Goal: Task Accomplishment & Management: Complete application form

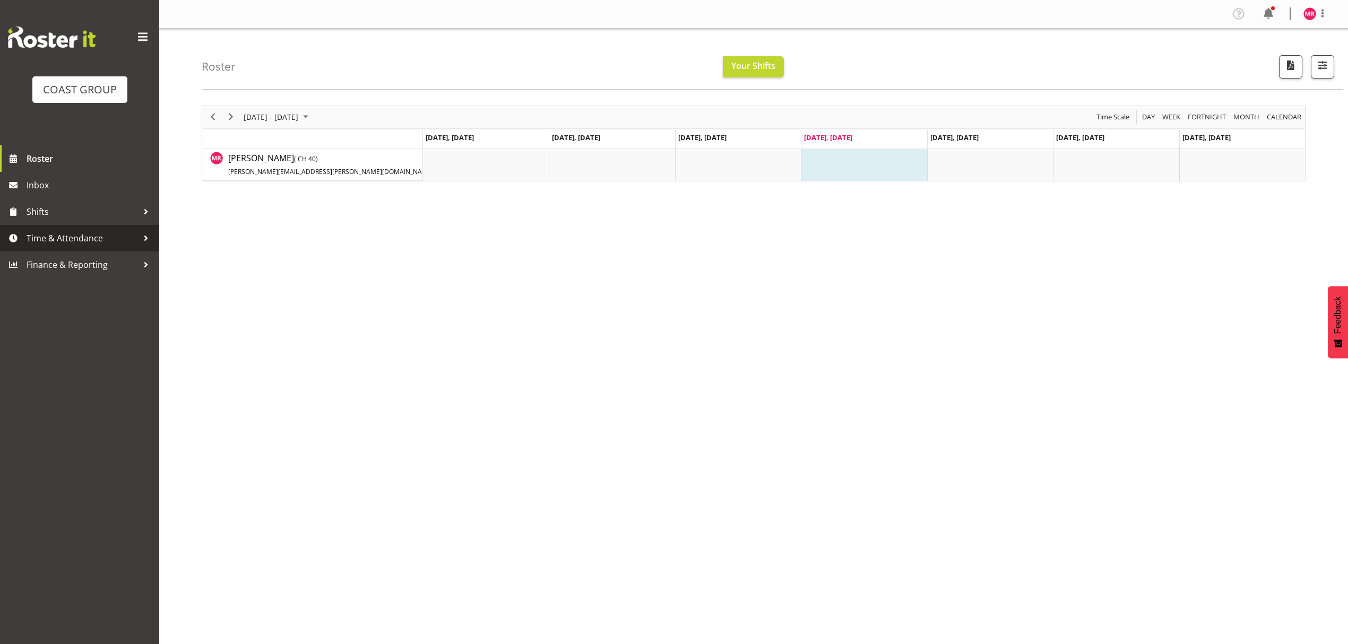
click at [88, 232] on span "Time & Attendance" at bounding box center [82, 238] width 111 height 16
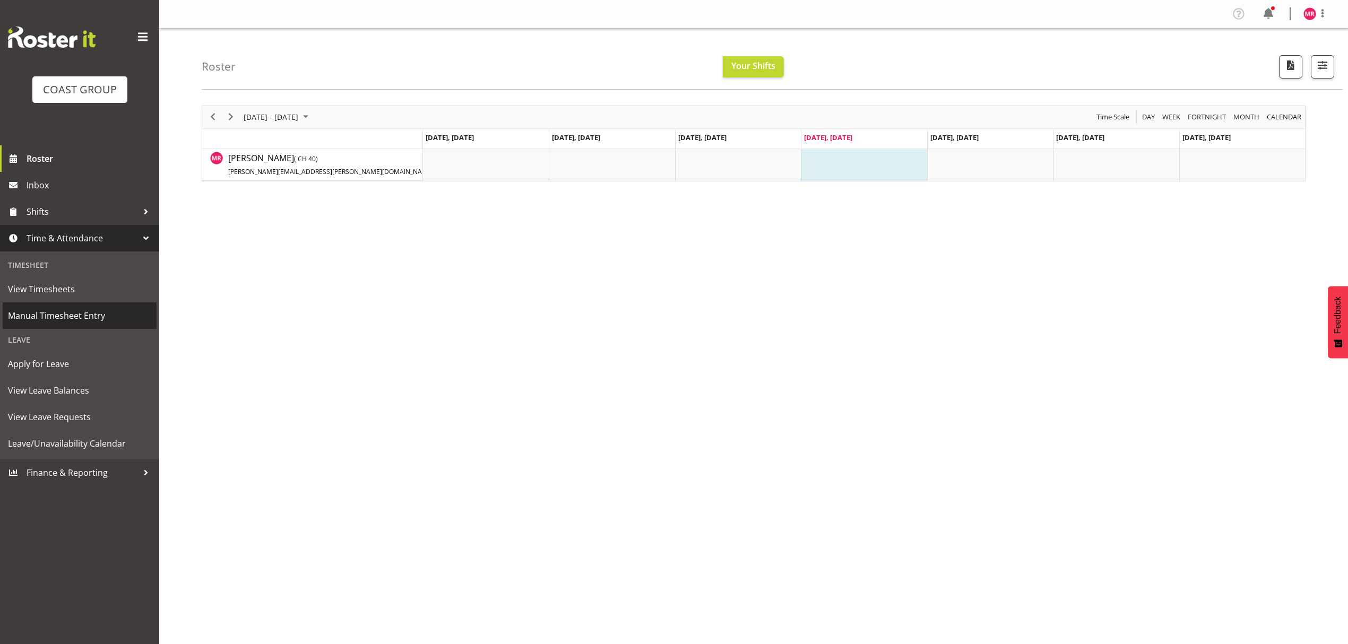
click at [90, 314] on span "Manual Timesheet Entry" at bounding box center [79, 316] width 143 height 16
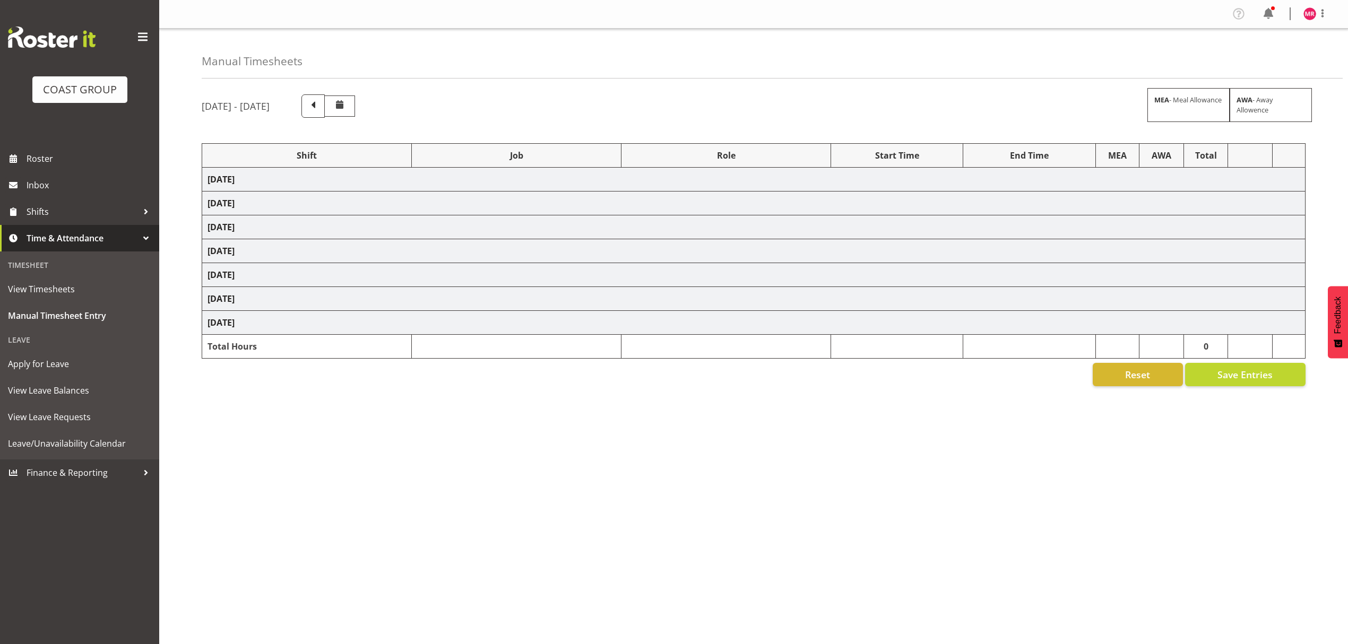
select select "1321"
select select "10251"
select select "1321"
select select "9993"
select select "1321"
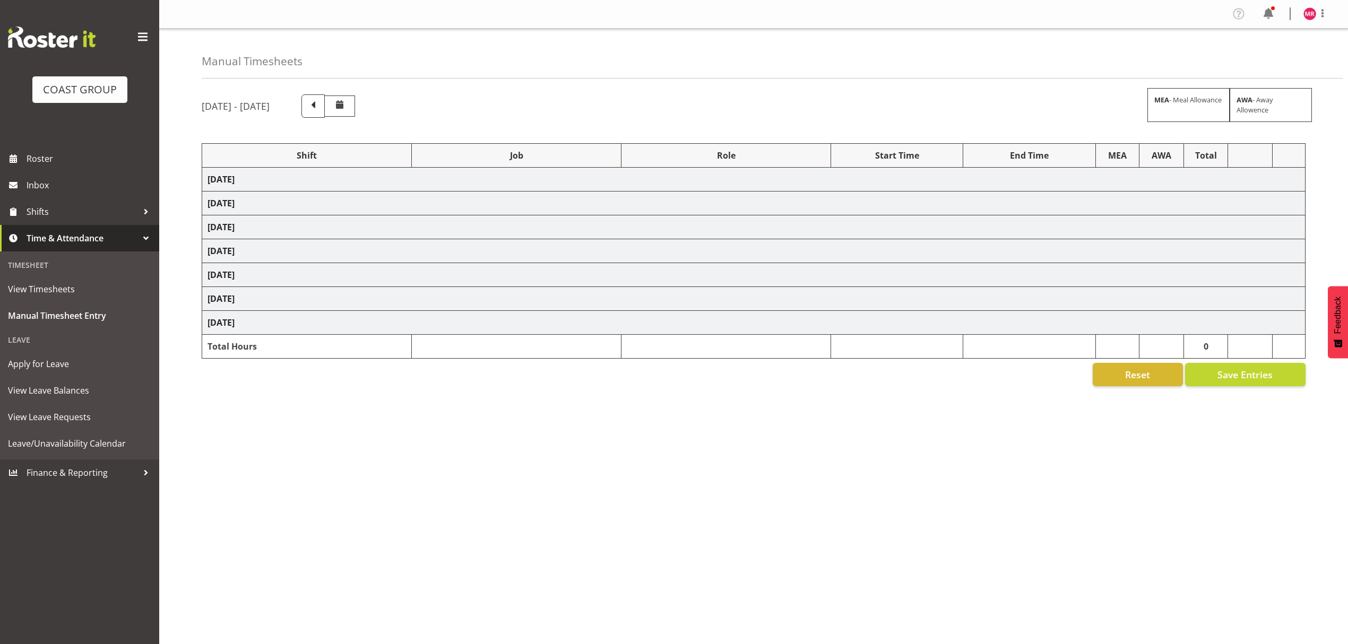
select select "8934"
select select "1321"
select select "9201"
select select "1321"
select select "10319"
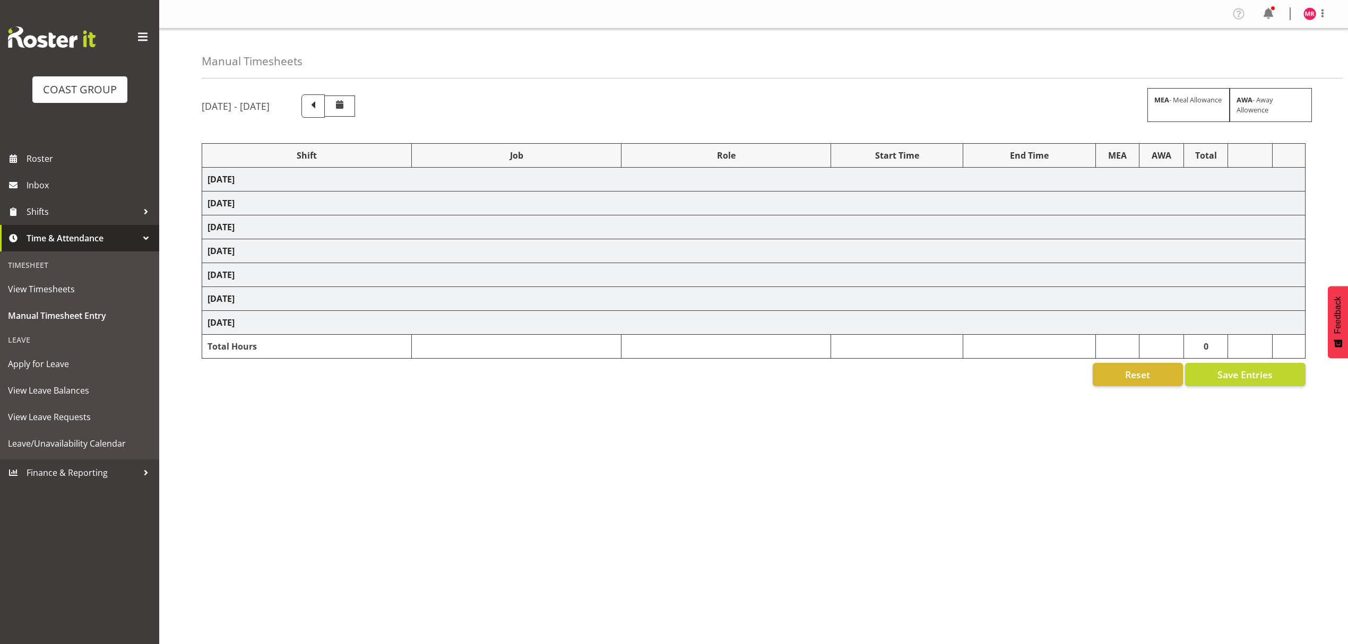
select select "1321"
select select "9201"
select select "1321"
select select "9321"
select select "1321"
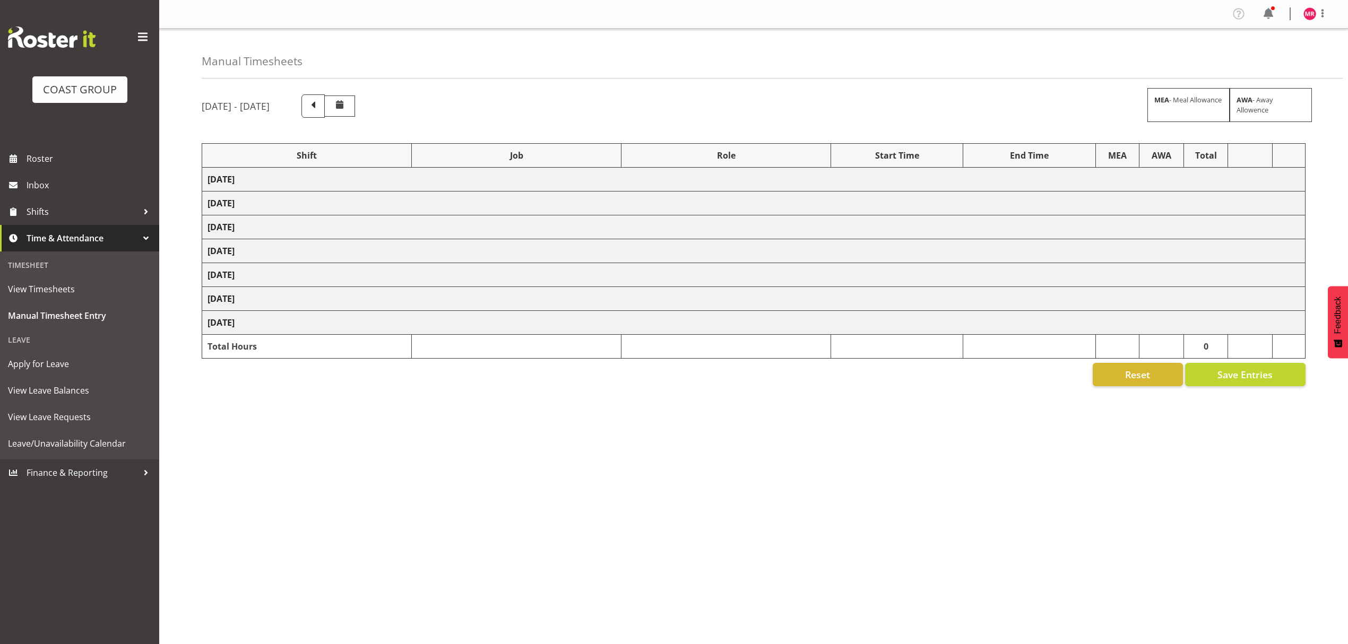
select select "10251"
select select "1321"
select select "9445"
select select "1321"
select select "10429"
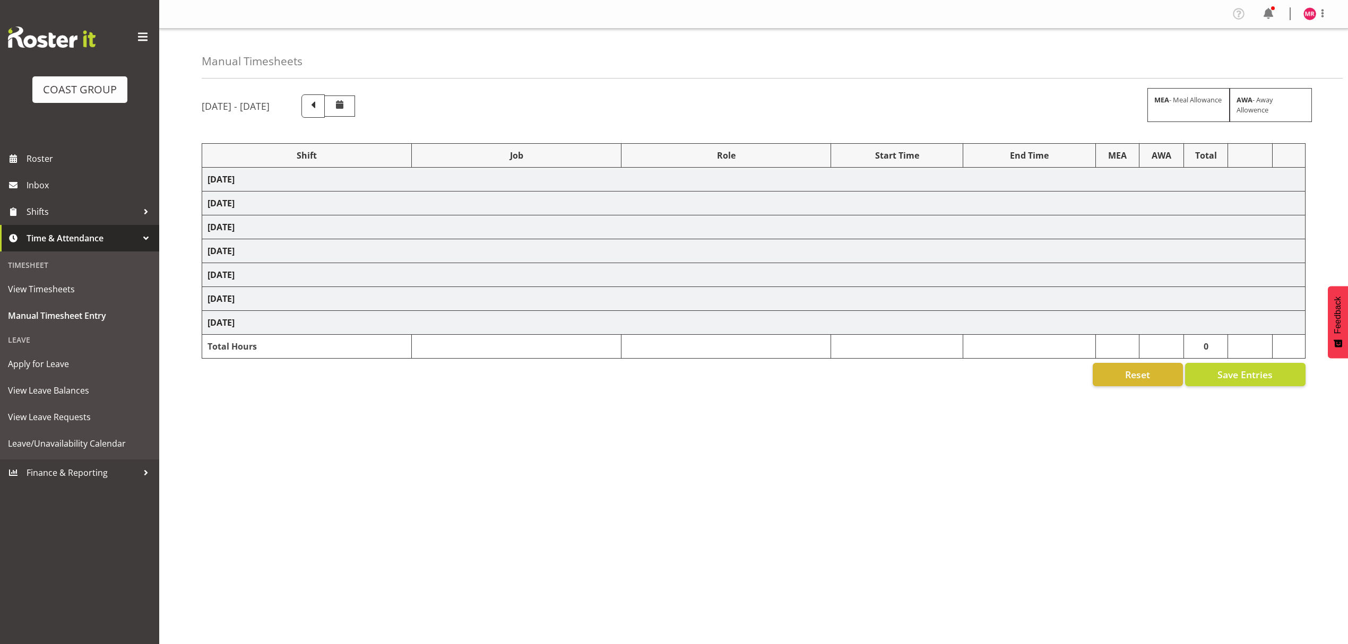
select select "1321"
select select "9445"
select select "1321"
select select "9816"
select select "1321"
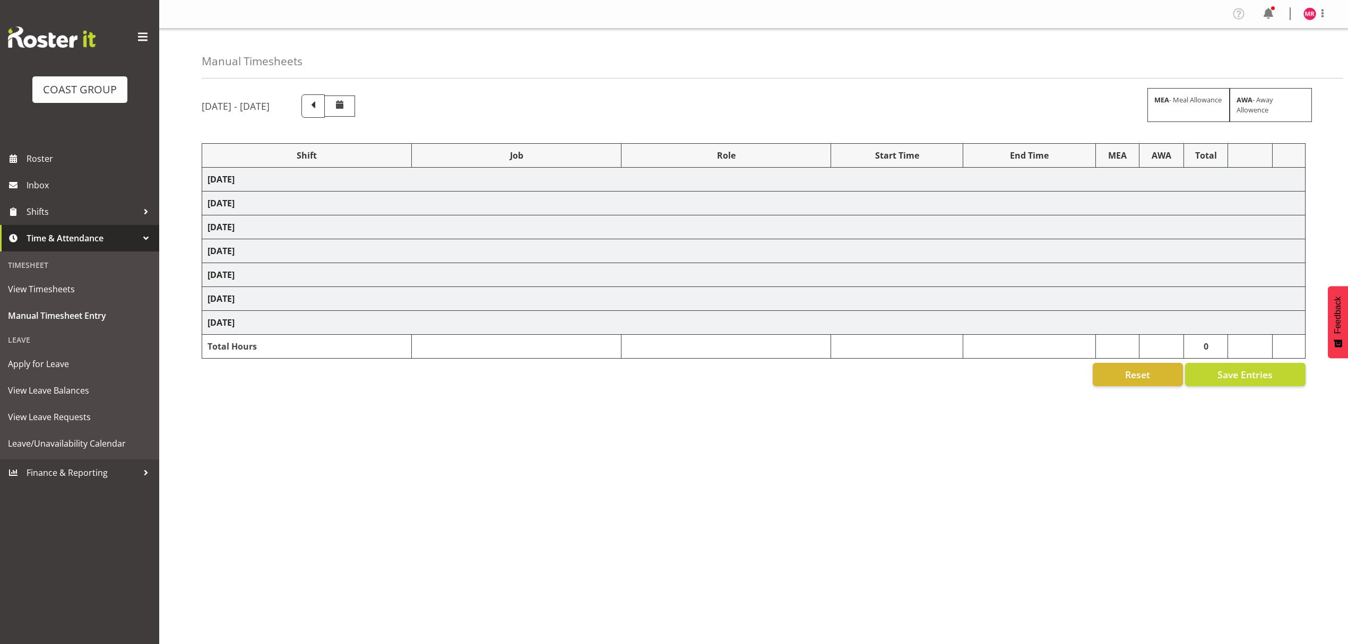
select select "10208"
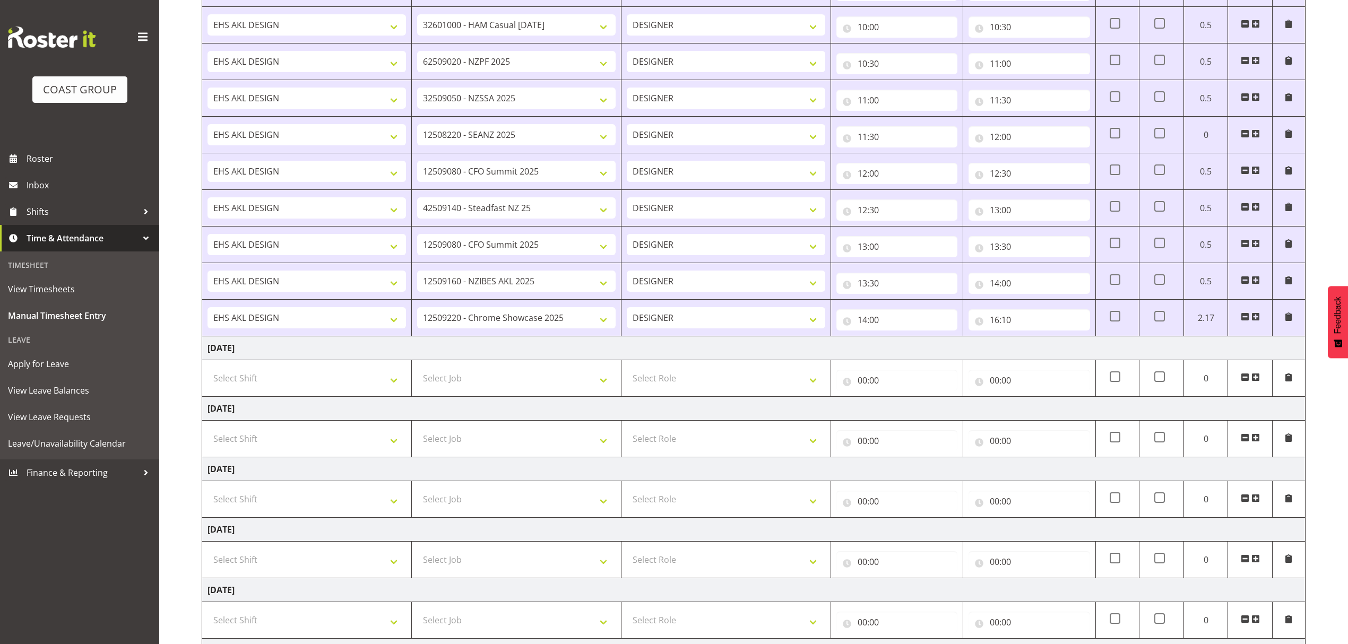
scroll to position [391, 0]
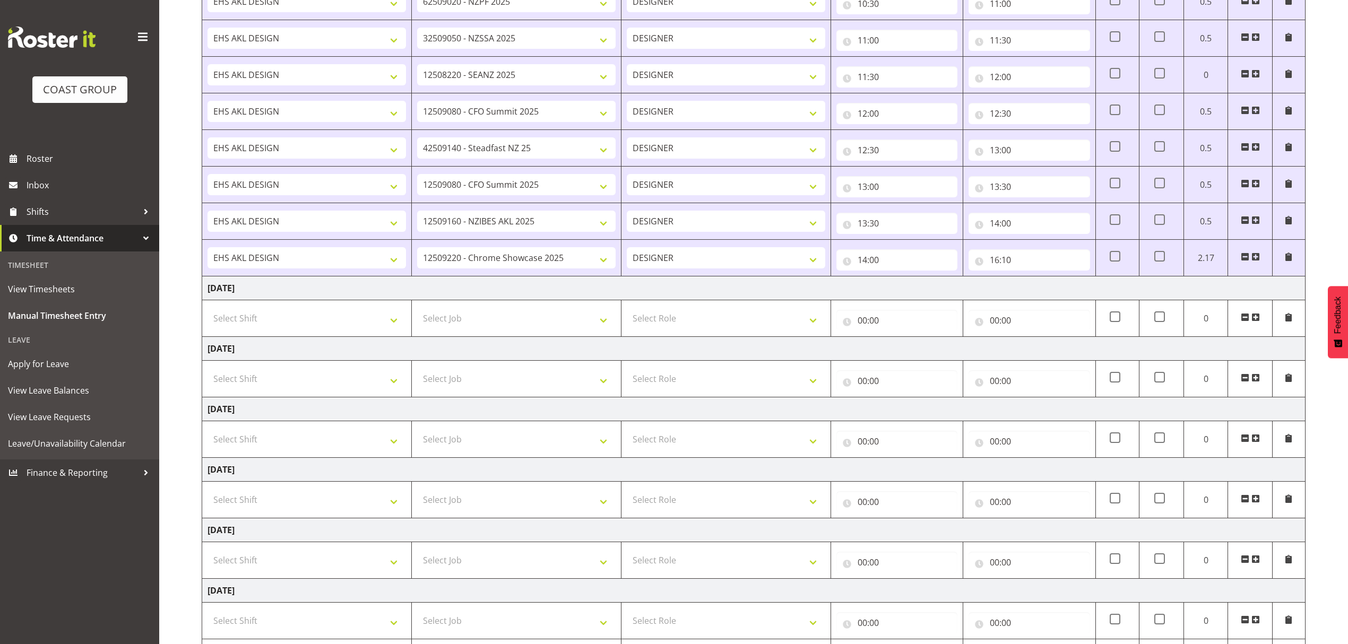
click at [1253, 322] on span at bounding box center [1256, 317] width 8 height 8
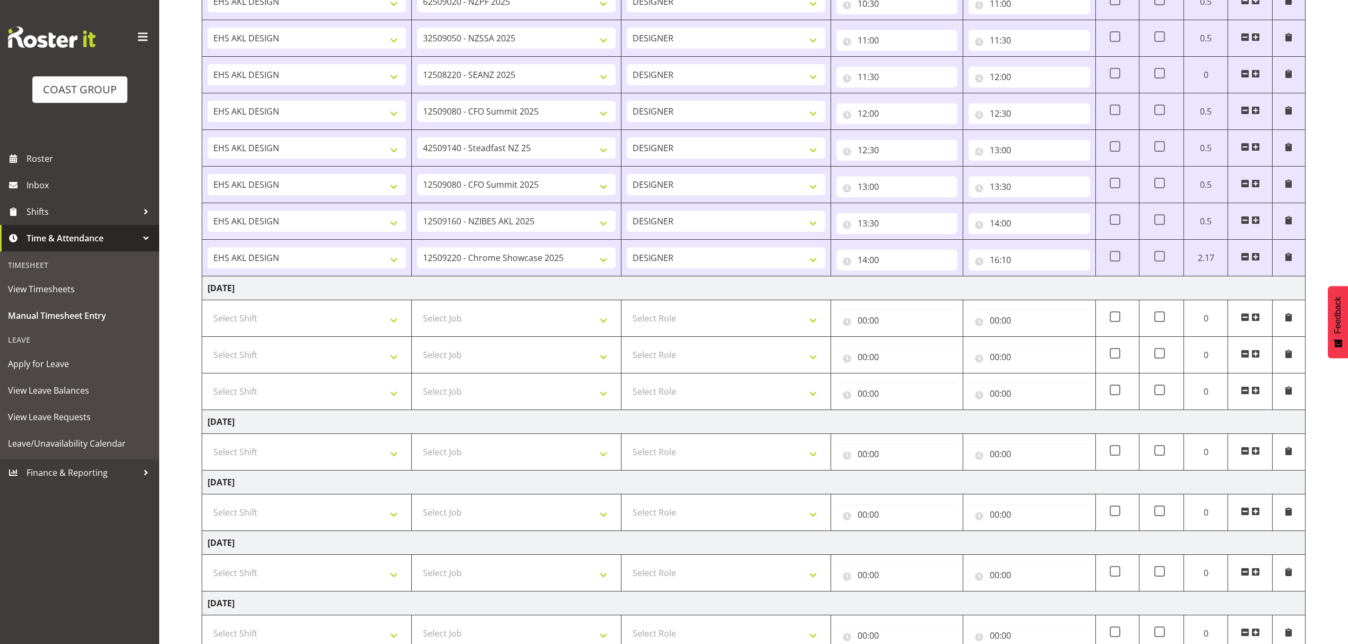
click at [1255, 317] on span at bounding box center [1256, 317] width 8 height 8
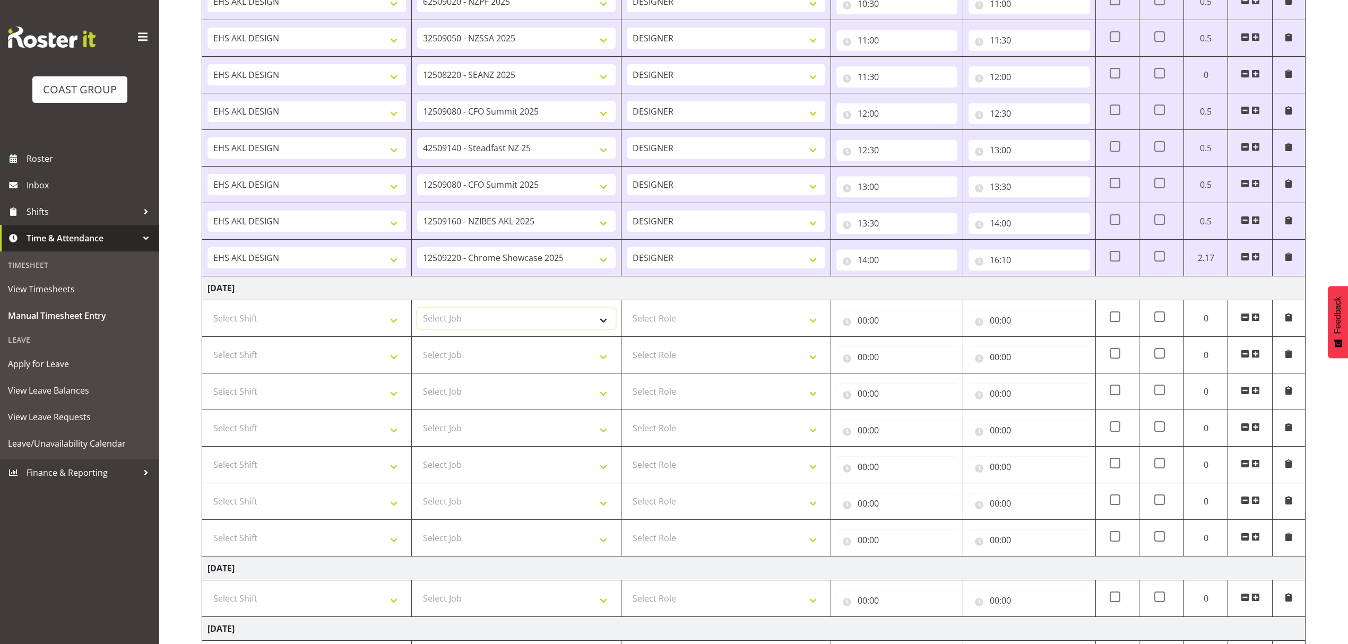
click at [521, 323] on select "Select Job 1 Carlton Events 1 Carlton Hamilton 1 Carlton Wellington 1 EHS WAREH…" at bounding box center [516, 318] width 199 height 21
select select "9445"
click at [417, 311] on select "Select Job 1 Carlton Events 1 Carlton Hamilton 1 Carlton Wellington 1 EHS WAREH…" at bounding box center [516, 318] width 199 height 21
click at [531, 357] on select "Select Job 1 Carlton Events 1 Carlton Hamilton 1 Carlton Wellington 1 EHS WAREH…" at bounding box center [516, 355] width 199 height 21
select select "9445"
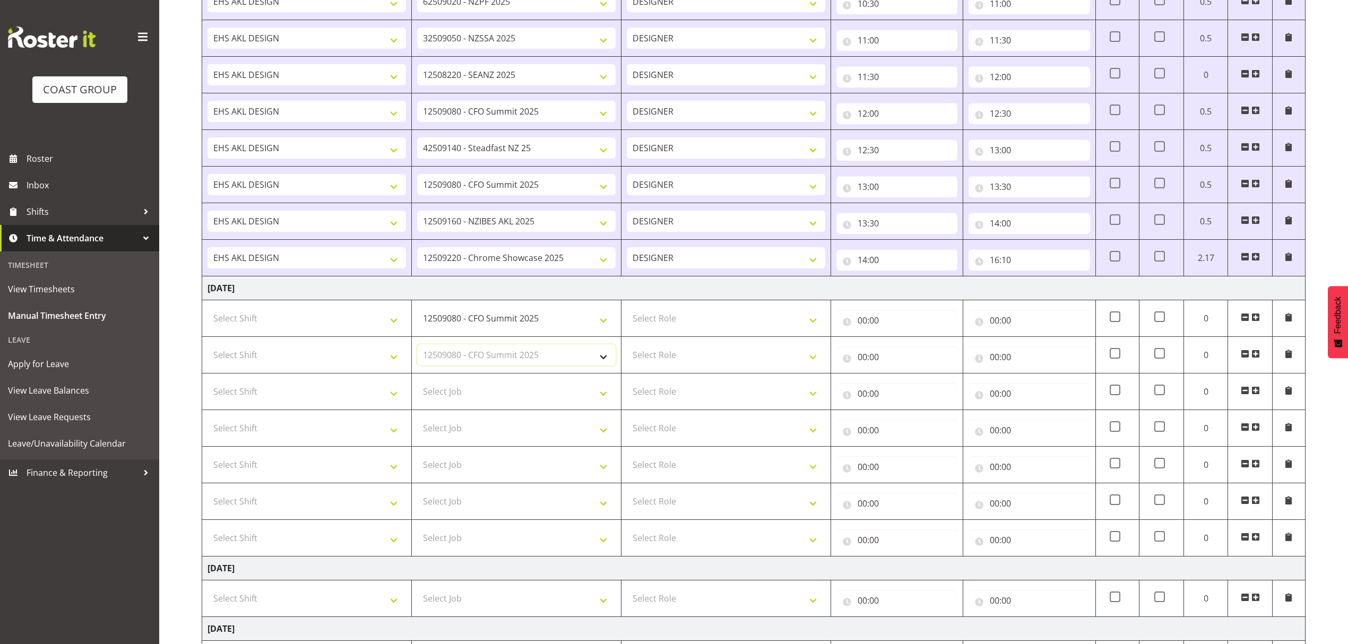
click at [417, 348] on select "Select Job 1 Carlton Events 1 Carlton Hamilton 1 Carlton Wellington 1 EHS WAREH…" at bounding box center [516, 355] width 199 height 21
click at [664, 322] on select "Select Role DESIGNER" at bounding box center [726, 318] width 199 height 21
select select "215"
click at [627, 311] on select "Select Role DESIGNER" at bounding box center [726, 318] width 199 height 21
drag, startPoint x: 679, startPoint y: 354, endPoint x: 679, endPoint y: 362, distance: 8.5
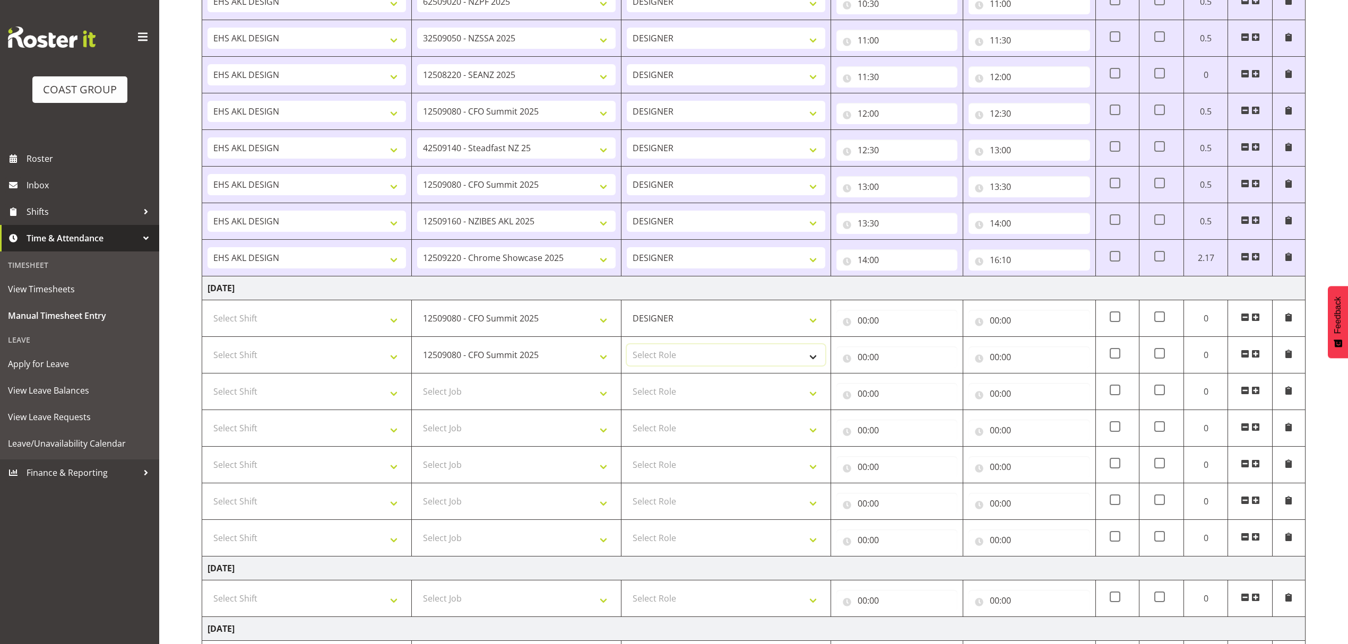
click at [679, 354] on select "Select Role DESIGNER" at bounding box center [726, 355] width 199 height 21
select select "215"
click at [627, 348] on select "Select Role DESIGNER" at bounding box center [726, 355] width 199 height 21
click at [347, 320] on select "Select Shift D+B @ HiNZ D+B Build D+B Build NZACA D+B Build Tech Day OCT 24 D+B…" at bounding box center [307, 318] width 199 height 21
select select "1321"
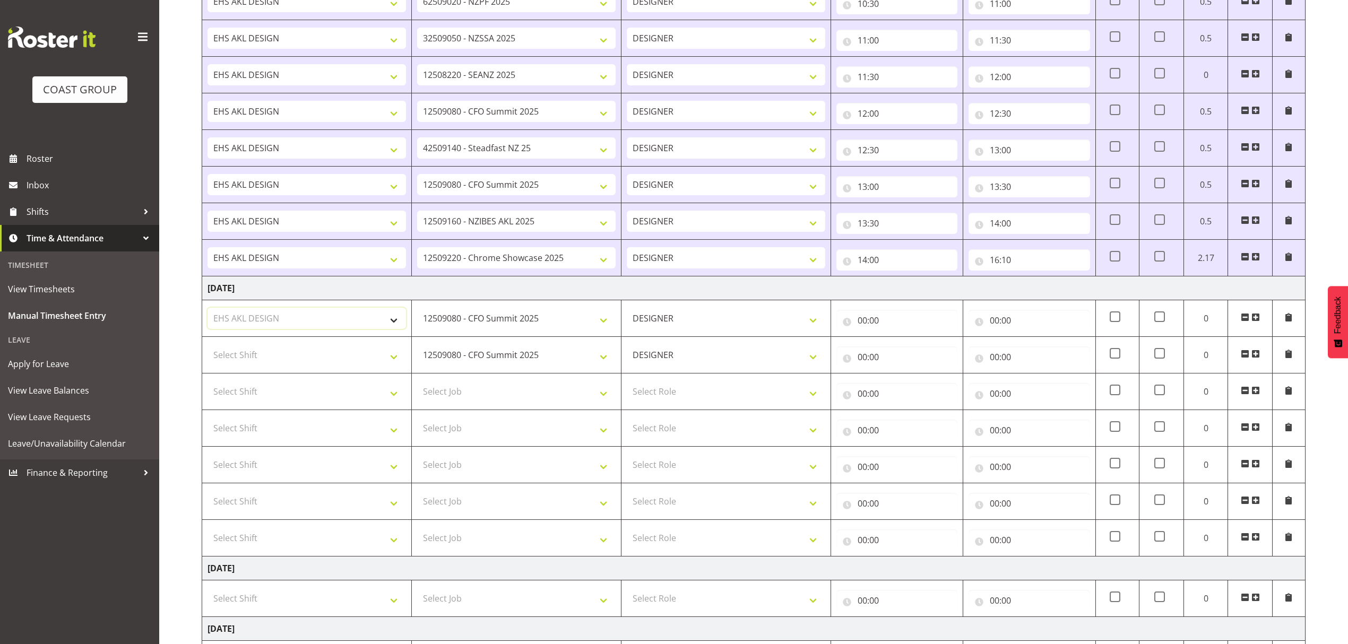
click at [208, 311] on select "Select Shift D+B @ HiNZ D+B Build D+B Build NZACA D+B Build Tech Day OCT 24 D+B…" at bounding box center [307, 318] width 199 height 21
click at [386, 359] on select "Select Shift D+B @ HiNZ D+B Build D+B Build NZACA D+B Build Tech Day OCT 24 D+B…" at bounding box center [307, 355] width 199 height 21
select select "1321"
click at [208, 348] on select "Select Shift D+B @ HiNZ D+B Build D+B Build NZACA D+B Build Tech Day OCT 24 D+B…" at bounding box center [307, 355] width 199 height 21
click at [894, 300] on td "Thursday 21st August 2025" at bounding box center [754, 289] width 1104 height 24
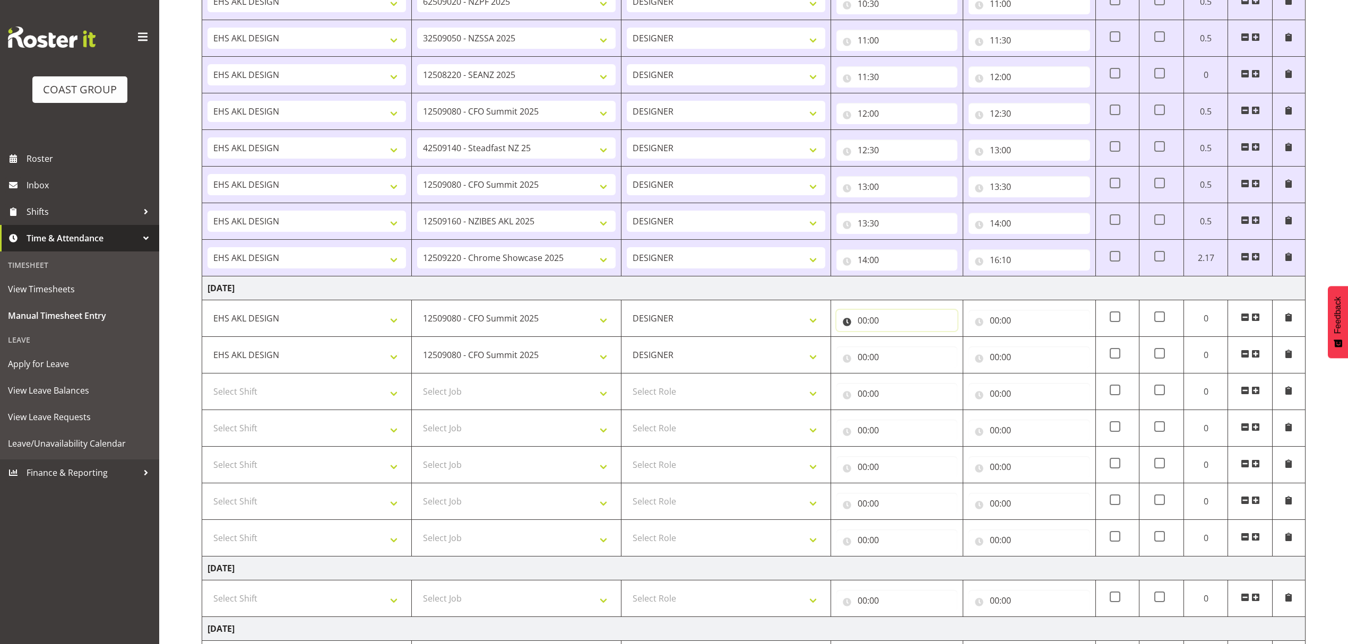
click at [894, 315] on input "00:00" at bounding box center [897, 320] width 121 height 21
click at [905, 350] on select "00 01 02 03 04 05 06 07 08 09 10 11 12 13 14 15 16 17 18 19 20 21 22 23" at bounding box center [909, 348] width 24 height 21
select select "7"
click at [897, 341] on select "00 01 02 03 04 05 06 07 08 09 10 11 12 13 14 15 16 17 18 19 20 21 22 23" at bounding box center [909, 348] width 24 height 21
type input "07:00"
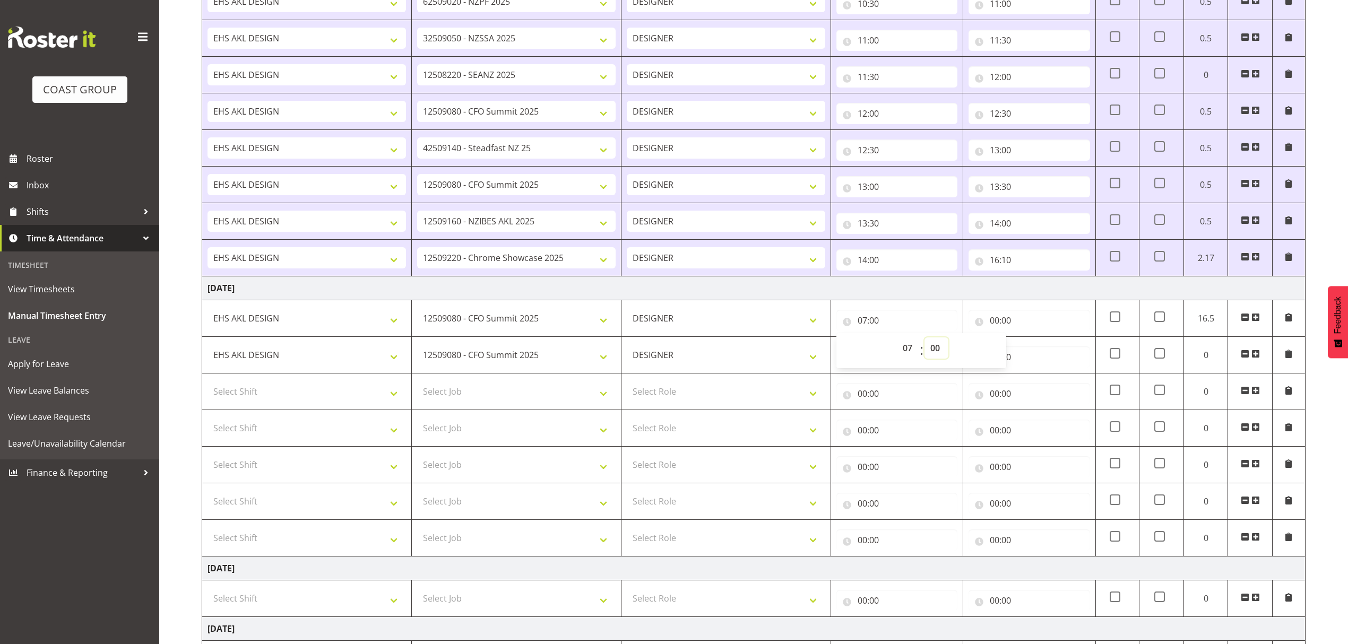
click at [939, 349] on select "00 01 02 03 04 05 06 07 08 09 10 11 12 13 14 15 16 17 18 19 20 21 22 23 24 25 2…" at bounding box center [937, 348] width 24 height 21
select select "35"
click at [925, 341] on select "00 01 02 03 04 05 06 07 08 09 10 11 12 13 14 15 16 17 18 19 20 21 22 23 24 25 2…" at bounding box center [937, 348] width 24 height 21
type input "07:35"
click at [991, 290] on td "Thursday 21st August 2025" at bounding box center [754, 289] width 1104 height 24
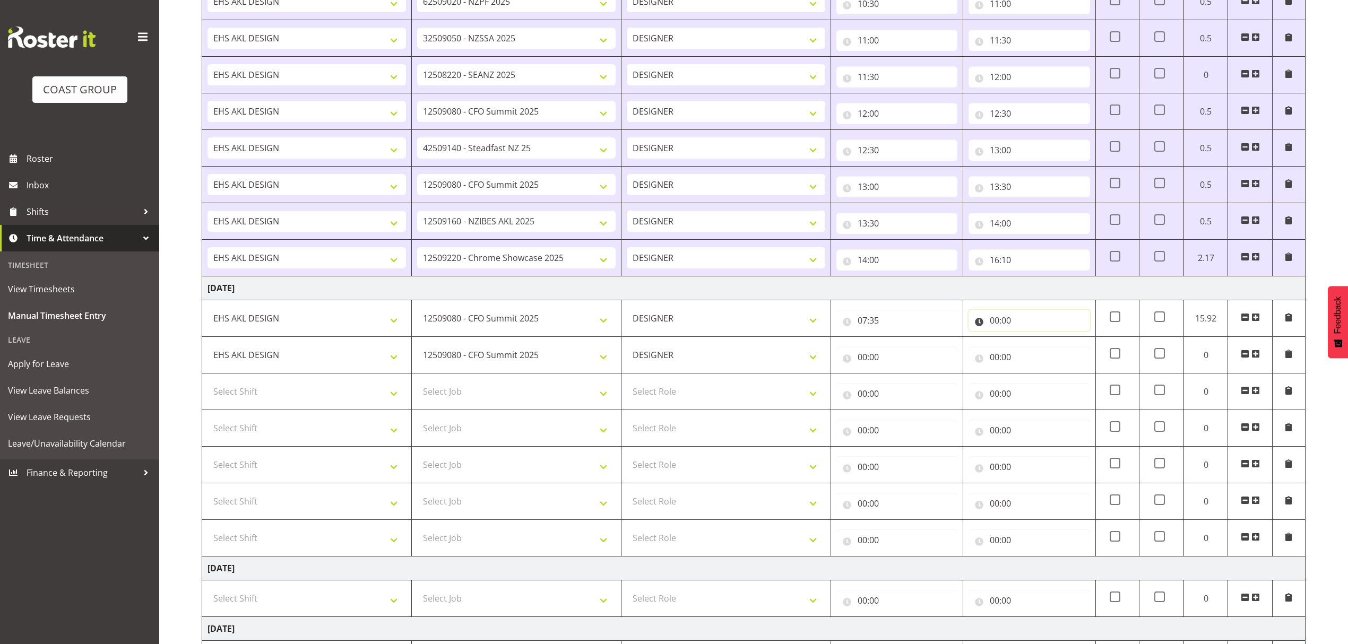
click at [1006, 317] on input "00:00" at bounding box center [1029, 320] width 121 height 21
click at [982, 384] on div "00:00 00 01 02 03 04 05 06 07 08 09 10 11 12 13 14 15 16 17 18 19 20 21 22 23 :…" at bounding box center [1029, 391] width 121 height 25
click at [999, 364] on input "00:00" at bounding box center [1029, 357] width 121 height 21
click at [1036, 389] on select "00 01 02 03 04 05 06 07 08 09 10 11 12 13 14 15 16 17 18 19 20 21 22 23" at bounding box center [1041, 384] width 24 height 21
select select "9"
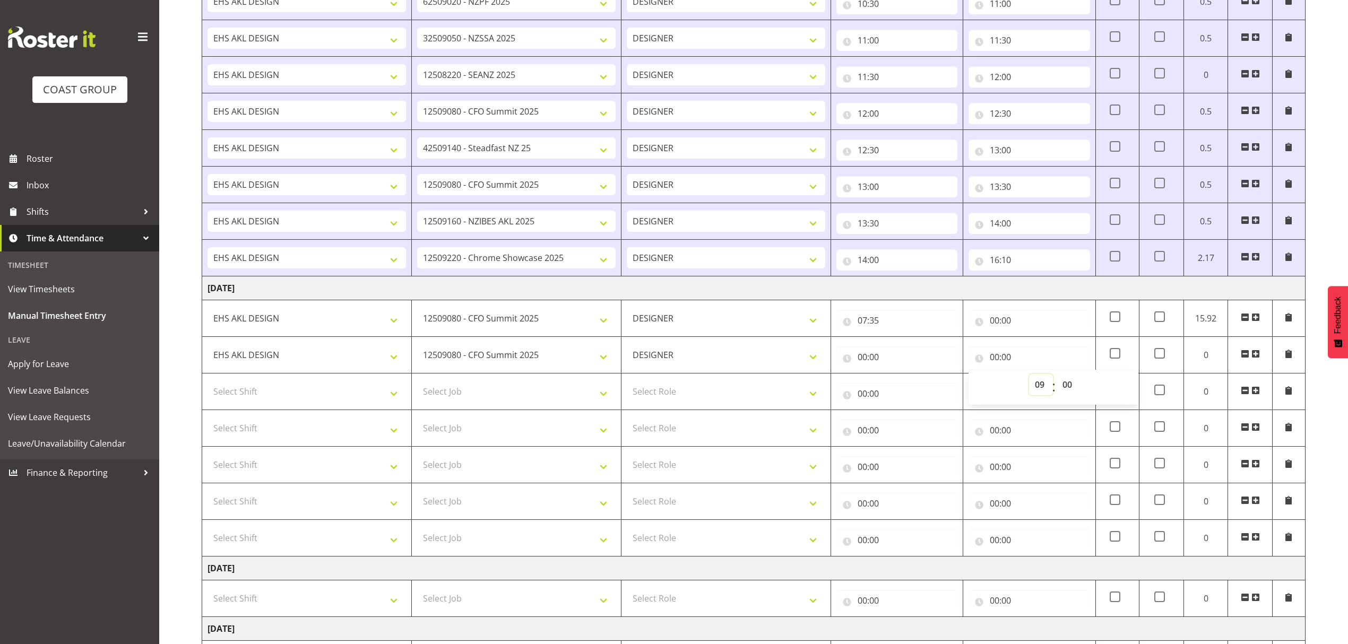
click at [1029, 378] on select "00 01 02 03 04 05 06 07 08 09 10 11 12 13 14 15 16 17 18 19 20 21 22 23" at bounding box center [1041, 384] width 24 height 21
type input "09:00"
click at [1066, 392] on select "00 01 02 03 04 05 06 07 08 09 10 11 12 13 14 15 16 17 18 19 20 21 22 23 24 25 2…" at bounding box center [1069, 384] width 24 height 21
select select "30"
click at [1057, 378] on select "00 01 02 03 04 05 06 07 08 09 10 11 12 13 14 15 16 17 18 19 20 21 22 23 24 25 2…" at bounding box center [1069, 384] width 24 height 21
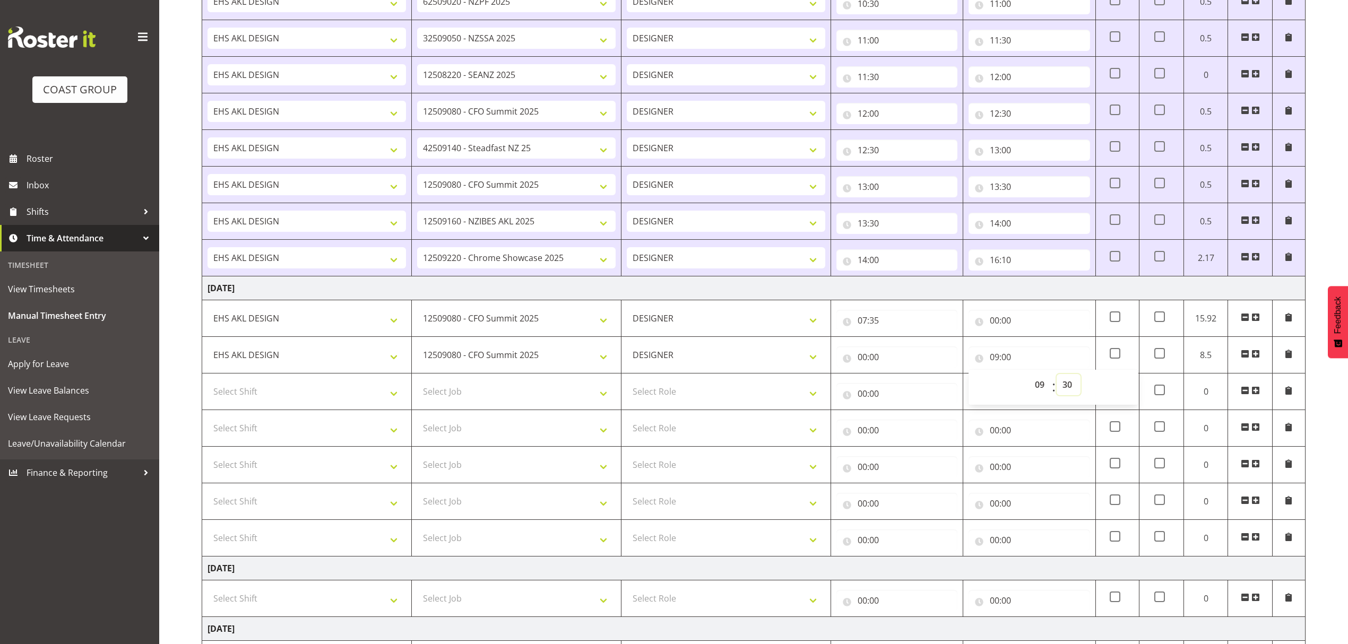
type input "09:30"
click at [928, 358] on input "00:00" at bounding box center [897, 357] width 121 height 21
click at [907, 394] on select "00 01 02 03 04 05 06 07 08 09 10 11 12 13 14 15 16 17 18 19 20 21 22 23" at bounding box center [909, 384] width 24 height 21
select select "8"
click at [897, 378] on select "00 01 02 03 04 05 06 07 08 09 10 11 12 13 14 15 16 17 18 19 20 21 22 23" at bounding box center [909, 384] width 24 height 21
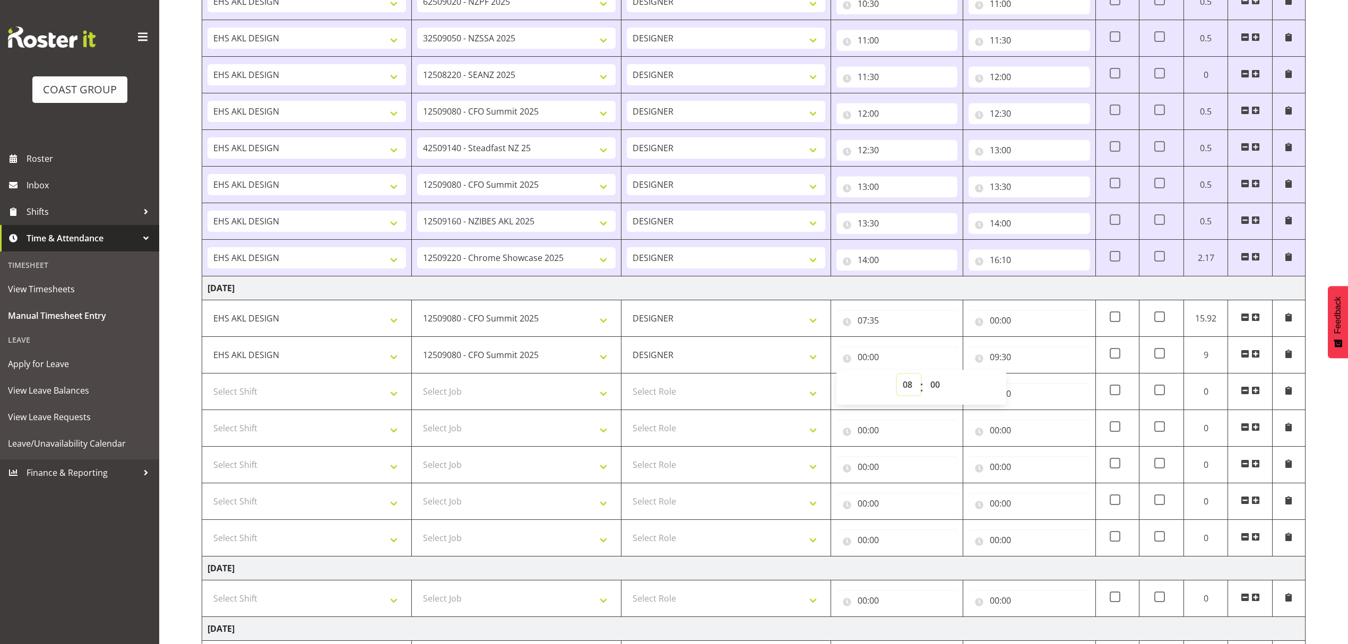
type input "08:00"
click at [1020, 323] on input "00:00" at bounding box center [1029, 320] width 121 height 21
click at [1037, 355] on select "00 01 02 03 04 05 06 07 08 09 10 11 12 13 14 15 16 17 18 19 20 21 22 23" at bounding box center [1041, 348] width 24 height 21
select select "8"
click at [1029, 341] on select "00 01 02 03 04 05 06 07 08 09 10 11 12 13 14 15 16 17 18 19 20 21 22 23" at bounding box center [1041, 348] width 24 height 21
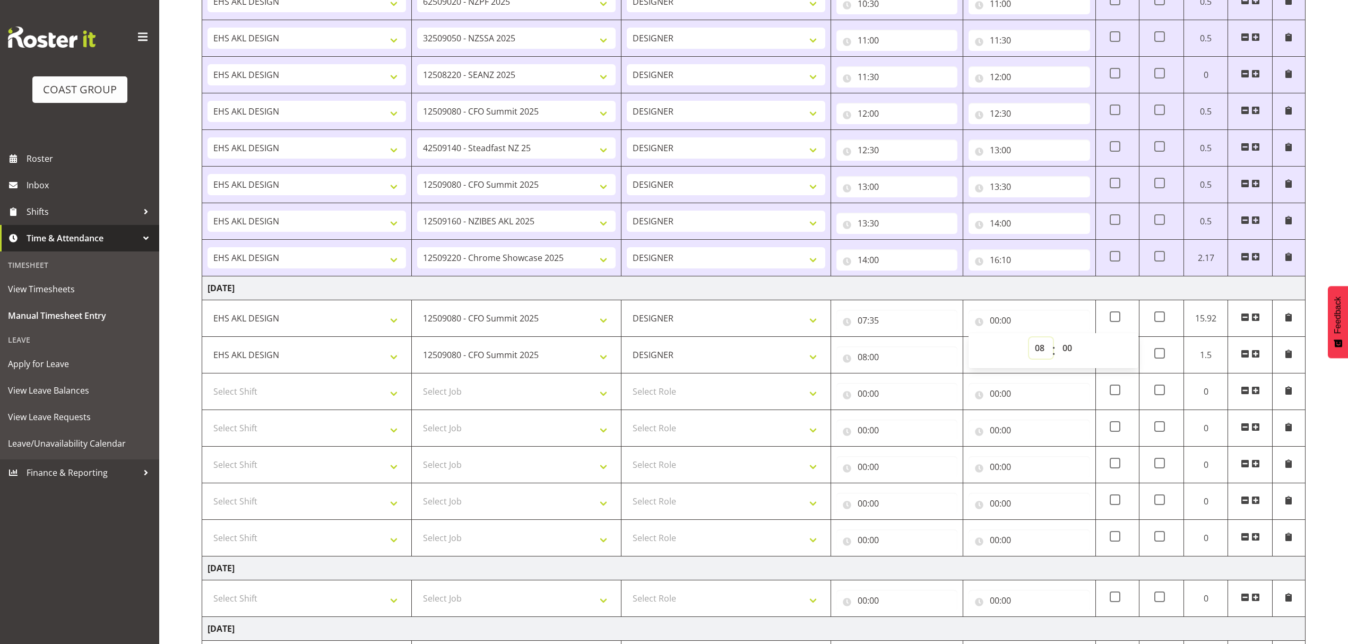
type input "08:00"
click at [998, 300] on td "Thursday 21st August 2025" at bounding box center [754, 289] width 1104 height 24
drag, startPoint x: 1008, startPoint y: 395, endPoint x: 1024, endPoint y: 402, distance: 18.3
click at [1008, 395] on input "00:00" at bounding box center [1029, 393] width 121 height 21
click at [1041, 419] on select "00 01 02 03 04 05 06 07 08 09 10 11 12 13 14 15 16 17 18 19 20 21 22 23" at bounding box center [1041, 421] width 24 height 21
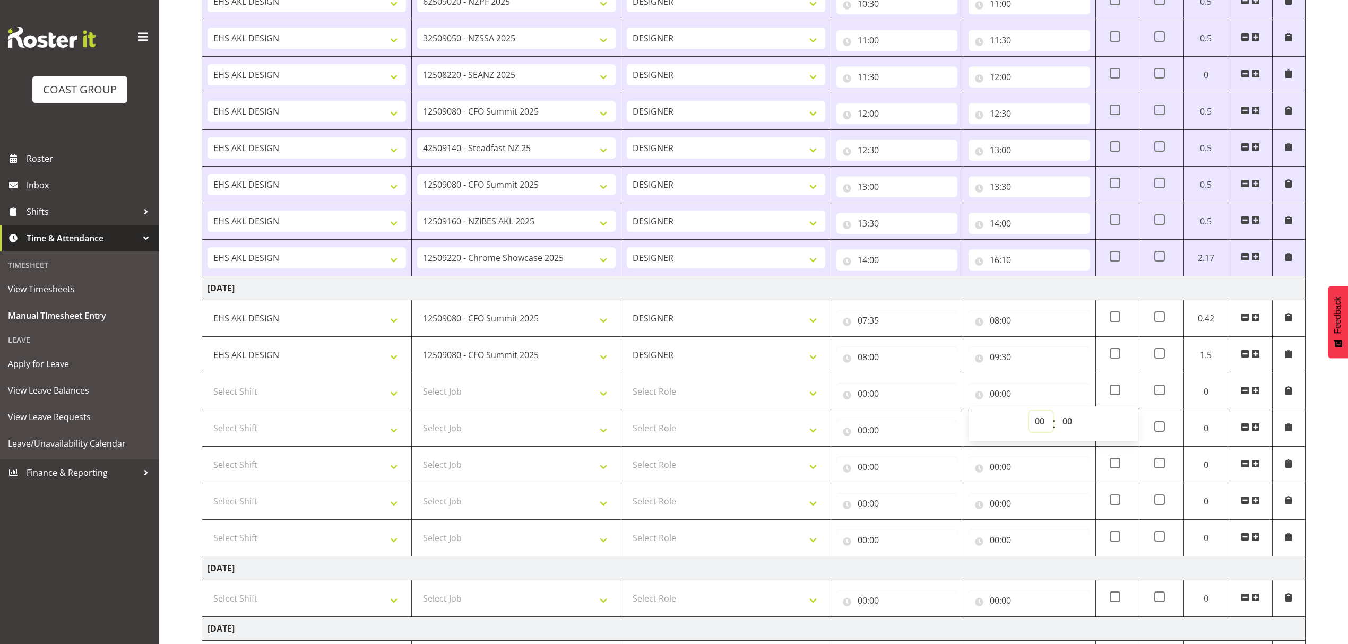
select select "10"
click at [1029, 415] on select "00 01 02 03 04 05 06 07 08 09 10 11 12 13 14 15 16 17 18 19 20 21 22 23" at bounding box center [1041, 421] width 24 height 21
type input "10:00"
click at [1065, 424] on select "00 01 02 03 04 05 06 07 08 09 10 11 12 13 14 15 16 17 18 19 20 21 22 23 24 25 2…" at bounding box center [1069, 421] width 24 height 21
select select "20"
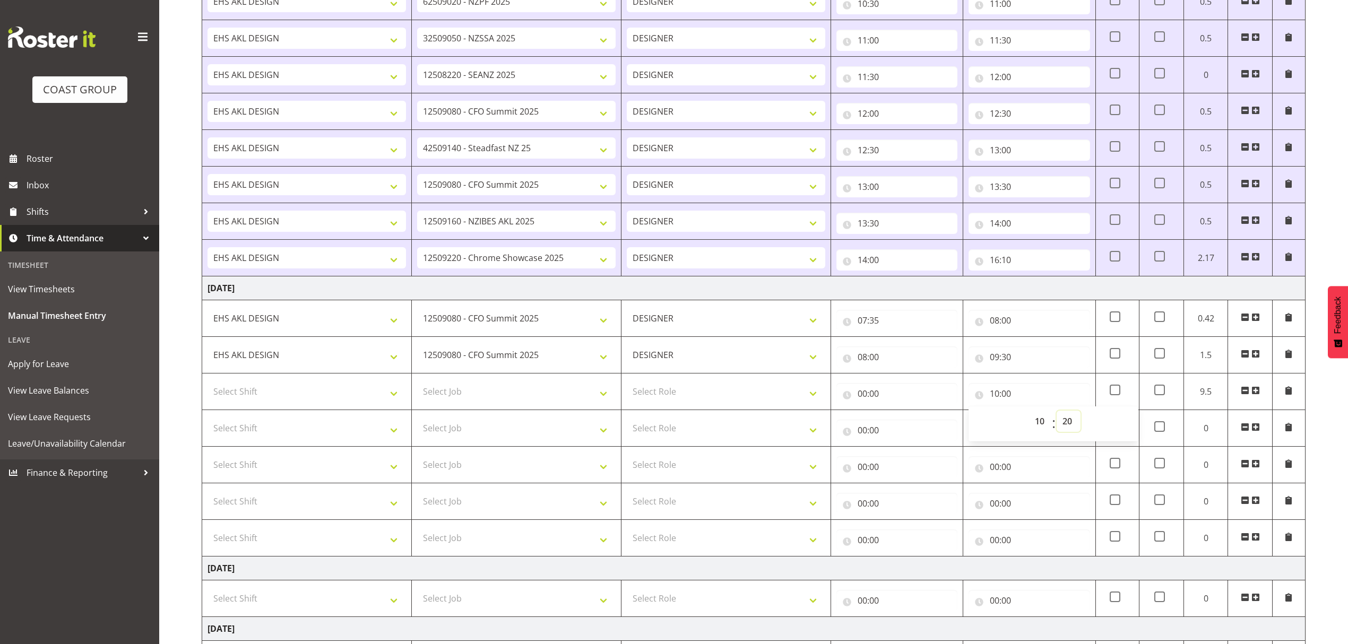
click at [1057, 415] on select "00 01 02 03 04 05 06 07 08 09 10 11 12 13 14 15 16 17 18 19 20 21 22 23 24 25 2…" at bounding box center [1069, 421] width 24 height 21
type input "10:20"
click at [919, 437] on input "00:00" at bounding box center [897, 430] width 121 height 21
click at [913, 460] on select "00 01 02 03 04 05 06 07 08 09 10 11 12 13 14 15 16 17 18 19 20 21 22 23" at bounding box center [909, 457] width 24 height 21
select select "10"
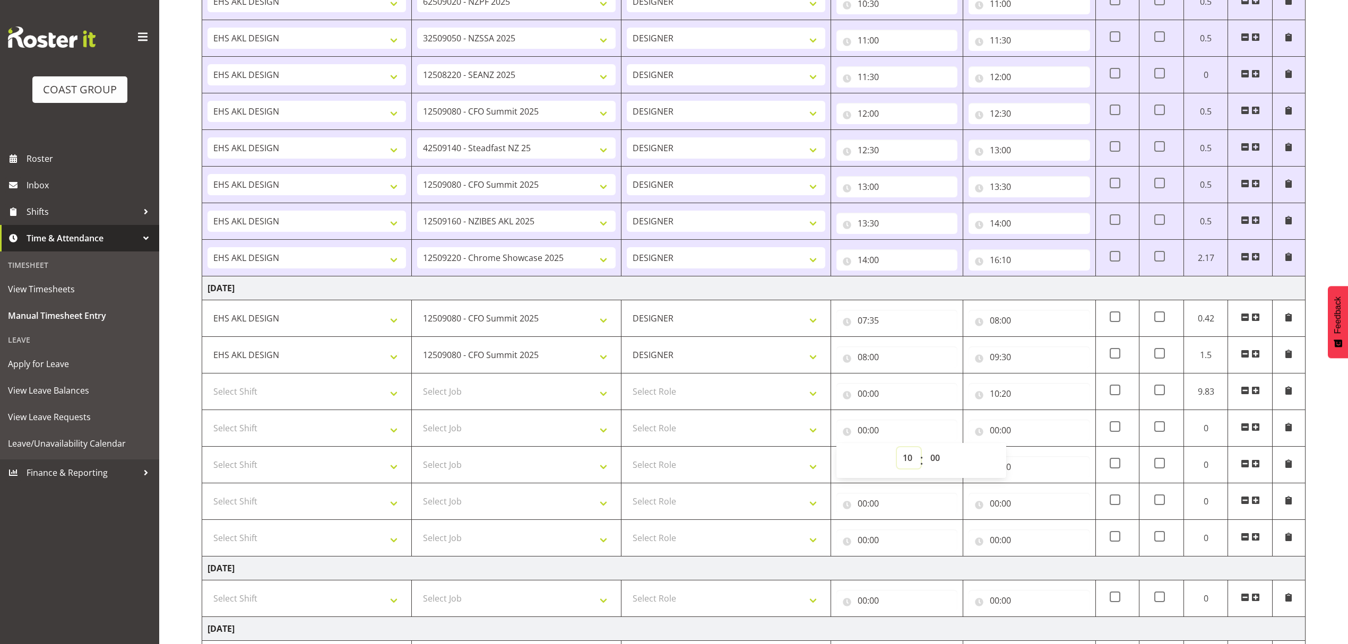
click at [897, 451] on select "00 01 02 03 04 05 06 07 08 09 10 11 12 13 14 15 16 17 18 19 20 21 22 23" at bounding box center [909, 457] width 24 height 21
type input "10:00"
click at [937, 455] on select "00 01 02 03 04 05 06 07 08 09 10 11 12 13 14 15 16 17 18 19 20 21 22 23 24 25 2…" at bounding box center [937, 457] width 24 height 21
select select "20"
click at [925, 451] on select "00 01 02 03 04 05 06 07 08 09 10 11 12 13 14 15 16 17 18 19 20 21 22 23 24 25 2…" at bounding box center [937, 457] width 24 height 21
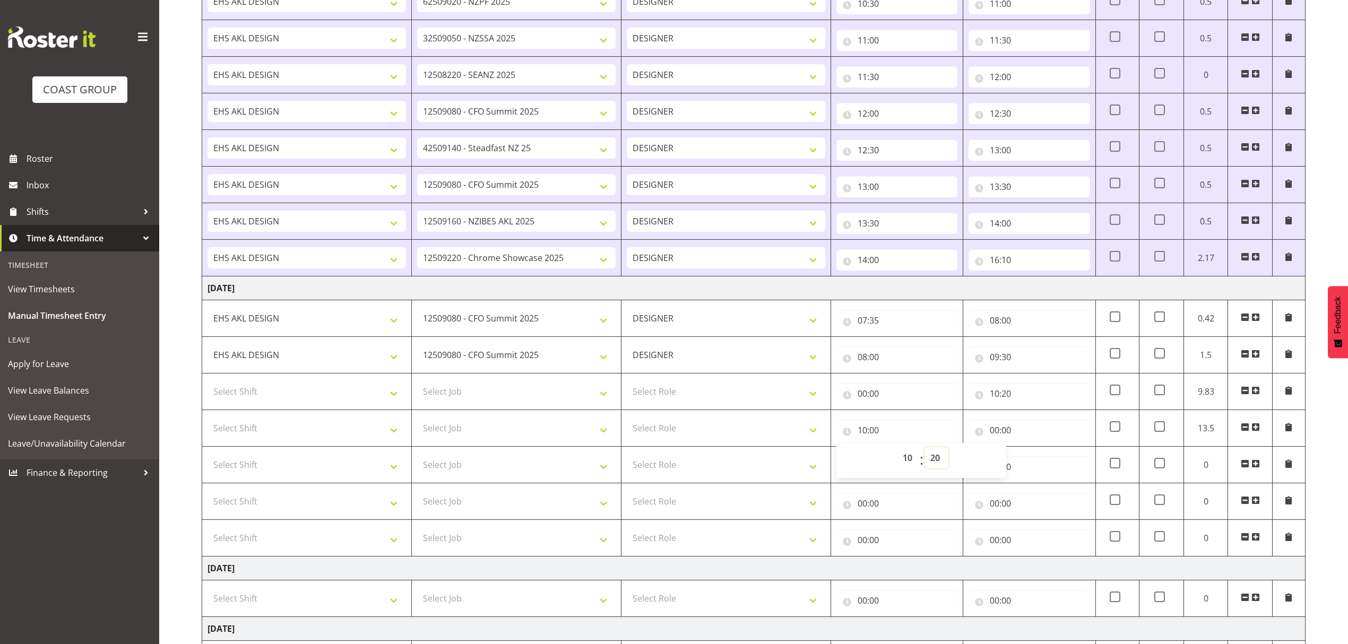
type input "10:20"
click at [892, 388] on input "00:00" at bounding box center [897, 393] width 121 height 21
click at [910, 423] on select "00 01 02 03 04 05 06 07 08 09 10 11 12 13 14 15 16 17 18 19 20 21 22 23" at bounding box center [909, 421] width 24 height 21
select select "9"
click at [897, 415] on select "00 01 02 03 04 05 06 07 08 09 10 11 12 13 14 15 16 17 18 19 20 21 22 23" at bounding box center [909, 421] width 24 height 21
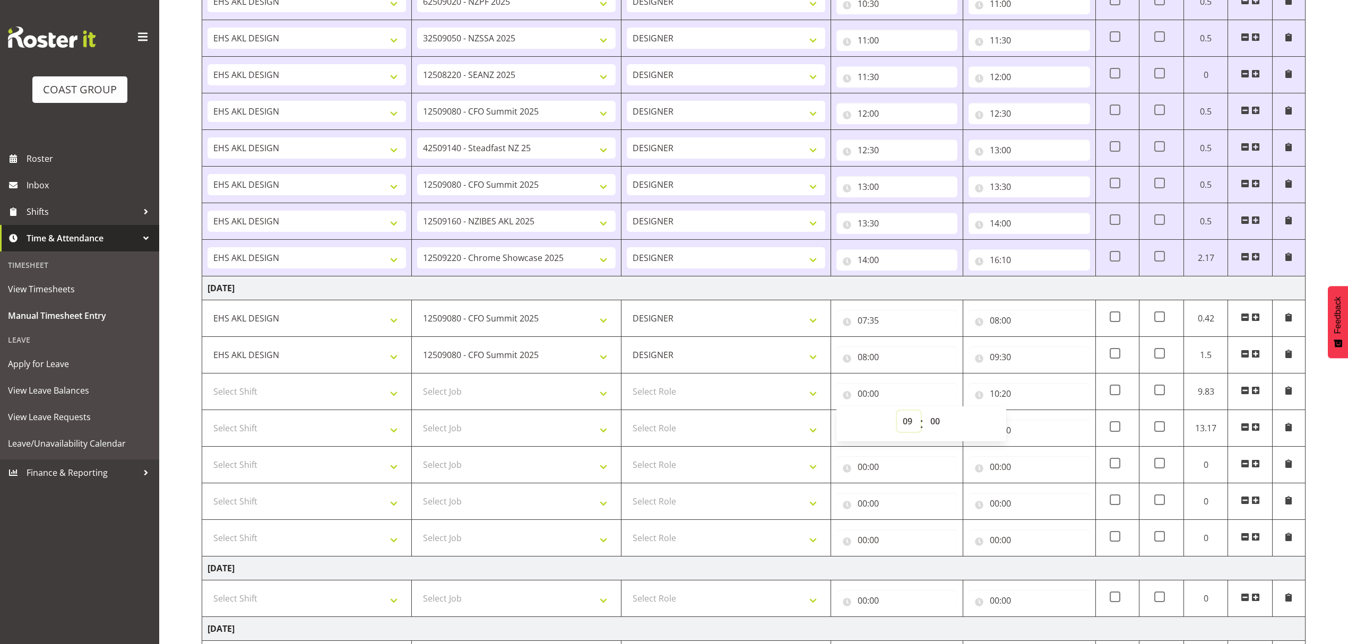
type input "09:00"
click at [931, 424] on select "00 01 02 03 04 05 06 07 08 09 10 11 12 13 14 15 16 17 18 19 20 21 22 23 24 25 2…" at bounding box center [937, 421] width 24 height 21
select select "30"
click at [925, 415] on select "00 01 02 03 04 05 06 07 08 09 10 11 12 13 14 15 16 17 18 19 20 21 22 23 24 25 2…" at bounding box center [937, 421] width 24 height 21
type input "09:30"
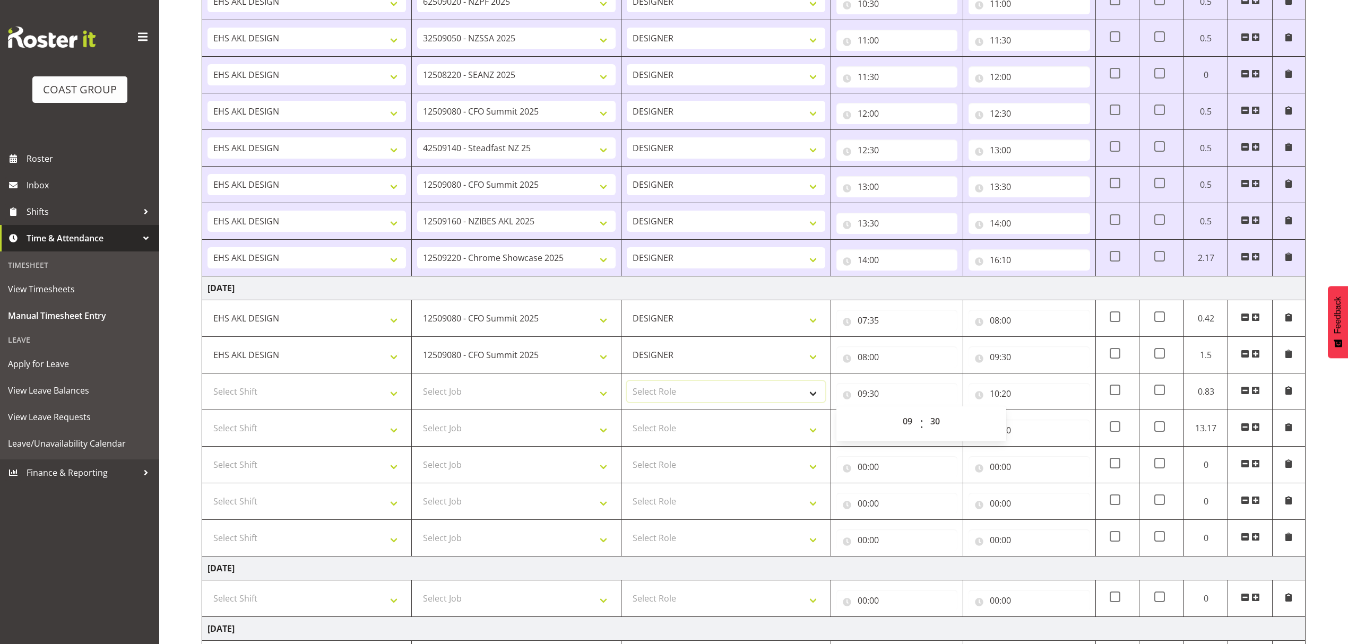
drag, startPoint x: 673, startPoint y: 386, endPoint x: 667, endPoint y: 392, distance: 7.9
click at [673, 386] on select "Select Role DESIGNER" at bounding box center [726, 391] width 199 height 21
select select "215"
click at [627, 385] on select "Select Role DESIGNER" at bounding box center [726, 391] width 199 height 21
click at [515, 396] on select "Select Job 1 Carlton Events 1 Carlton Hamilton 1 Carlton Wellington 1 EHS WAREH…" at bounding box center [516, 391] width 199 height 21
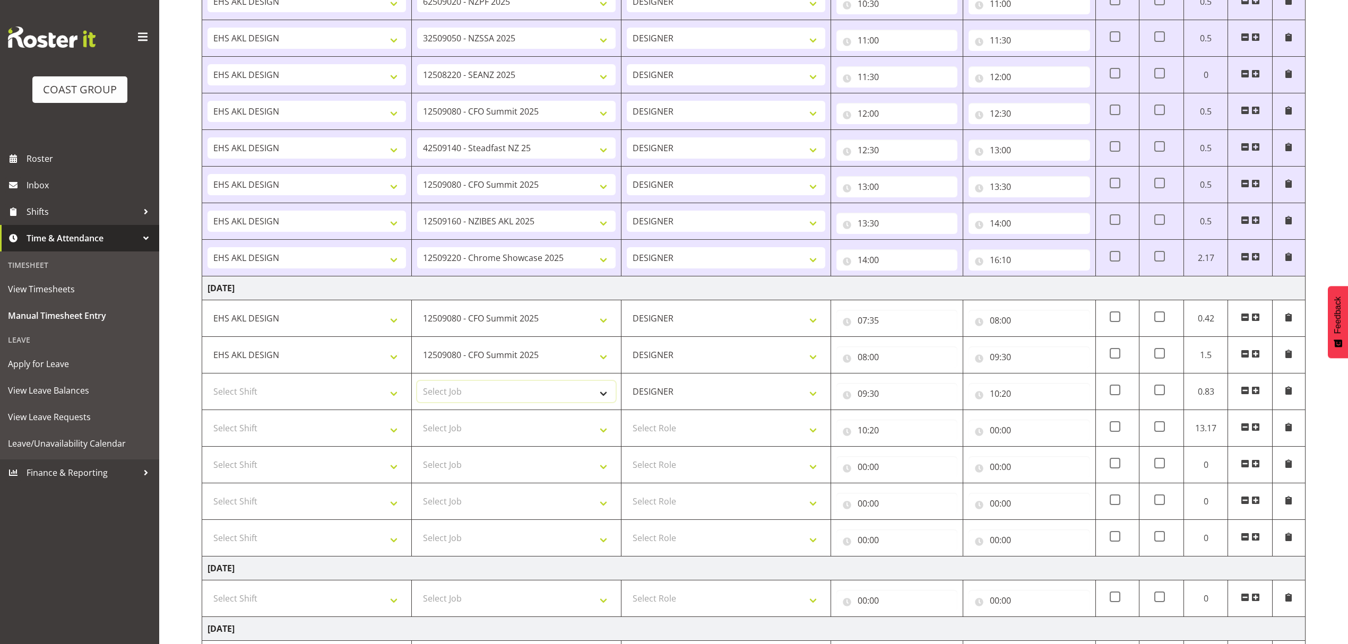
select select "9201"
click at [417, 385] on select "Select Job 1 Carlton Events 1 Carlton Hamilton 1 Carlton Wellington 1 EHS WAREH…" at bounding box center [516, 391] width 199 height 21
click at [281, 393] on select "Select Shift D+B @ HiNZ D+B Build D+B Build NZACA D+B Build Tech Day OCT 24 D+B…" at bounding box center [307, 391] width 199 height 21
select select "1321"
click at [208, 385] on select "Select Shift D+B @ HiNZ D+B Build D+B Build NZACA D+B Build Tech Day OCT 24 D+B…" at bounding box center [307, 391] width 199 height 21
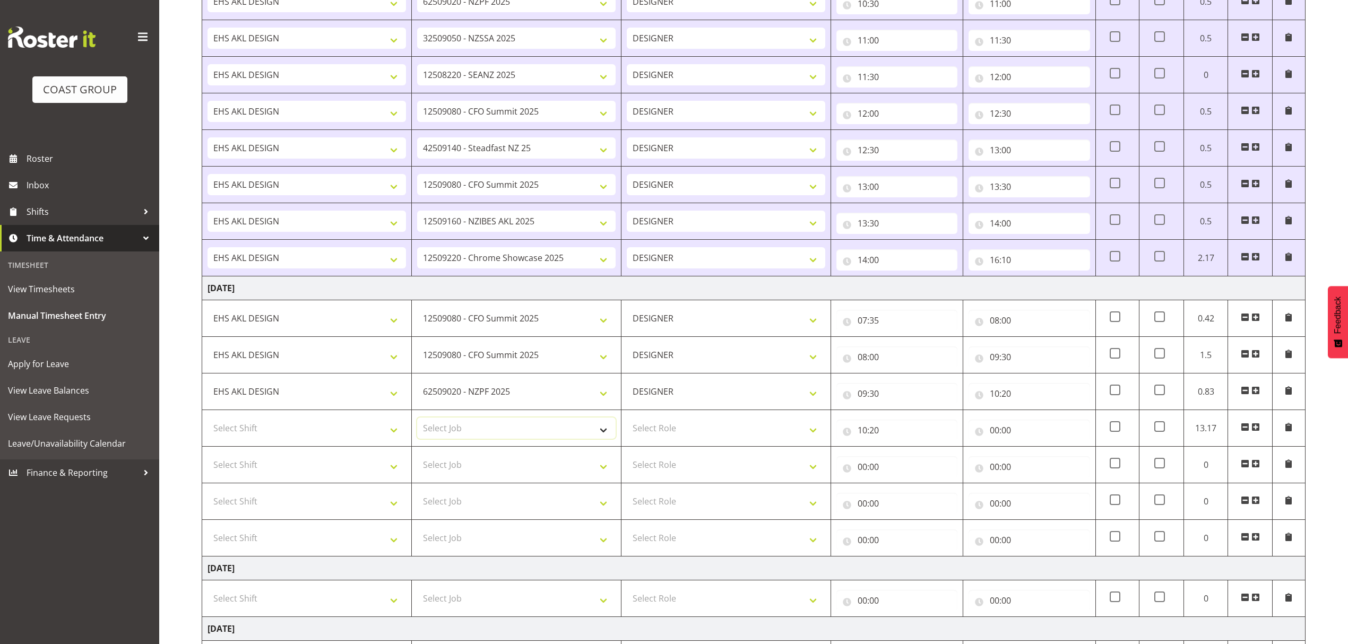
click at [470, 429] on select "Select Job 1 Carlton Events 1 Carlton Hamilton 1 Carlton Wellington 1 EHS WAREH…" at bounding box center [516, 428] width 199 height 21
select select "8963"
click at [417, 421] on select "Select Job 1 Carlton Events 1 Carlton Hamilton 1 Carlton Wellington 1 EHS WAREH…" at bounding box center [516, 428] width 199 height 21
click at [684, 429] on select "Select Role DESIGNER" at bounding box center [726, 428] width 199 height 21
select select "215"
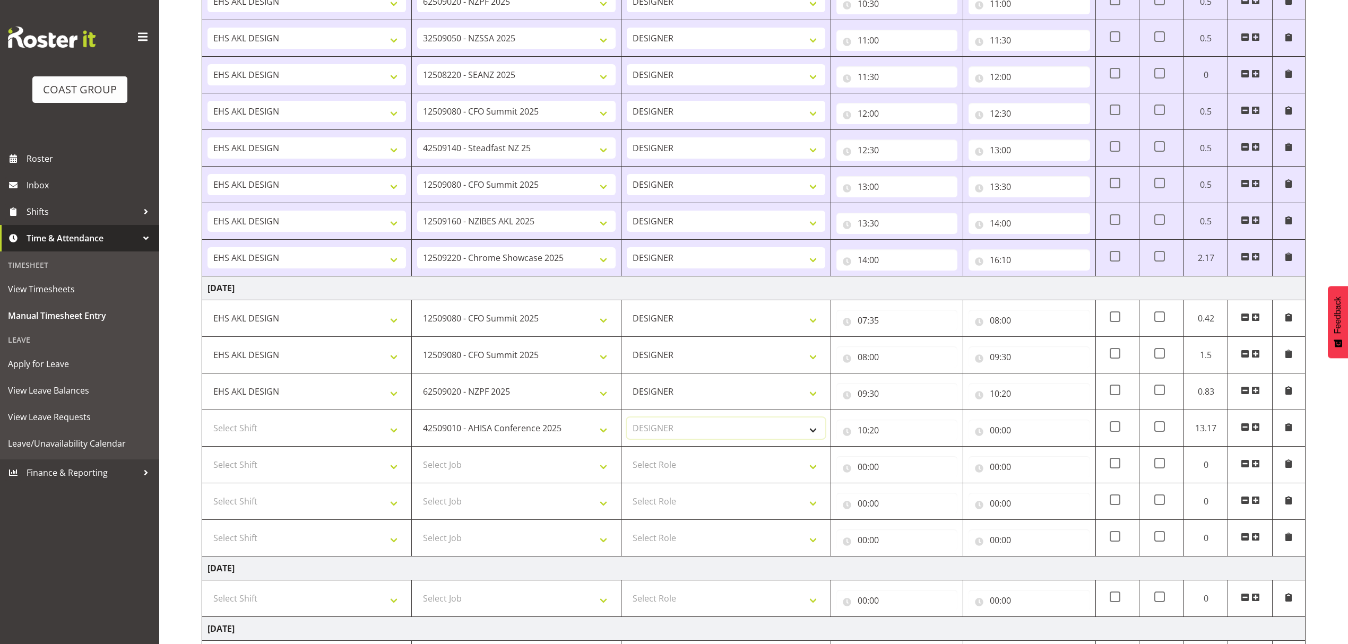
click at [627, 421] on select "Select Role DESIGNER" at bounding box center [726, 428] width 199 height 21
click at [323, 429] on select "Select Shift D+B @ HiNZ D+B Build D+B Build NZACA D+B Build Tech Day OCT 24 D+B…" at bounding box center [307, 428] width 199 height 21
select select "1321"
click at [208, 421] on select "Select Shift D+B @ HiNZ D+B Build D+B Build NZACA D+B Build Tech Day OCT 24 D+B…" at bounding box center [307, 428] width 199 height 21
click at [1022, 430] on input "00:00" at bounding box center [1029, 430] width 121 height 21
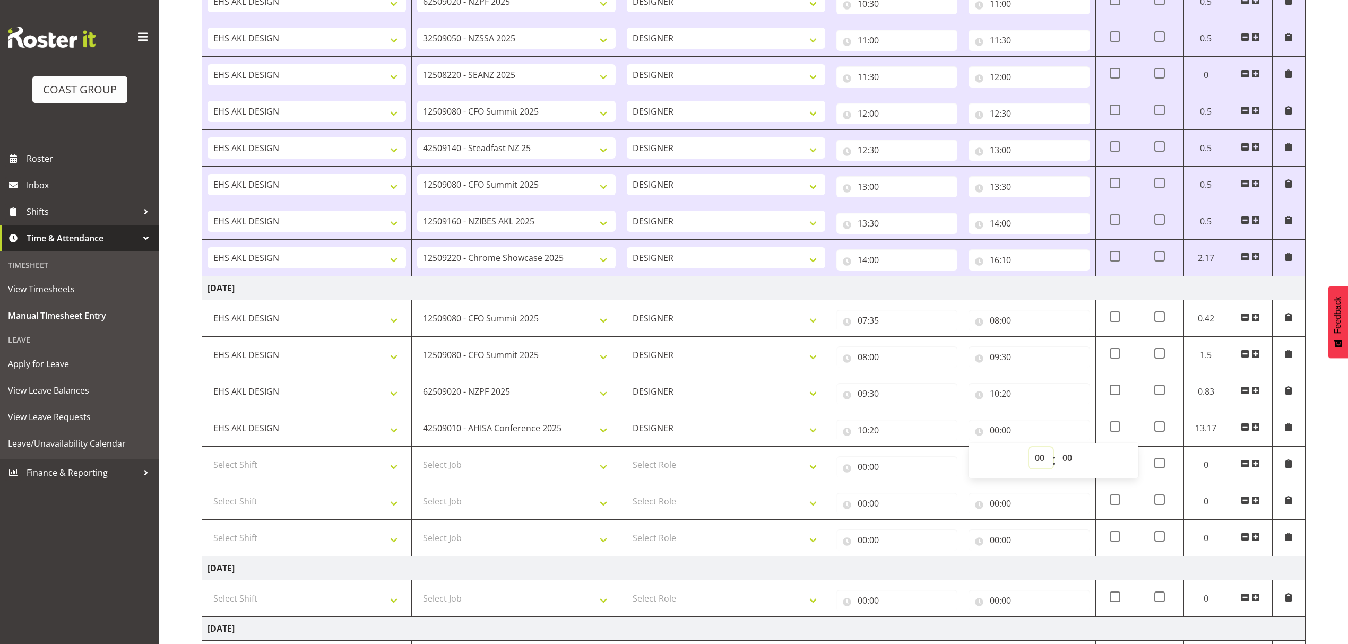
click at [1032, 462] on select "00 01 02 03 04 05 06 07 08 09 10 11 12 13 14 15 16 17 18 19 20 21 22 23" at bounding box center [1041, 457] width 24 height 21
select select "12"
click at [1029, 451] on select "00 01 02 03 04 05 06 07 08 09 10 11 12 13 14 15 16 17 18 19 20 21 22 23" at bounding box center [1041, 457] width 24 height 21
type input "12:00"
click at [561, 471] on select "Select Job 1 Carlton Events 1 Carlton Hamilton 1 Carlton Wellington 1 EHS WAREH…" at bounding box center [516, 464] width 199 height 21
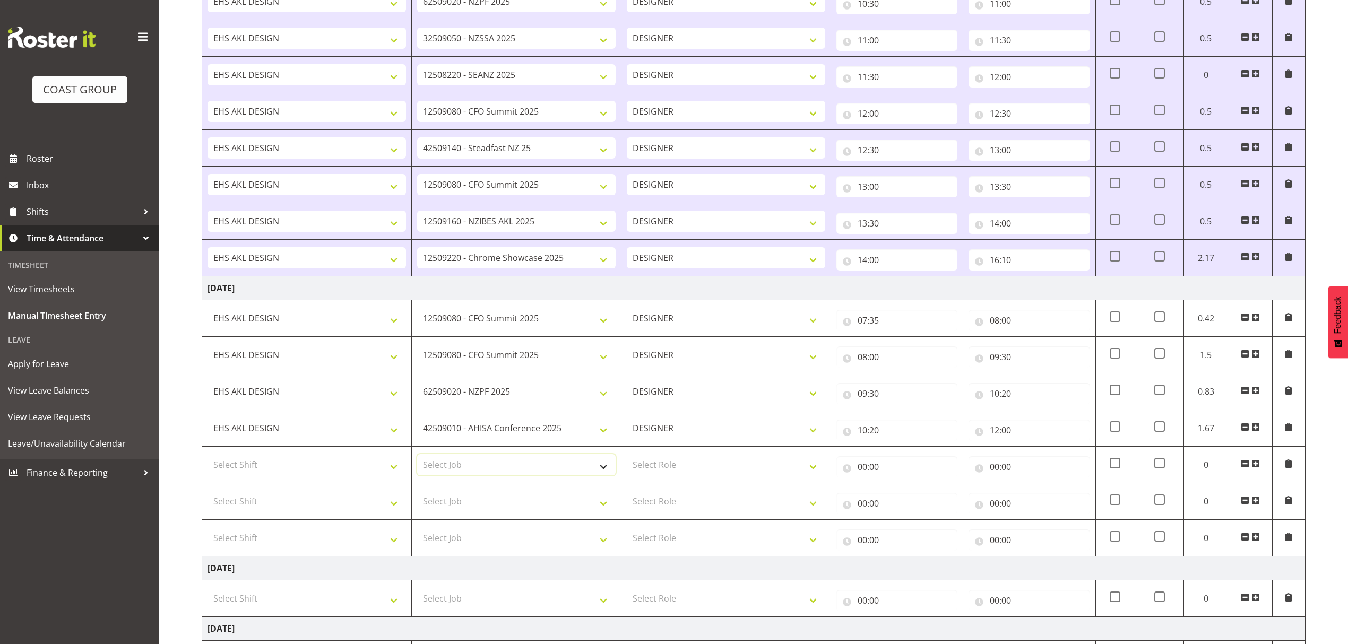
select select "9348"
click at [417, 459] on select "Select Job 1 Carlton Events 1 Carlton Hamilton 1 Carlton Wellington 1 EHS WAREH…" at bounding box center [516, 464] width 199 height 21
click at [1027, 472] on input "00:00" at bounding box center [1029, 467] width 121 height 21
click at [1061, 496] on select "00 01 02 03 04 05 06 07 08 09 10 11 12 13 14 15 16 17 18 19 20 21 22 23 24 25 2…" at bounding box center [1069, 494] width 24 height 21
select select "30"
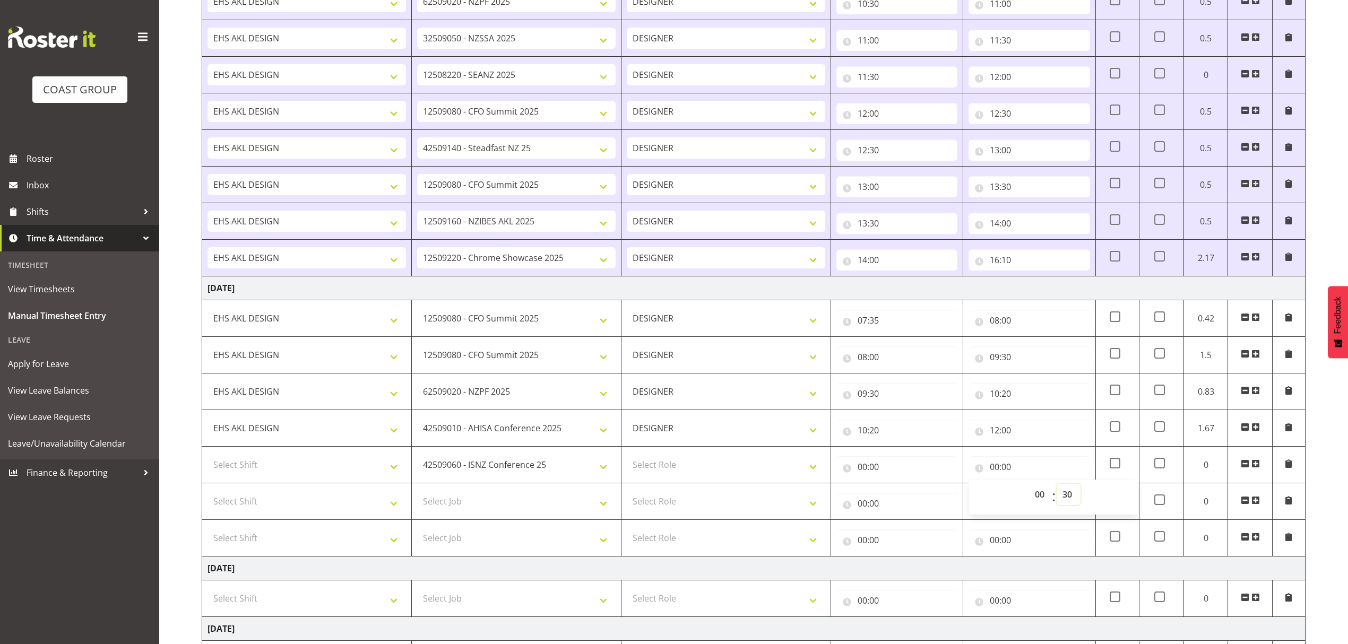
click at [1057, 488] on select "00 01 02 03 04 05 06 07 08 09 10 11 12 13 14 15 16 17 18 19 20 21 22 23 24 25 2…" at bounding box center [1069, 494] width 24 height 21
type input "00:30"
click at [1044, 501] on select "00 01 02 03 04 05 06 07 08 09 10 11 12 13 14 15 16 17 18 19 20 21 22 23" at bounding box center [1041, 494] width 24 height 21
select select "12"
click at [1029, 488] on select "00 01 02 03 04 05 06 07 08 09 10 11 12 13 14 15 16 17 18 19 20 21 22 23" at bounding box center [1041, 494] width 24 height 21
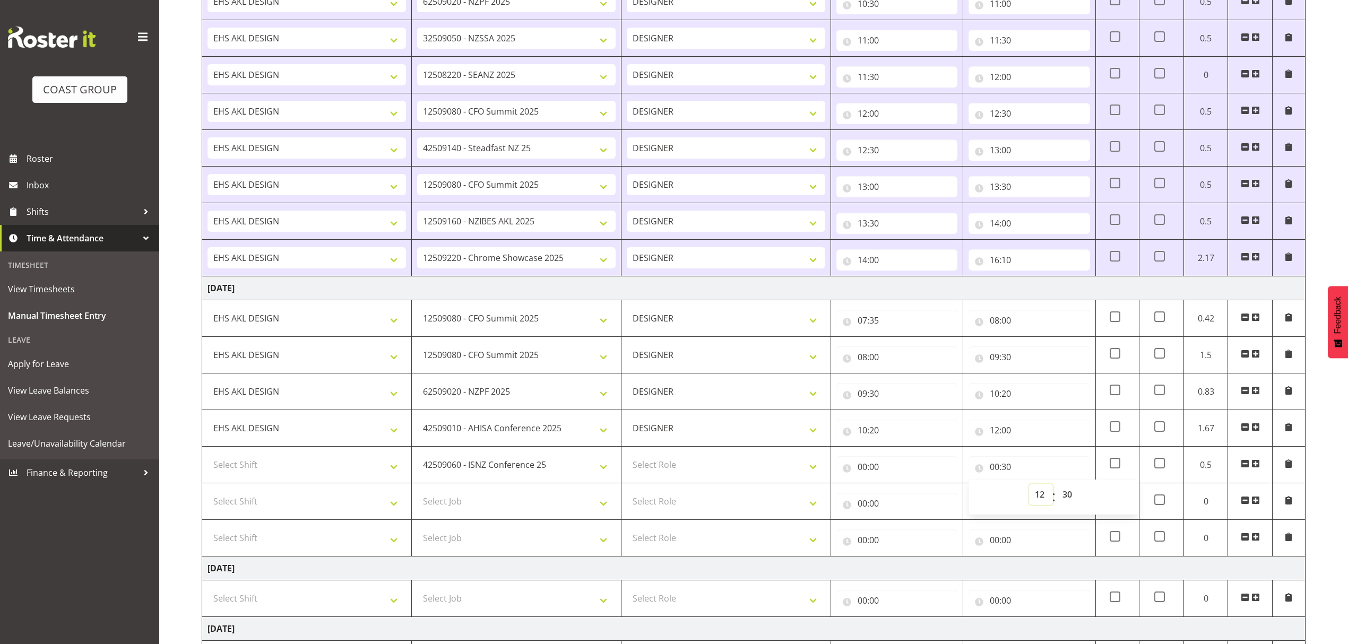
type input "12:30"
click at [922, 466] on input "00:00" at bounding box center [897, 467] width 121 height 21
click at [905, 504] on select "00 01 02 03 04 05 06 07 08 09 10 11 12 13 14 15 16 17 18 19 20 21 22 23" at bounding box center [909, 494] width 24 height 21
select select "12"
click at [897, 488] on select "00 01 02 03 04 05 06 07 08 09 10 11 12 13 14 15 16 17 18 19 20 21 22 23" at bounding box center [909, 494] width 24 height 21
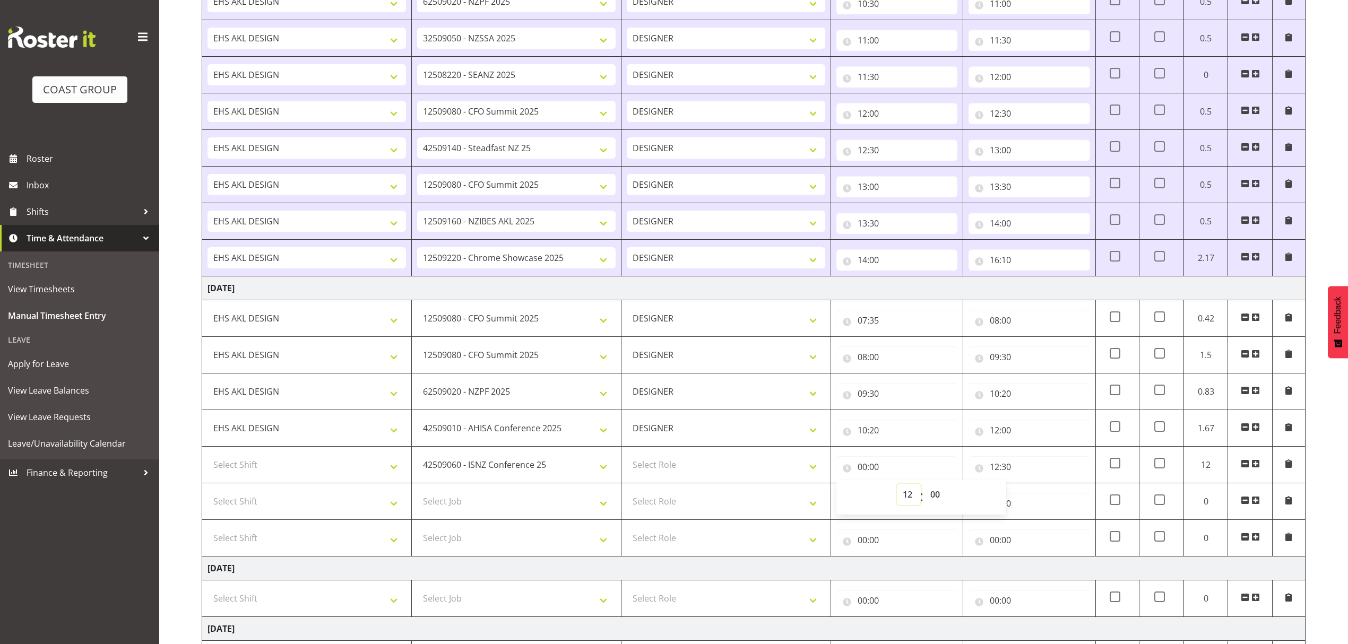
type input "12:00"
click at [645, 470] on select "Select Role DESIGNER" at bounding box center [726, 464] width 199 height 21
select select "215"
click at [627, 459] on select "Select Role DESIGNER" at bounding box center [726, 464] width 199 height 21
click at [351, 469] on select "Select Shift D+B @ HiNZ D+B Build D+B Build NZACA D+B Build Tech Day OCT 24 D+B…" at bounding box center [307, 464] width 199 height 21
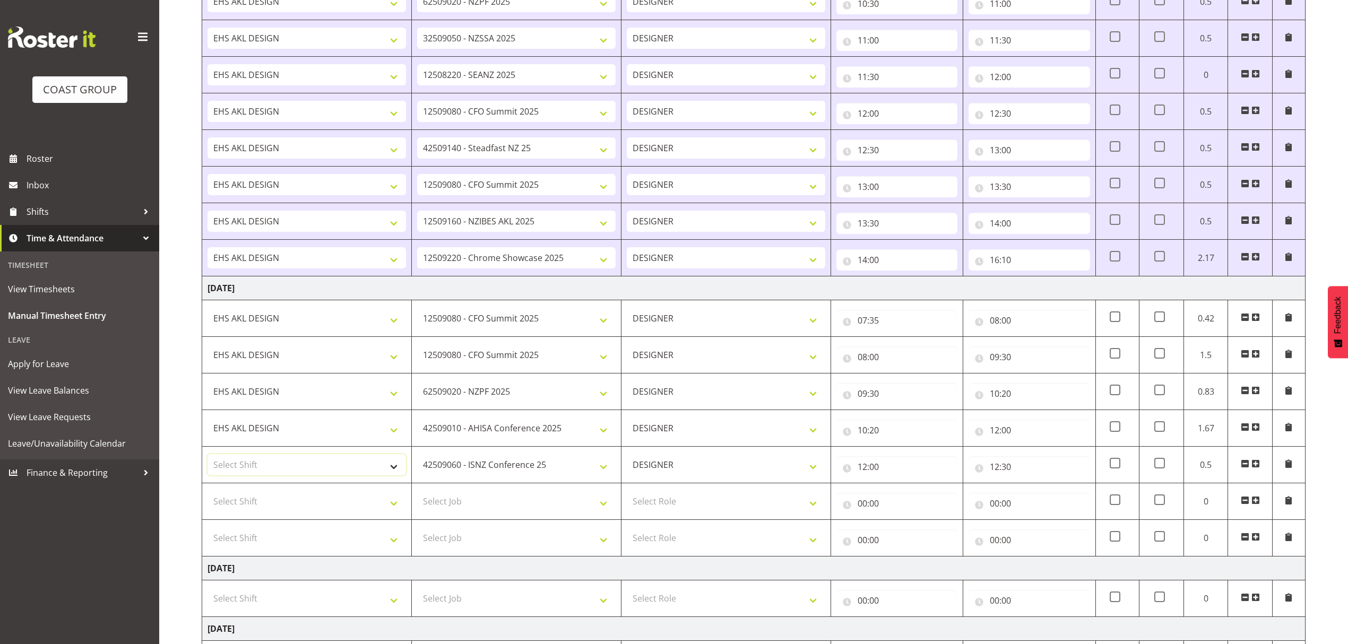
select select "1321"
click at [208, 459] on select "Select Shift D+B @ HiNZ D+B Build D+B Build NZACA D+B Build Tech Day OCT 24 D+B…" at bounding box center [307, 464] width 199 height 21
click at [481, 512] on select "Select Job 1 Carlton Events 1 Carlton Hamilton 1 Carlton Wellington 1 EHS WAREH…" at bounding box center [516, 501] width 199 height 21
click at [495, 512] on select "Select Job 1 Carlton Events 1 Carlton Hamilton 1 Carlton Wellington 1 EHS WAREH…" at bounding box center [516, 501] width 199 height 21
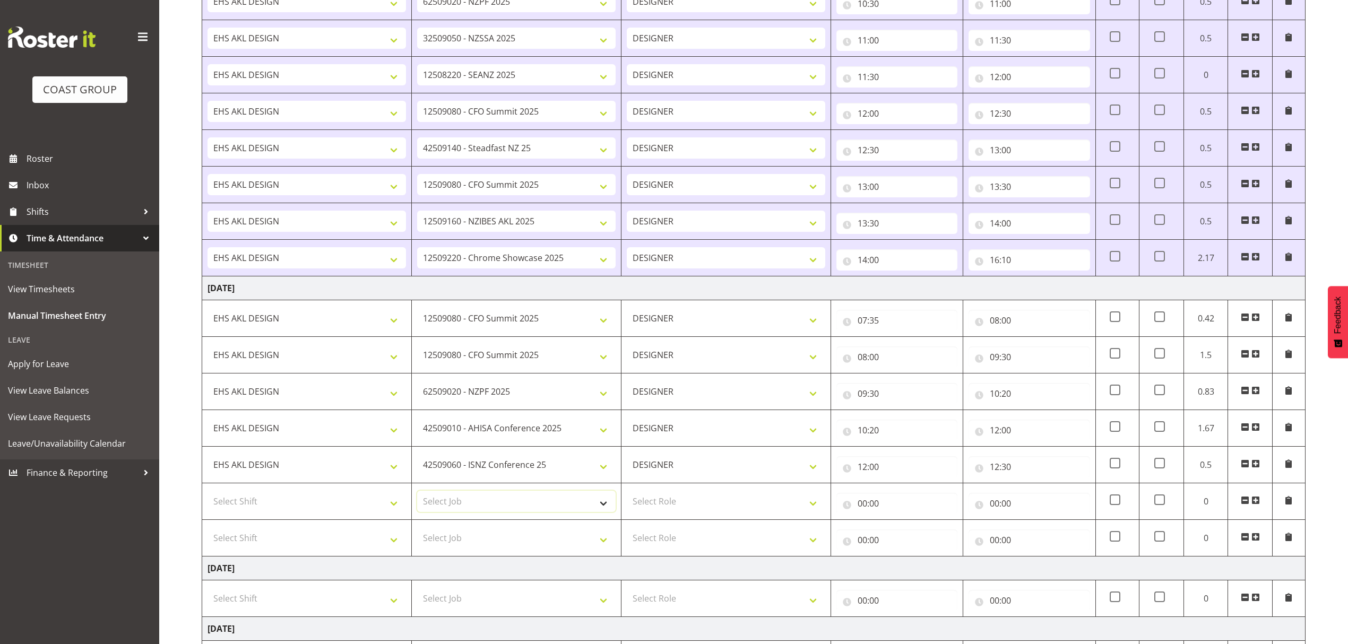
click at [495, 512] on select "Select Job 1 Carlton Events 1 Carlton Hamilton 1 Carlton Wellington 1 EHS WAREH…" at bounding box center [516, 501] width 199 height 21
select select "9028"
click at [417, 495] on select "Select Job 1 Carlton Events 1 Carlton Hamilton 1 Carlton Wellington 1 EHS WAREH…" at bounding box center [516, 501] width 199 height 21
click at [493, 512] on select "1 Carlton Events 1 Carlton Hamilton 1 Carlton Wellington 1 EHS WAREHOUSE/OFFICE…" at bounding box center [516, 501] width 199 height 21
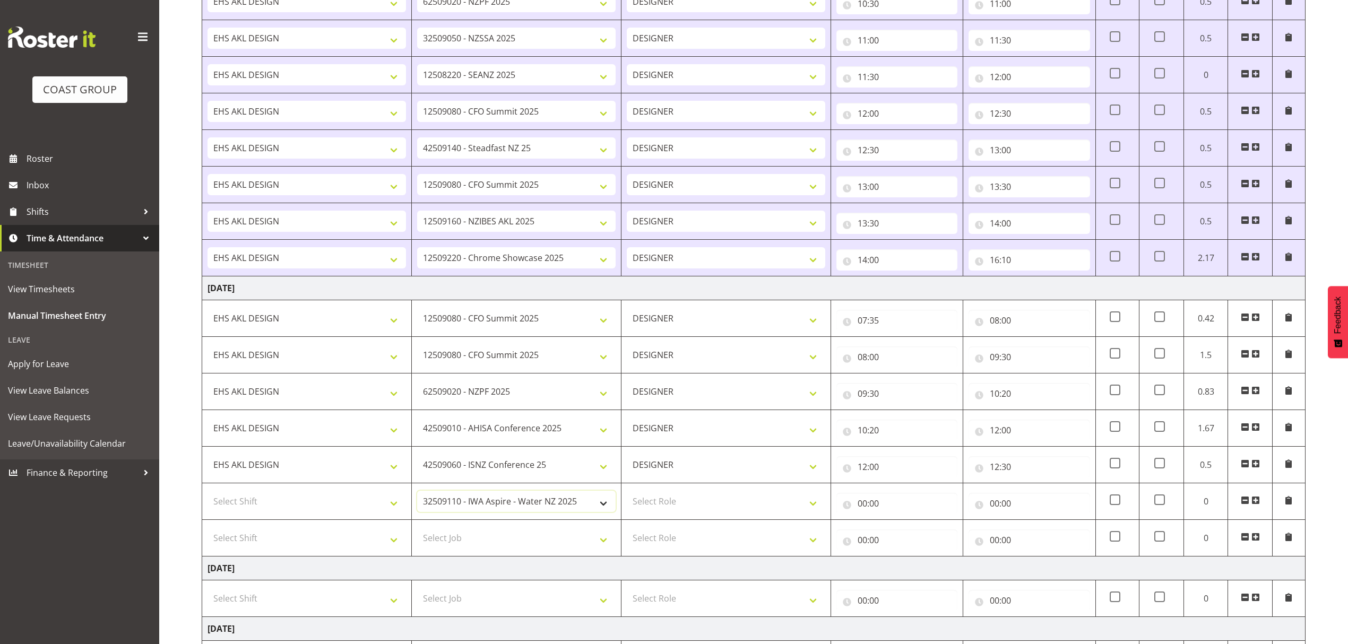
click at [417, 495] on select "1 Carlton Events 1 Carlton Hamilton 1 Carlton Wellington 1 EHS WAREHOUSE/OFFICE…" at bounding box center [516, 501] width 199 height 21
click at [355, 507] on select "Select Shift D+B @ HiNZ D+B Build D+B Build NZACA D+B Build Tech Day OCT 24 D+B…" at bounding box center [307, 501] width 199 height 21
select select "1321"
click at [208, 495] on select "Select Shift D+B @ HiNZ D+B Build D+B Build NZACA D+B Build Tech Day OCT 24 D+B…" at bounding box center [307, 501] width 199 height 21
click at [668, 494] on td "Select Role DESIGNER" at bounding box center [727, 502] width 210 height 37
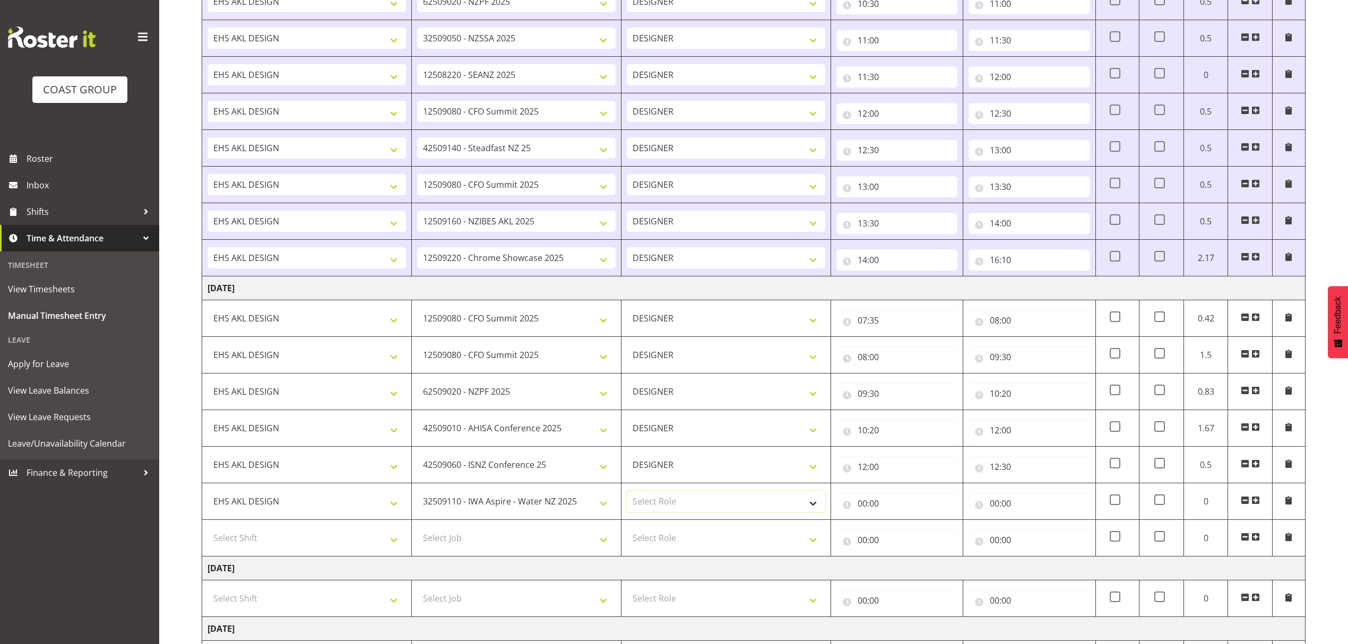
click at [670, 503] on select "Select Role DESIGNER" at bounding box center [726, 501] width 199 height 21
select select "215"
click at [627, 495] on select "Select Role DESIGNER" at bounding box center [726, 501] width 199 height 21
click at [929, 508] on input "00:00" at bounding box center [897, 503] width 121 height 21
click at [901, 535] on select "00 01 02 03 04 05 06 07 08 09 10 11 12 13 14 15 16 17 18 19 20 21 22 23" at bounding box center [909, 531] width 24 height 21
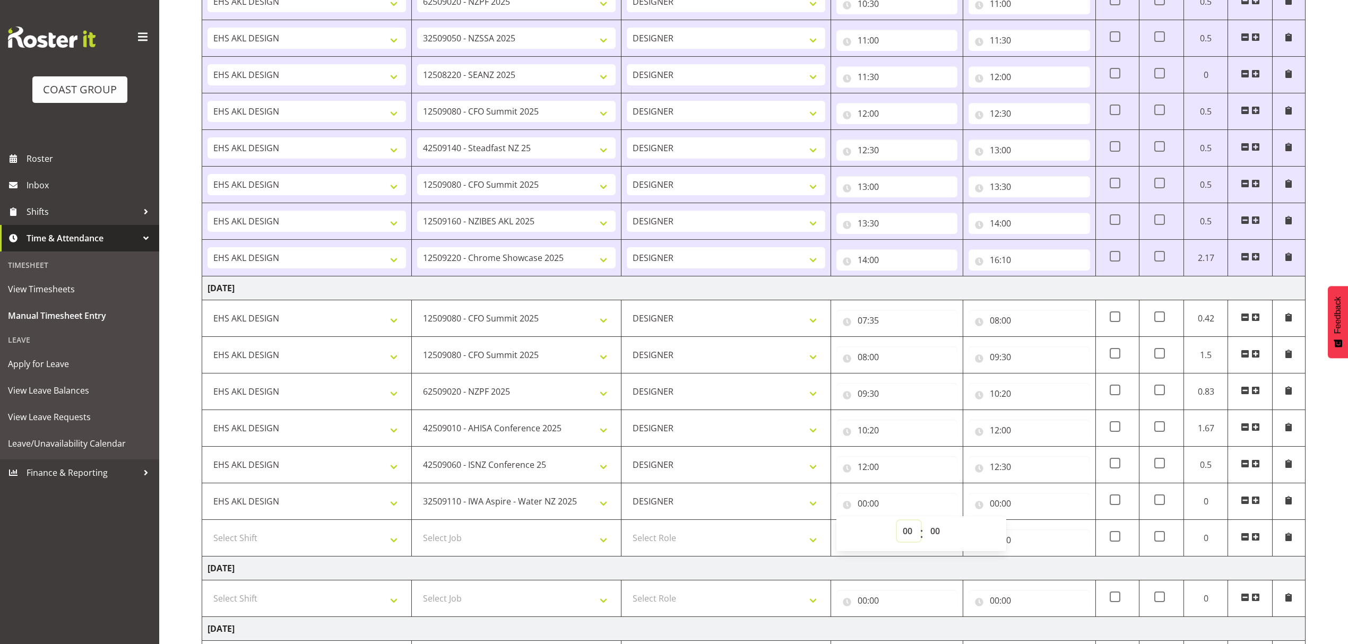
select select "12"
click at [897, 525] on select "00 01 02 03 04 05 06 07 08 09 10 11 12 13 14 15 16 17 18 19 20 21 22 23" at bounding box center [909, 531] width 24 height 21
type input "12:00"
click at [941, 538] on select "00 01 02 03 04 05 06 07 08 09 10 11 12 13 14 15 16 17 18 19 20 21 22 23 24 25 2…" at bounding box center [937, 531] width 24 height 21
select select "30"
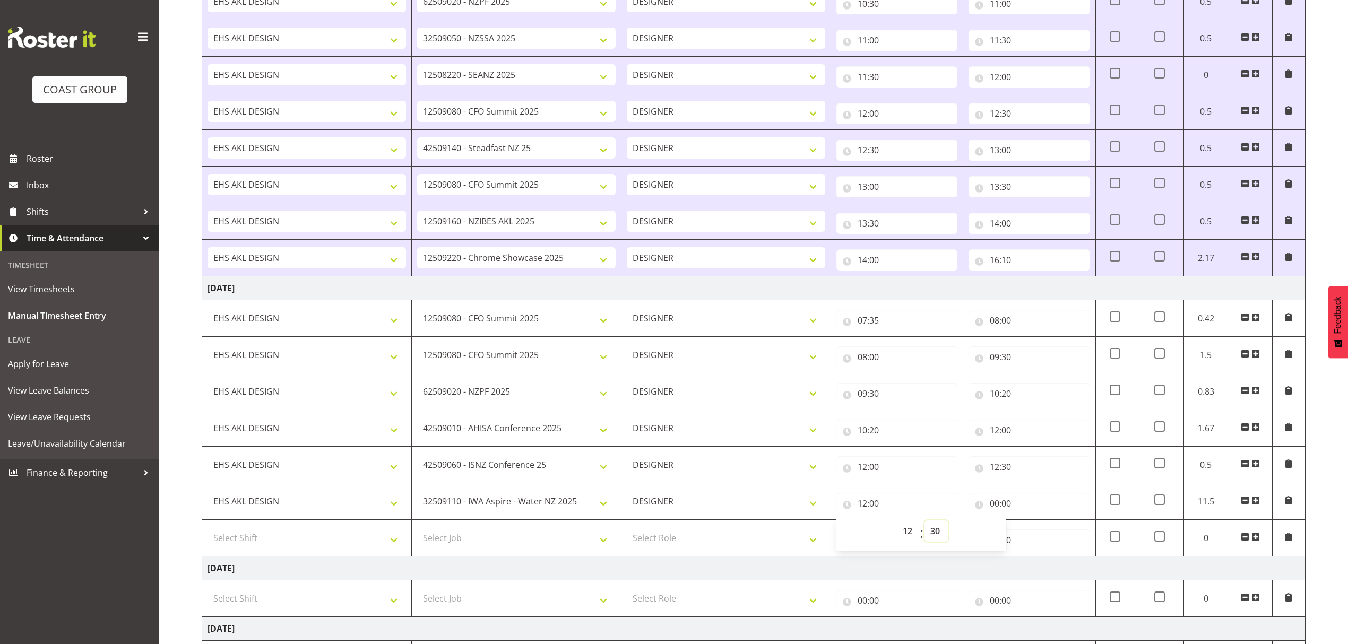
click at [925, 525] on select "00 01 02 03 04 05 06 07 08 09 10 11 12 13 14 15 16 17 18 19 20 21 22 23 24 25 2…" at bounding box center [937, 531] width 24 height 21
type input "12:30"
click at [1021, 506] on input "00:00" at bounding box center [1029, 503] width 121 height 21
click at [1036, 539] on select "00 01 02 03 04 05 06 07 08 09 10 11 12 13 14 15 16 17 18 19 20 21 22 23" at bounding box center [1041, 531] width 24 height 21
select select "13"
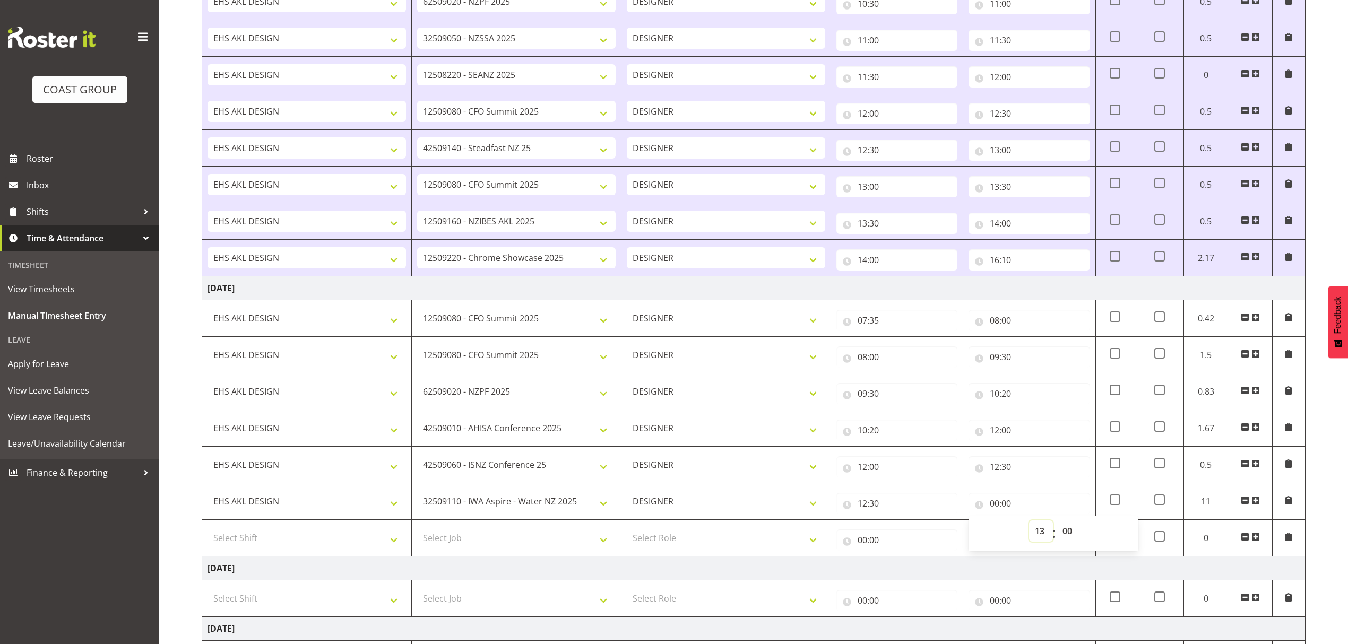
click at [1029, 525] on select "00 01 02 03 04 05 06 07 08 09 10 11 12 13 14 15 16 17 18 19 20 21 22 23" at bounding box center [1041, 531] width 24 height 21
type input "13:00"
click at [483, 539] on select "Select Job 1 Carlton Events 1 Carlton Hamilton 1 Carlton Wellington 1 EHS WAREH…" at bounding box center [516, 538] width 199 height 21
select select "9205"
click at [417, 532] on select "Select Job 1 Carlton Events 1 Carlton Hamilton 1 Carlton Wellington 1 EHS WAREH…" at bounding box center [516, 538] width 199 height 21
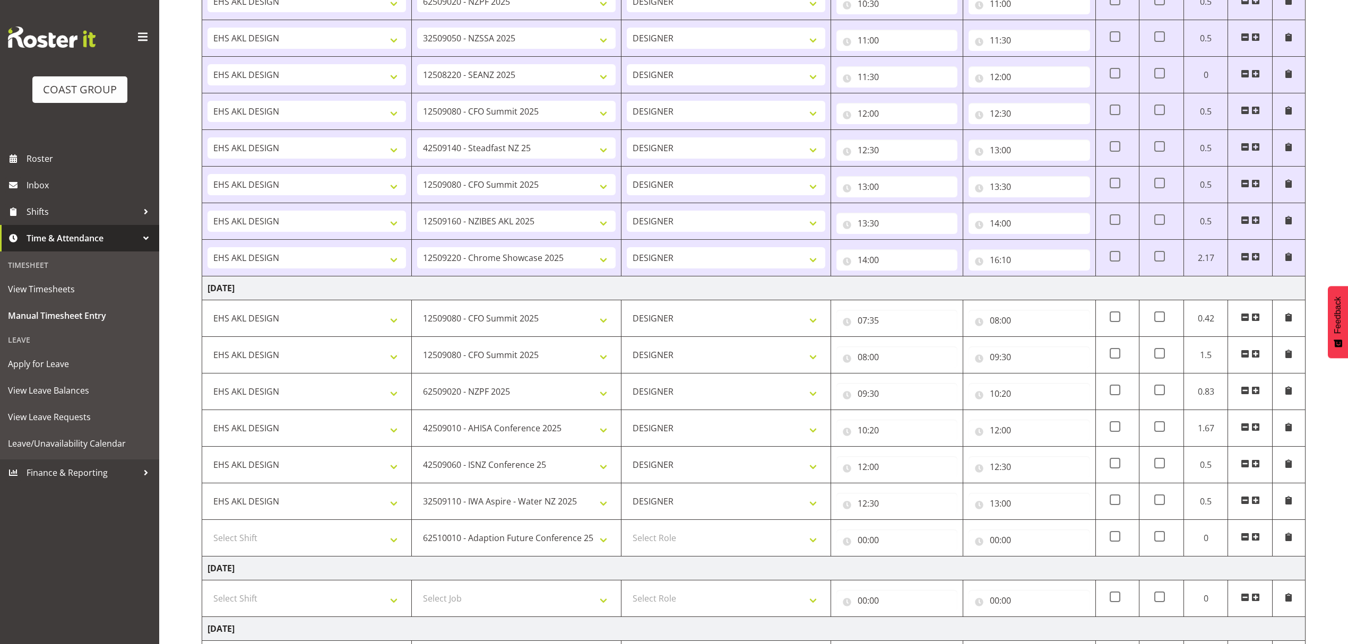
click at [1254, 541] on span at bounding box center [1256, 537] width 8 height 8
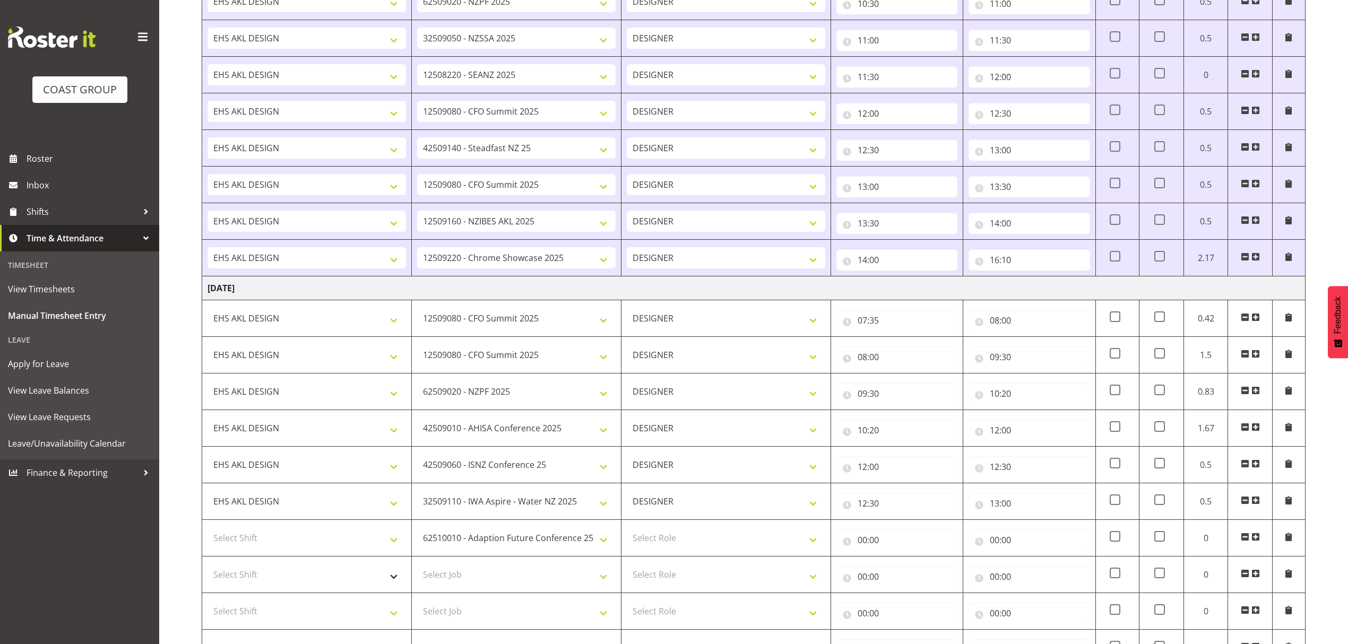
scroll to position [462, 0]
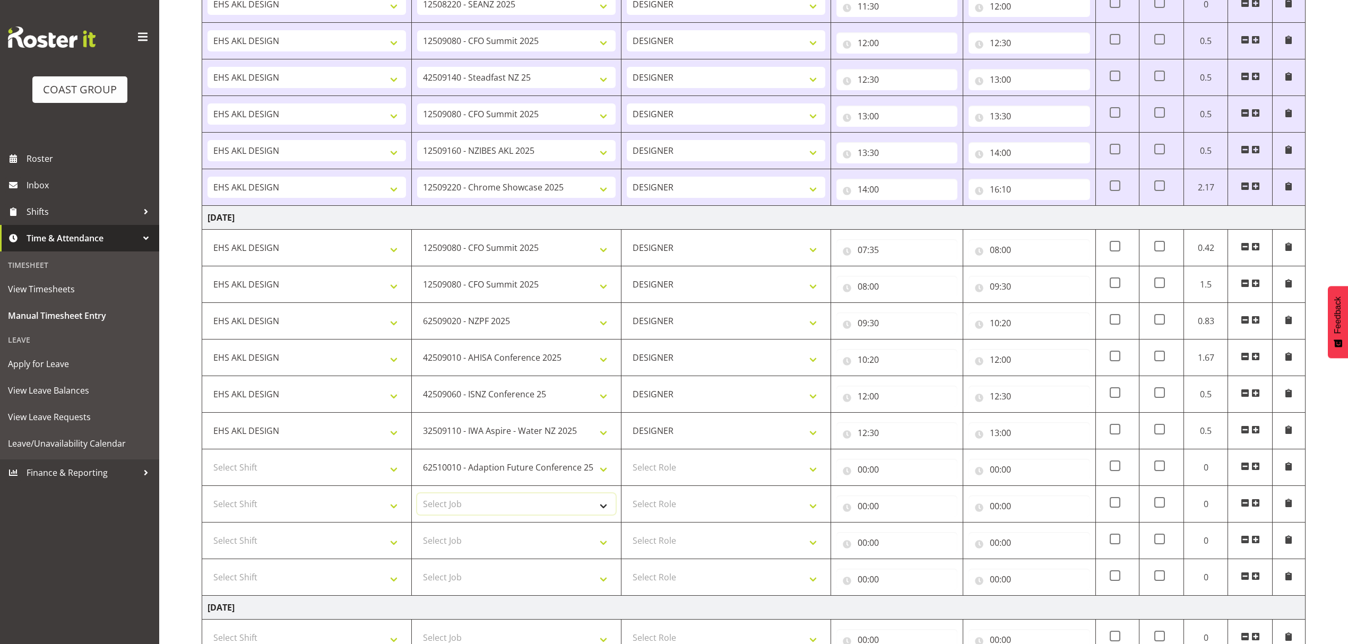
click at [514, 510] on select "Select Job 1 Carlton Events 1 Carlton Hamilton 1 Carlton Wellington 1 EHS WAREH…" at bounding box center [516, 504] width 199 height 21
select select "10313"
click at [417, 498] on select "Select Job 1 Carlton Events 1 Carlton Hamilton 1 Carlton Wellington 1 EHS WAREH…" at bounding box center [516, 504] width 199 height 21
click at [521, 552] on select "Select Job 1 Carlton Events 1 Carlton Hamilton 1 Carlton Wellington 1 EHS WAREH…" at bounding box center [516, 540] width 199 height 21
select select "10539"
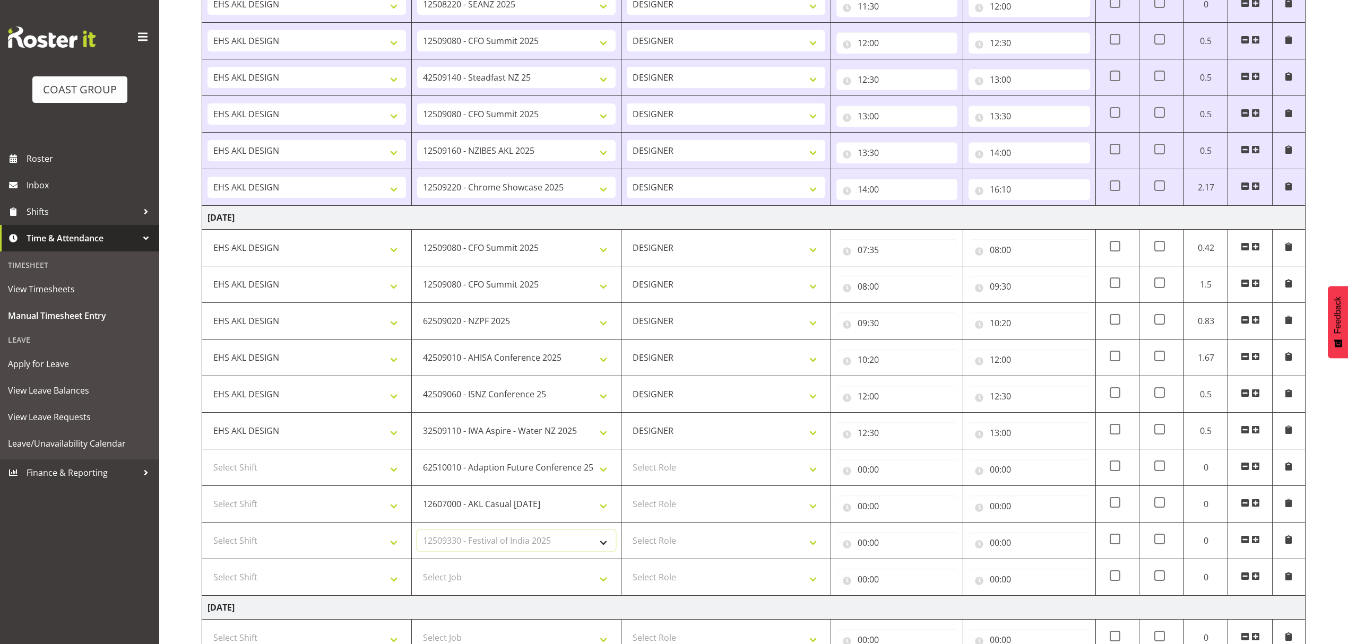
click at [417, 535] on select "Select Job 1 Carlton Events 1 Carlton Hamilton 1 Carlton Wellington 1 EHS WAREH…" at bounding box center [516, 540] width 199 height 21
click at [497, 581] on select "Select Job 1 Carlton Events 1 Carlton Hamilton 1 Carlton Wellington 1 EHS WAREH…" at bounding box center [516, 577] width 199 height 21
select select "9993"
click at [417, 572] on select "Select Job 1 Carlton Events 1 Carlton Hamilton 1 Carlton Wellington 1 EHS WAREH…" at bounding box center [516, 577] width 199 height 21
click at [1255, 580] on span at bounding box center [1256, 576] width 8 height 8
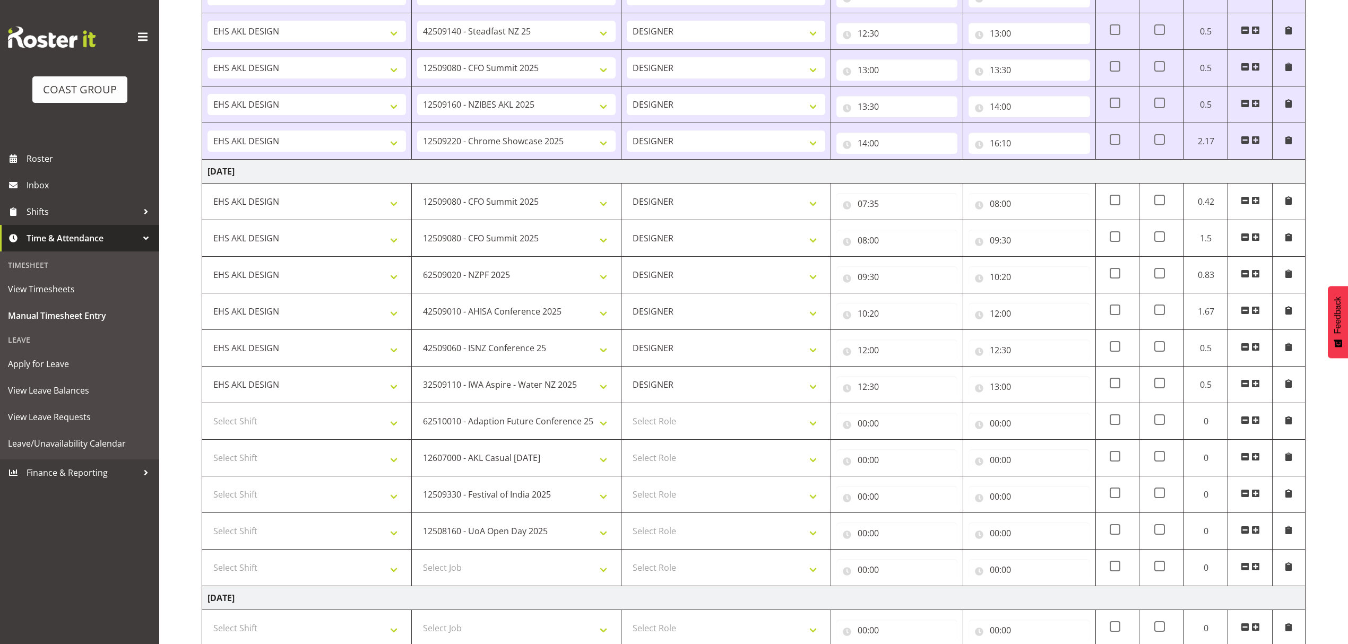
scroll to position [533, 0]
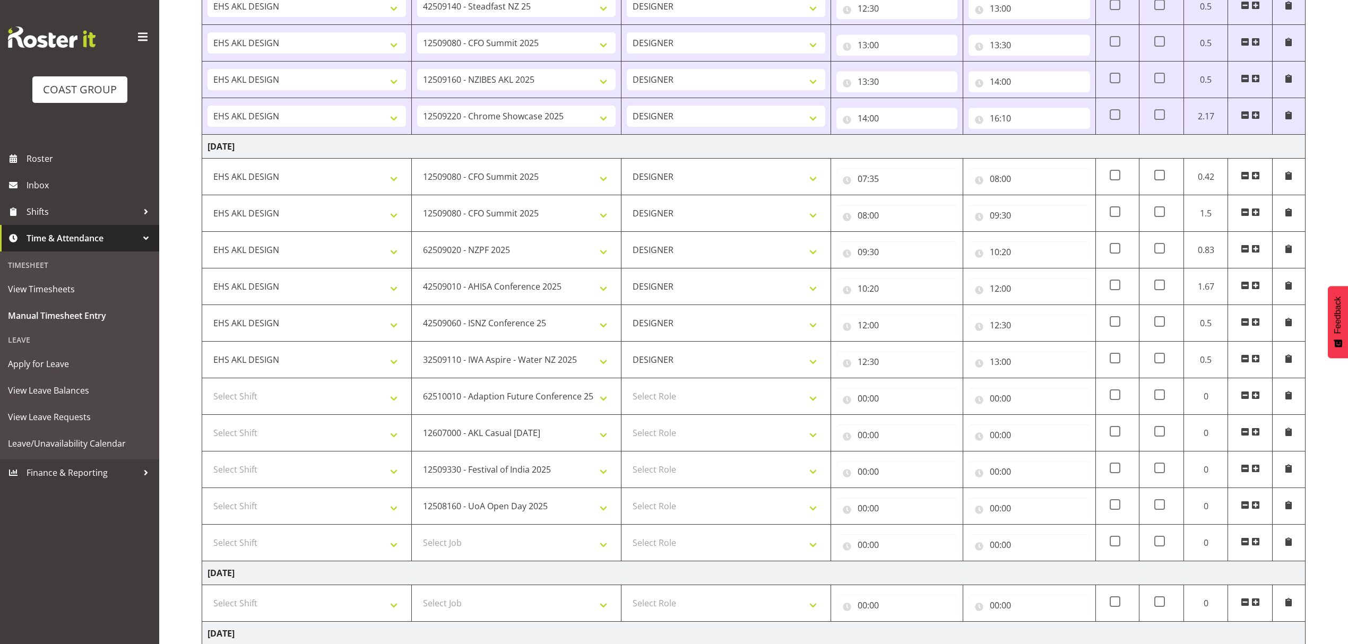
click at [517, 536] on td "Select Job 1 Carlton Events 1 Carlton Hamilton 1 Carlton Wellington 1 EHS WAREH…" at bounding box center [517, 543] width 210 height 37
click at [513, 544] on select "Select Job 1 Carlton Events 1 Carlton Hamilton 1 Carlton Wellington 1 EHS WAREH…" at bounding box center [516, 542] width 199 height 21
select select "8656"
click at [417, 538] on select "Select Job 1 Carlton Events 1 Carlton Hamilton 1 Carlton Wellington 1 EHS WAREH…" at bounding box center [516, 542] width 199 height 21
drag, startPoint x: 638, startPoint y: 448, endPoint x: 621, endPoint y: 475, distance: 31.2
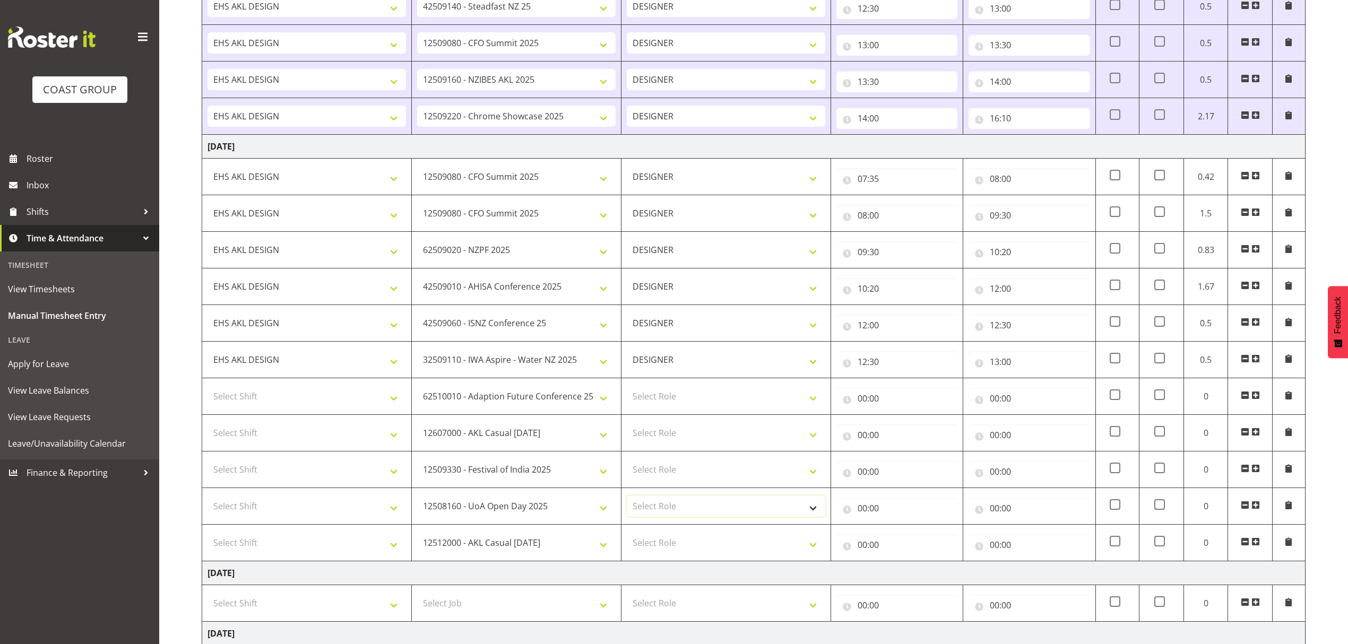
drag, startPoint x: 621, startPoint y: 475, endPoint x: 712, endPoint y: 503, distance: 95.2
click at [712, 503] on select "Select Role DESIGNER" at bounding box center [726, 506] width 199 height 21
select select "215"
click at [627, 501] on select "Select Role DESIGNER" at bounding box center [726, 506] width 199 height 21
click at [682, 480] on select "Select Role DESIGNER" at bounding box center [726, 469] width 199 height 21
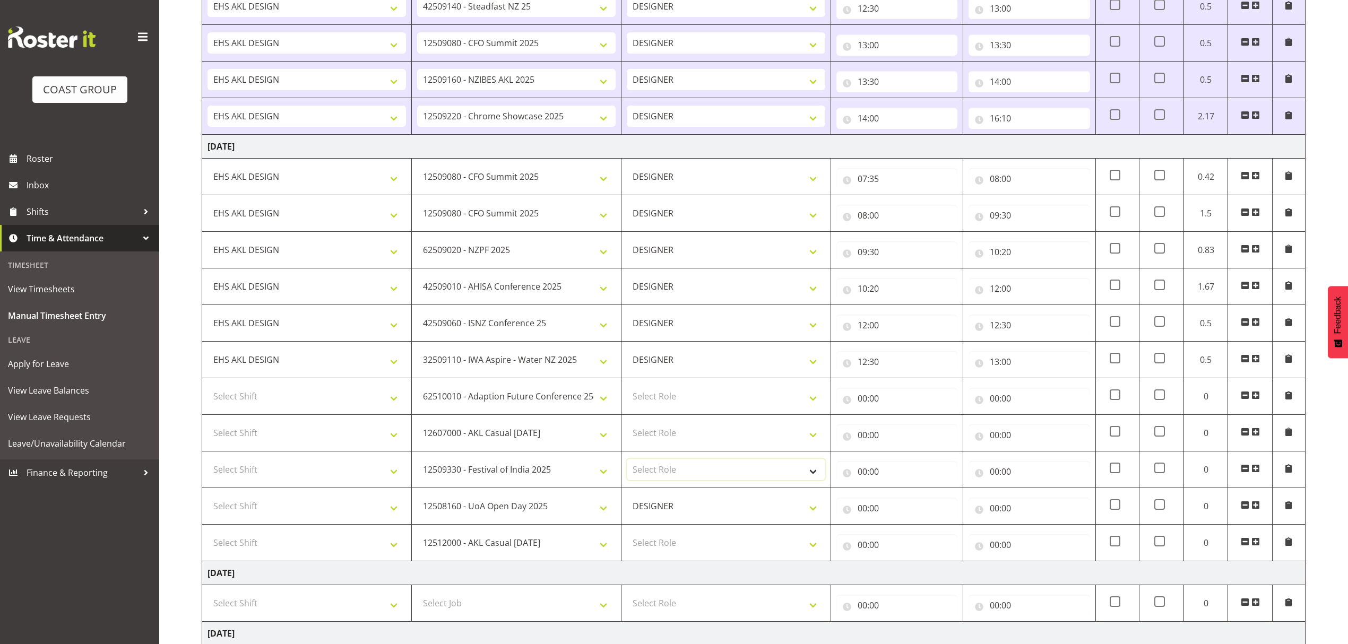
select select "215"
click at [627, 464] on select "Select Role DESIGNER" at bounding box center [726, 469] width 199 height 21
click at [686, 444] on select "Select Role DESIGNER" at bounding box center [726, 433] width 199 height 21
select select "215"
click at [627, 427] on select "Select Role DESIGNER" at bounding box center [726, 433] width 199 height 21
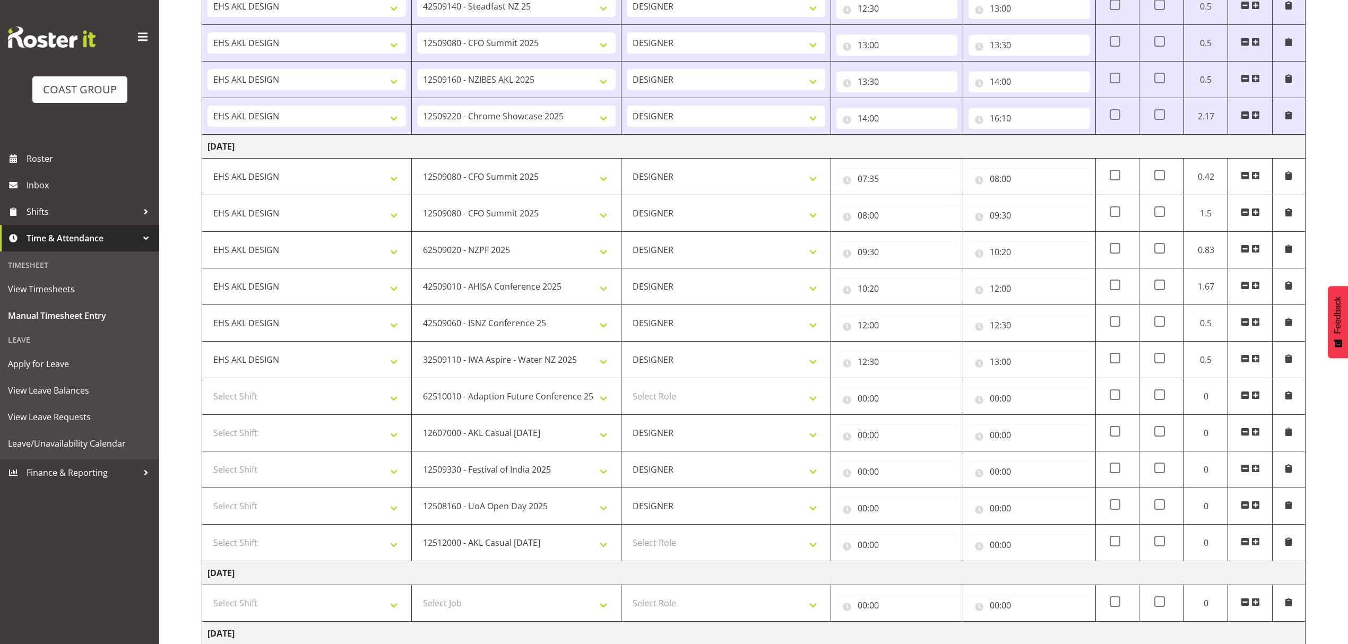
click at [670, 388] on td "Select Role DESIGNER" at bounding box center [727, 396] width 210 height 37
click at [676, 404] on select "Select Role DESIGNER" at bounding box center [726, 396] width 199 height 21
select select "215"
click at [627, 391] on select "Select Role DESIGNER" at bounding box center [726, 396] width 199 height 21
click at [682, 533] on td "Select Role DESIGNER" at bounding box center [727, 543] width 210 height 37
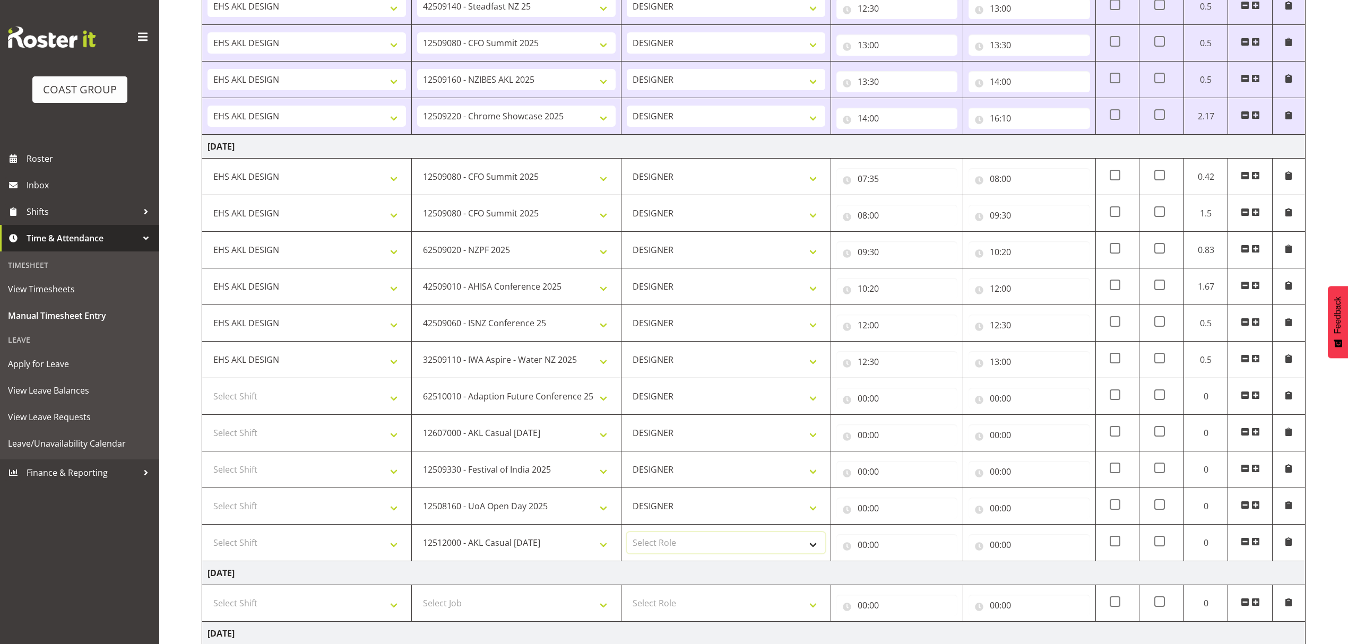
drag, startPoint x: 676, startPoint y: 544, endPoint x: 679, endPoint y: 549, distance: 5.7
click at [676, 544] on select "Select Role DESIGNER" at bounding box center [726, 542] width 199 height 21
select select "215"
click at [627, 538] on select "Select Role DESIGNER" at bounding box center [726, 542] width 199 height 21
click at [354, 407] on select "Select Shift D+B @ HiNZ D+B Build D+B Build NZACA D+B Build Tech Day OCT 24 D+B…" at bounding box center [307, 396] width 199 height 21
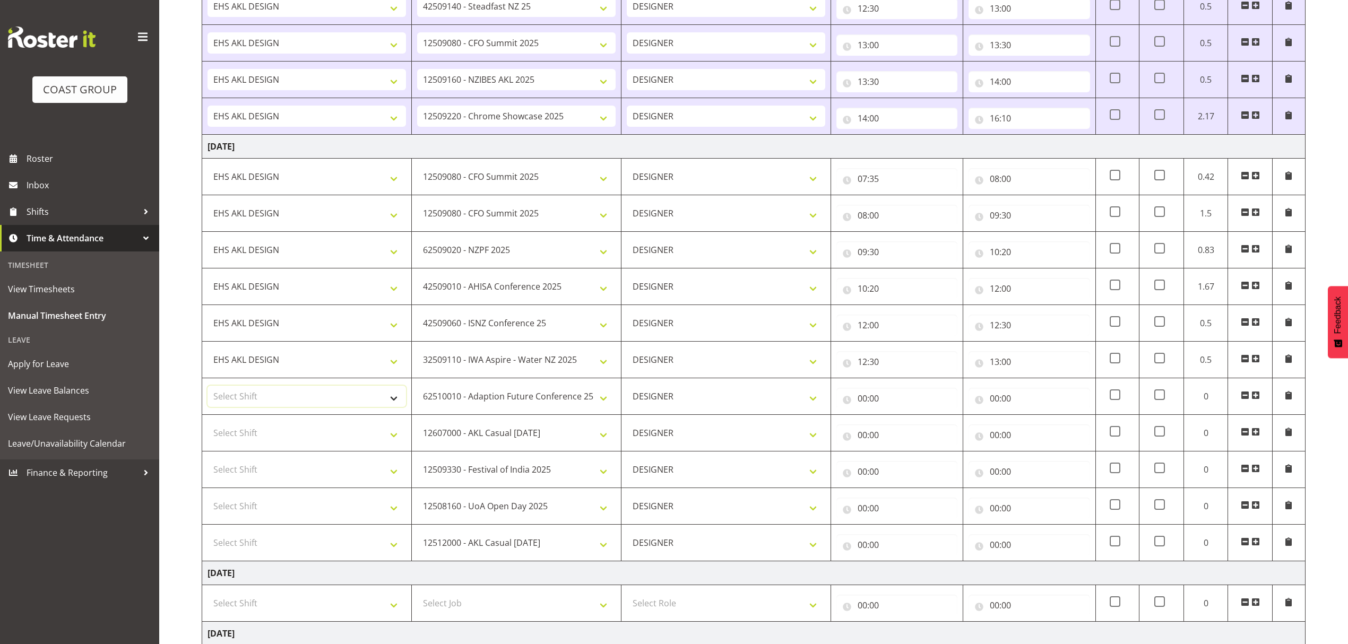
select select "1321"
click at [208, 391] on select "Select Shift D+B @ HiNZ D+B Build D+B Build NZACA D+B Build Tech Day OCT 24 D+B…" at bounding box center [307, 396] width 199 height 21
click at [354, 432] on select "Select Shift D+B @ HiNZ D+B Build D+B Build NZACA D+B Build Tech Day OCT 24 D+B…" at bounding box center [307, 433] width 199 height 21
select select "1321"
click at [208, 427] on select "Select Shift D+B @ HiNZ D+B Build D+B Build NZACA D+B Build Tech Day OCT 24 D+B…" at bounding box center [307, 433] width 199 height 21
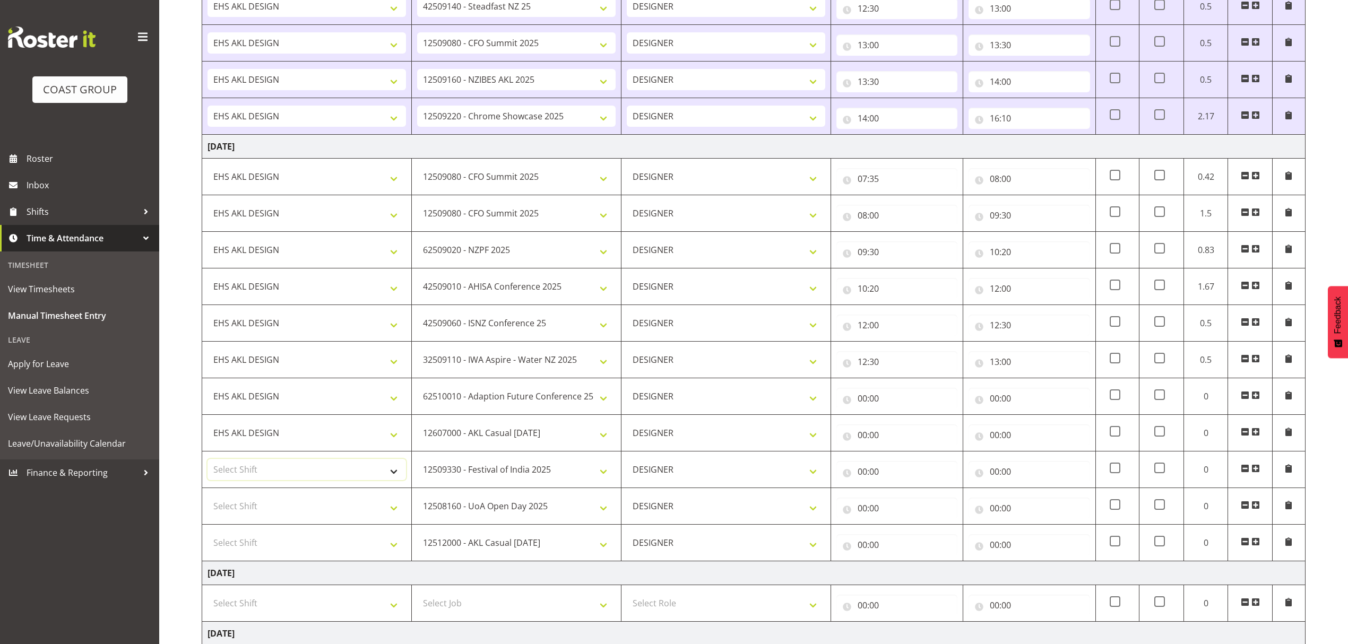
click at [334, 466] on select "Select Shift D+B @ HiNZ D+B Build D+B Build NZACA D+B Build Tech Day OCT 24 D+B…" at bounding box center [307, 469] width 199 height 21
select select "1321"
click at [208, 464] on select "Select Shift D+B @ HiNZ D+B Build D+B Build NZACA D+B Build Tech Day OCT 24 D+B…" at bounding box center [307, 469] width 199 height 21
click at [329, 507] on select "Select Shift D+B @ HiNZ D+B Build D+B Build NZACA D+B Build Tech Day OCT 24 D+B…" at bounding box center [307, 506] width 199 height 21
select select "1321"
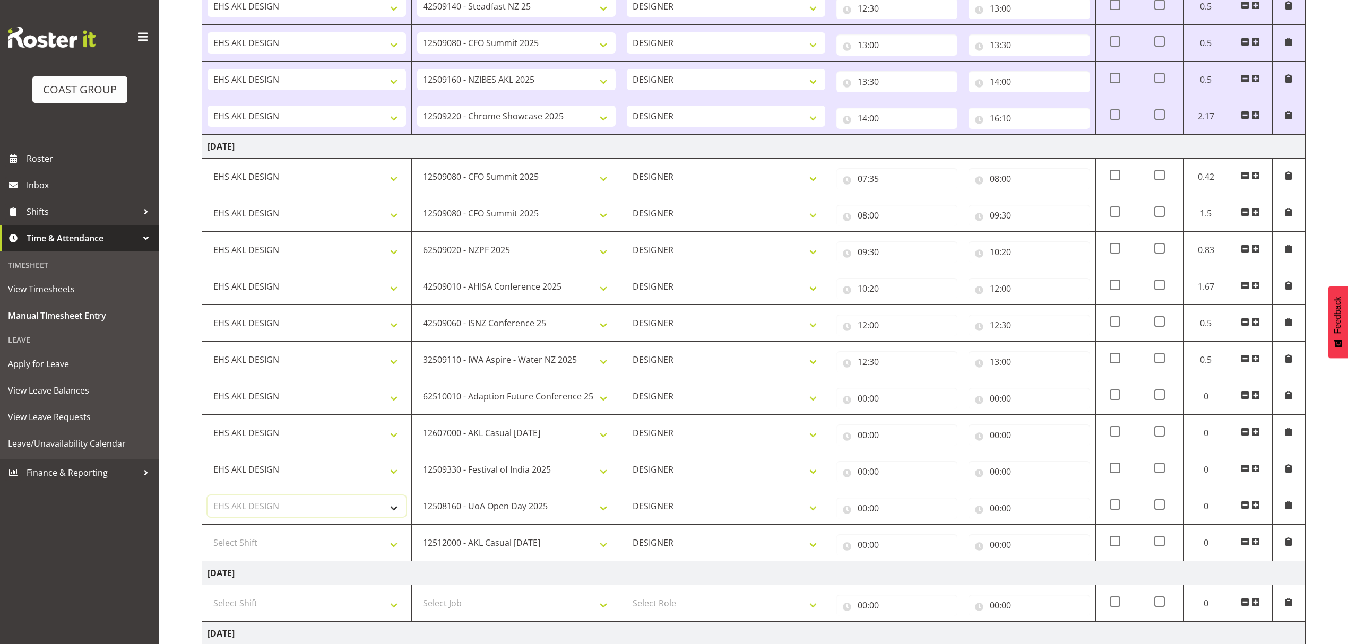
click at [208, 501] on select "Select Shift D+B @ HiNZ D+B Build D+B Build NZACA D+B Build Tech Day OCT 24 D+B…" at bounding box center [307, 506] width 199 height 21
click at [332, 551] on select "Select Shift D+B @ HiNZ D+B Build D+B Build NZACA D+B Build Tech Day OCT 24 D+B…" at bounding box center [307, 542] width 199 height 21
select select "1321"
click at [208, 538] on select "Select Shift D+B @ HiNZ D+B Build D+B Build NZACA D+B Build Tech Day OCT 24 D+B…" at bounding box center [307, 542] width 199 height 21
click at [1036, 549] on input "00:00" at bounding box center [1029, 545] width 121 height 21
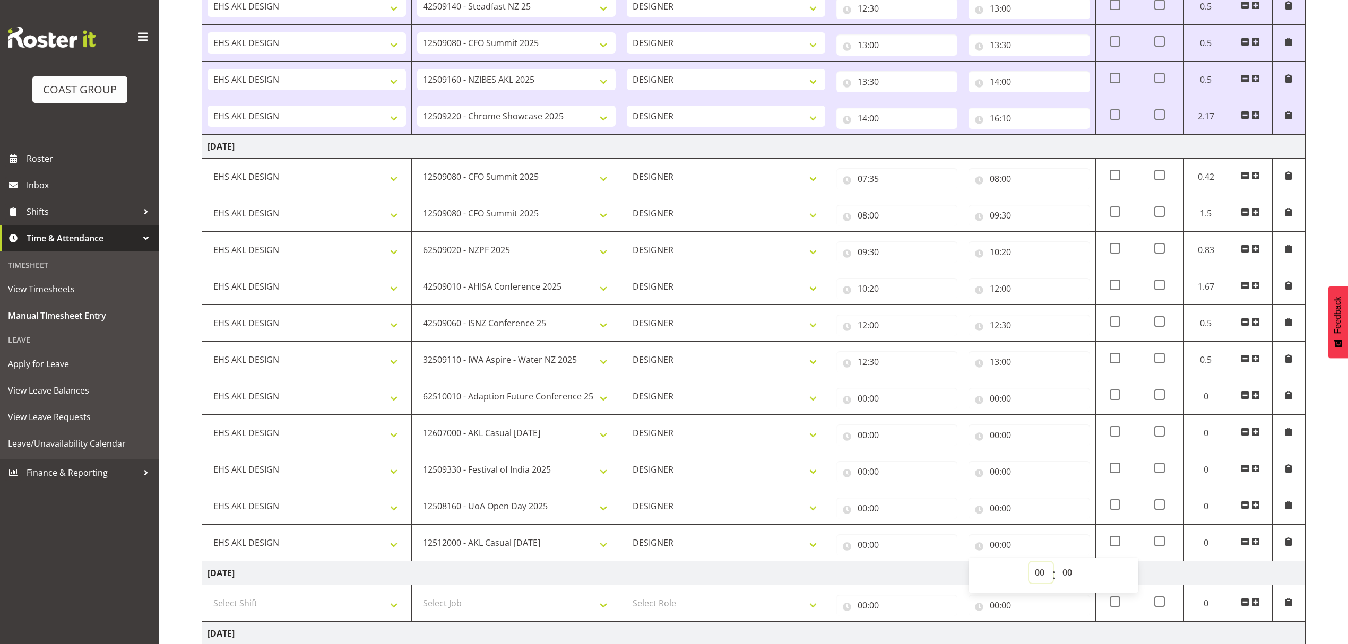
click at [1041, 572] on select "00 01 02 03 04 05 06 07 08 09 10 11 12 13 14 15 16 17 18 19 20 21 22 23" at bounding box center [1041, 572] width 24 height 21
select select "16"
click at [1029, 567] on select "00 01 02 03 04 05 06 07 08 09 10 11 12 13 14 15 16 17 18 19 20 21 22 23" at bounding box center [1041, 572] width 24 height 21
type input "16:00"
click at [1064, 582] on select "00 01 02 03 04 05 06 07 08 09 10 11 12 13 14 15 16 17 18 19 20 21 22 23 24 25 2…" at bounding box center [1069, 572] width 24 height 21
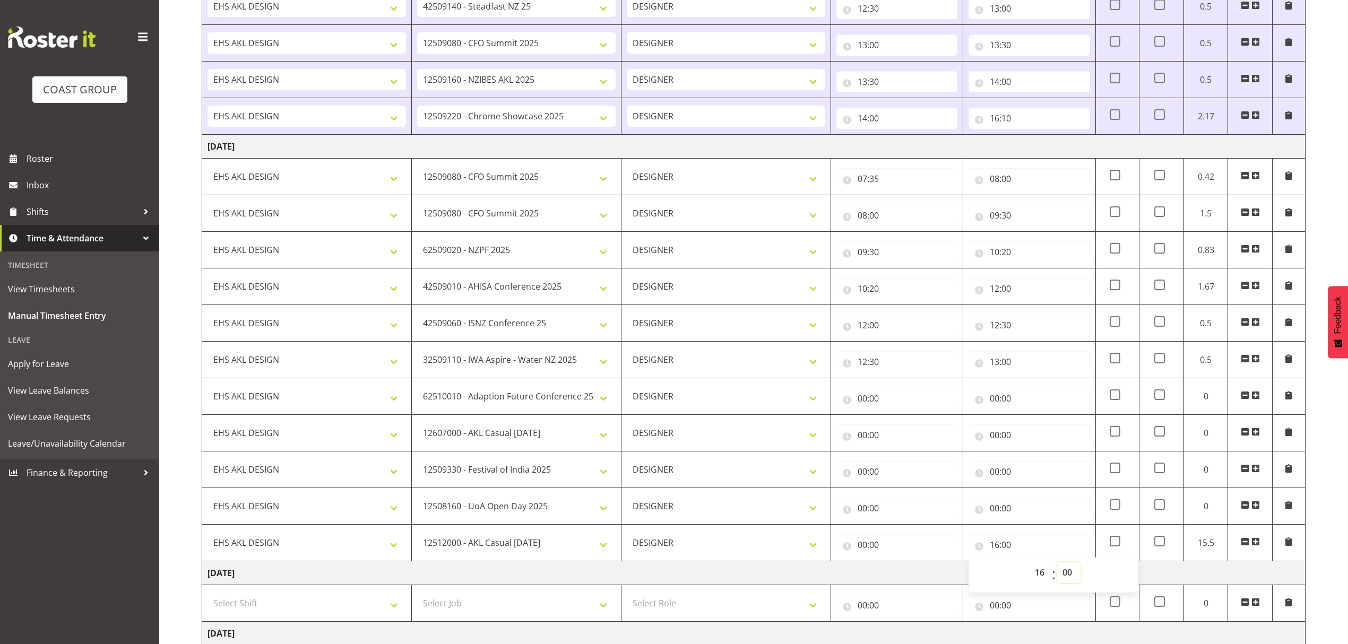
select select "10"
click at [1057, 567] on select "00 01 02 03 04 05 06 07 08 09 10 11 12 13 14 15 16 17 18 19 20 21 22 23 24 25 2…" at bounding box center [1069, 572] width 24 height 21
type input "16:10"
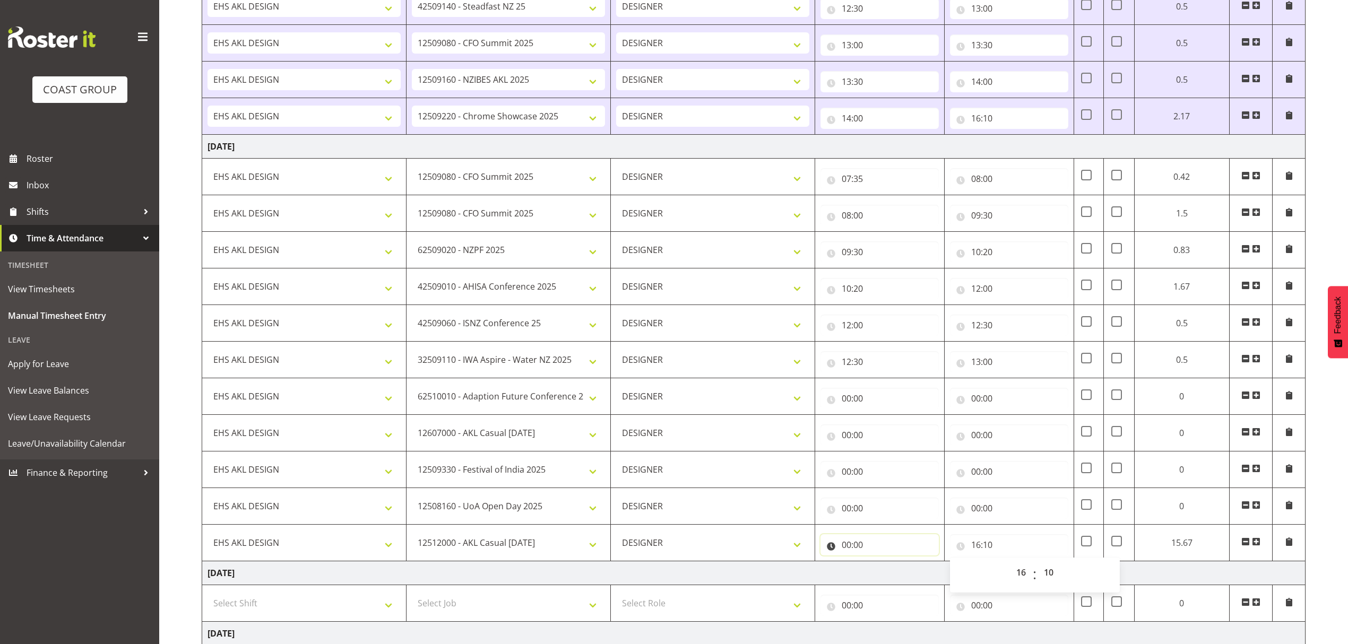
click at [869, 542] on input "00:00" at bounding box center [880, 545] width 118 height 21
click at [886, 578] on select "00 01 02 03 04 05 06 07 08 09 10 11 12 13 14 15 16 17 18 19 20 21 22 23" at bounding box center [893, 572] width 24 height 21
select select "15"
click at [897, 567] on select "00 01 02 03 04 05 06 07 08 09 10 11 12 13 14 15 16 17 18 19 20 21 22 23" at bounding box center [893, 572] width 24 height 21
type input "15:00"
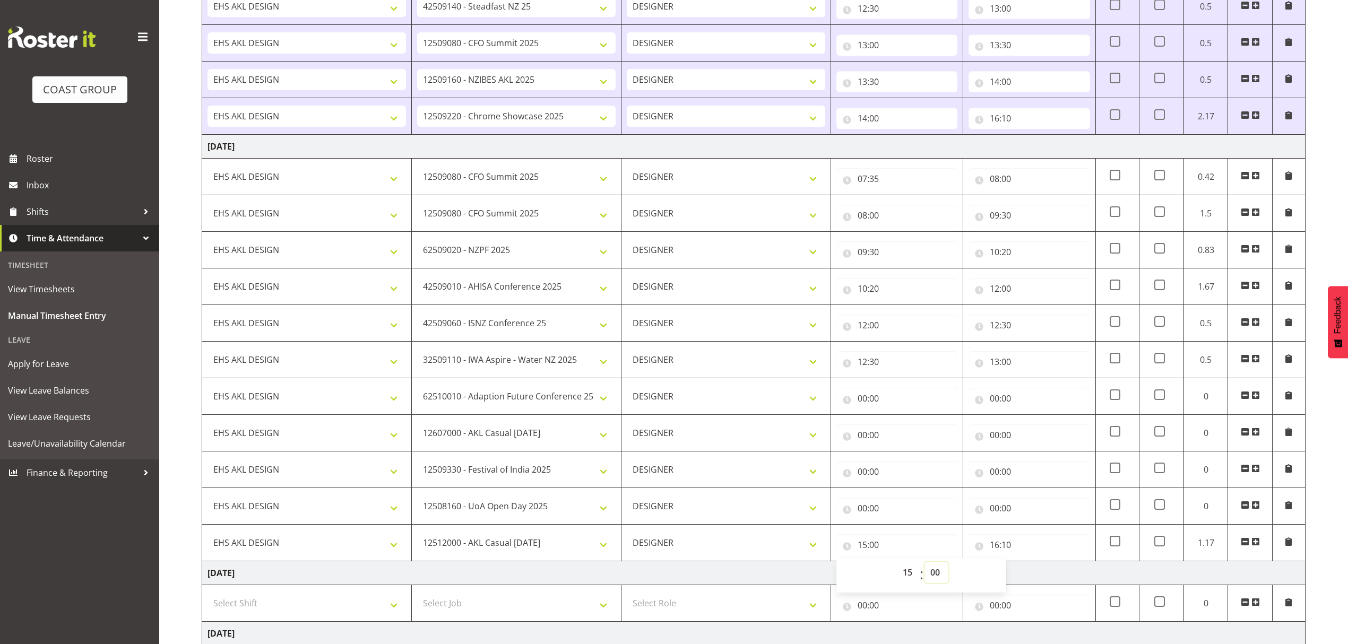
click at [933, 578] on select "00 01 02 03 04 05 06 07 08 09 10 11 12 13 14 15 16 17 18 19 20 21 22 23 24 25 2…" at bounding box center [937, 572] width 24 height 21
select select "30"
click at [925, 567] on select "00 01 02 03 04 05 06 07 08 09 10 11 12 13 14 15 16 17 18 19 20 21 22 23 24 25 2…" at bounding box center [937, 572] width 24 height 21
type input "15:30"
click at [1006, 504] on input "00:00" at bounding box center [1029, 508] width 121 height 21
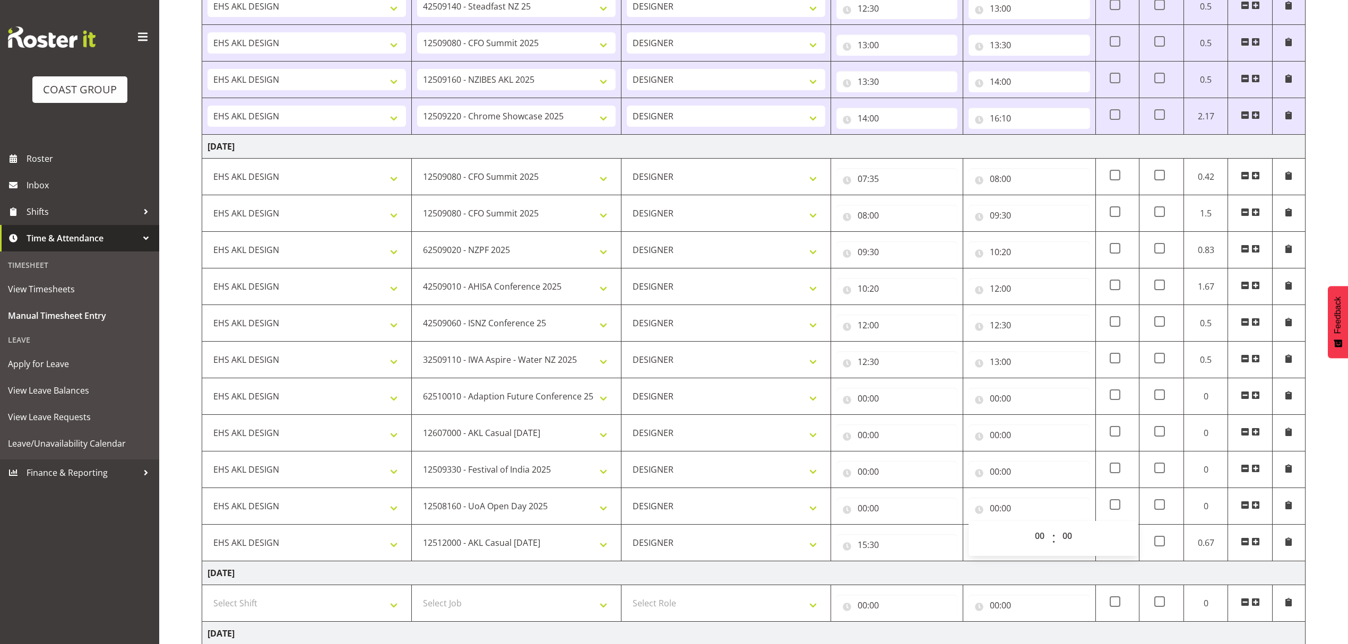
click at [1056, 546] on div "00 01 02 03 04 05 06 07 08 09 10 11 12 13 14 15 16 17 18 19 20 21 22 23 24 25 2…" at bounding box center [1068, 539] width 24 height 27
click at [1041, 541] on select "00 01 02 03 04 05 06 07 08 09 10 11 12 13 14 15 16 17 18 19 20 21 22 23" at bounding box center [1041, 536] width 24 height 21
select select "15"
click at [1029, 531] on select "00 01 02 03 04 05 06 07 08 09 10 11 12 13 14 15 16 17 18 19 20 21 22 23" at bounding box center [1041, 536] width 24 height 21
type input "15:00"
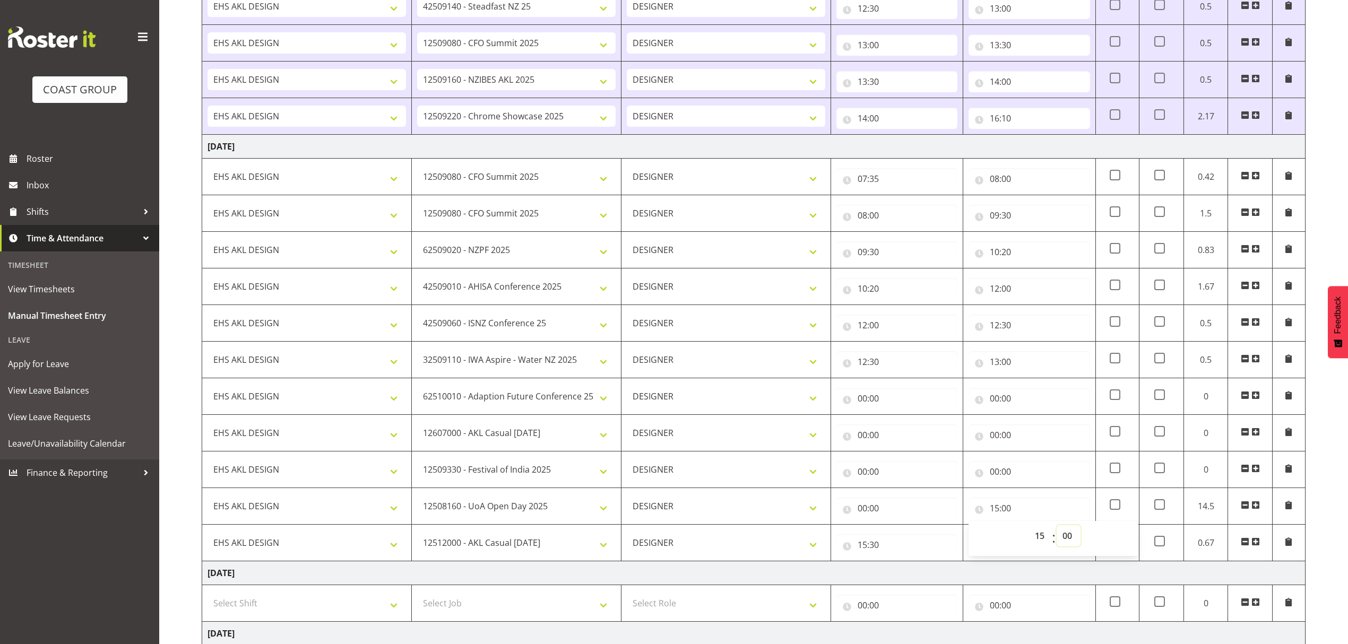
click at [1069, 540] on select "00 01 02 03 04 05 06 07 08 09 10 11 12 13 14 15 16 17 18 19 20 21 22 23 24 25 2…" at bounding box center [1069, 536] width 24 height 21
select select "30"
click at [1057, 531] on select "00 01 02 03 04 05 06 07 08 09 10 11 12 13 14 15 16 17 18 19 20 21 22 23 24 25 2…" at bounding box center [1069, 536] width 24 height 21
type input "15:30"
click at [897, 518] on input "00:00" at bounding box center [897, 508] width 121 height 21
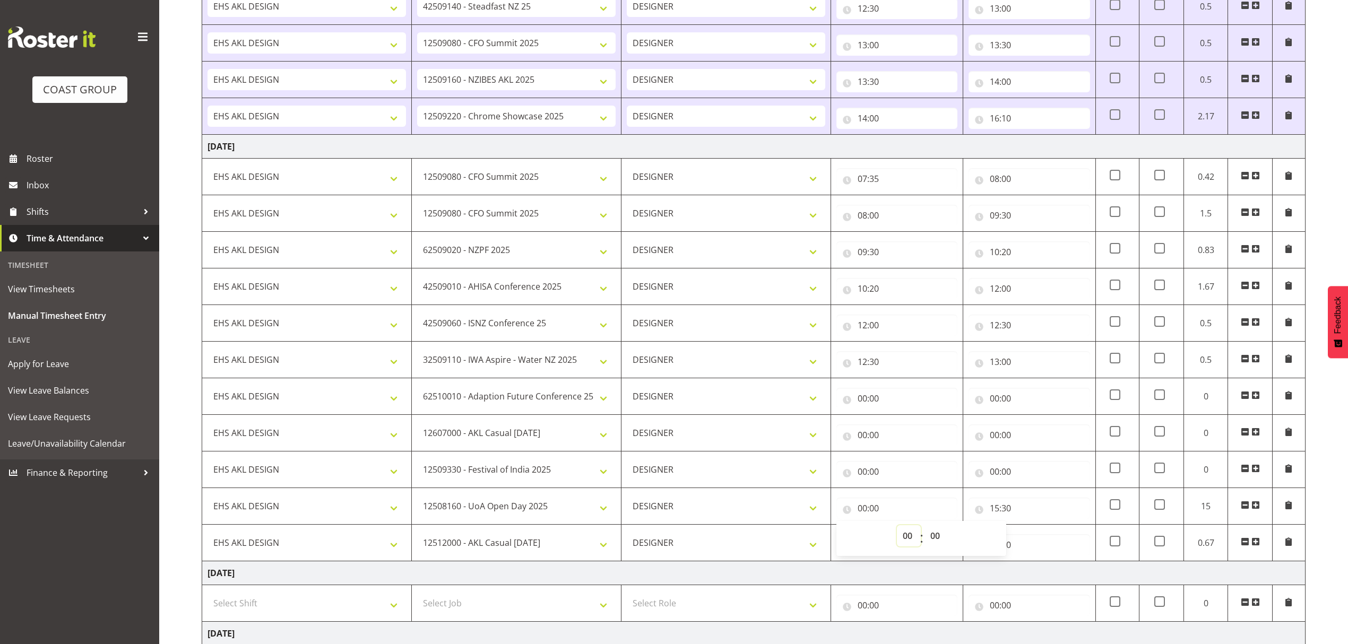
click at [909, 539] on select "00 01 02 03 04 05 06 07 08 09 10 11 12 13 14 15 16 17 18 19 20 21 22 23" at bounding box center [909, 536] width 24 height 21
select select "15"
click at [897, 531] on select "00 01 02 03 04 05 06 07 08 09 10 11 12 13 14 15 16 17 18 19 20 21 22 23" at bounding box center [909, 536] width 24 height 21
type input "15:00"
click at [1005, 478] on input "00:00" at bounding box center [1029, 471] width 121 height 21
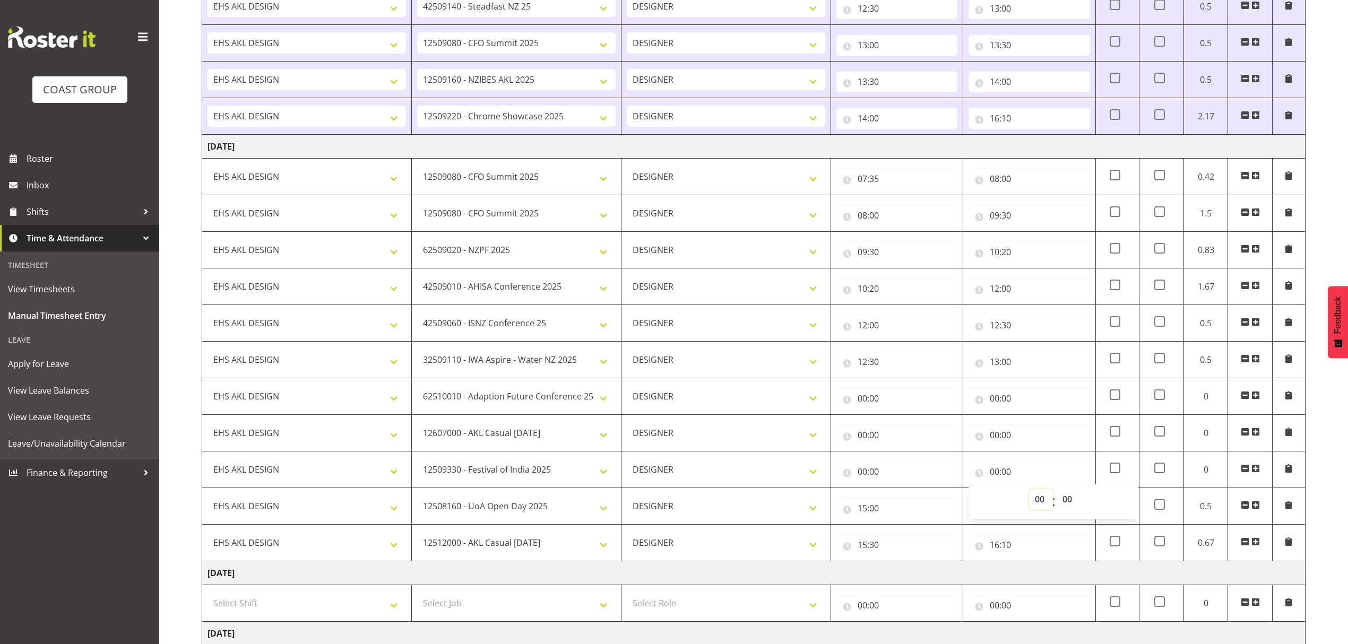
click at [1044, 510] on select "00 01 02 03 04 05 06 07 08 09 10 11 12 13 14 15 16 17 18 19 20 21 22 23" at bounding box center [1041, 499] width 24 height 21
select select "15"
click at [1029, 494] on select "00 01 02 03 04 05 06 07 08 09 10 11 12 13 14 15 16 17 18 19 20 21 22 23" at bounding box center [1041, 499] width 24 height 21
type input "15:00"
click at [860, 480] on input "00:00" at bounding box center [897, 471] width 121 height 21
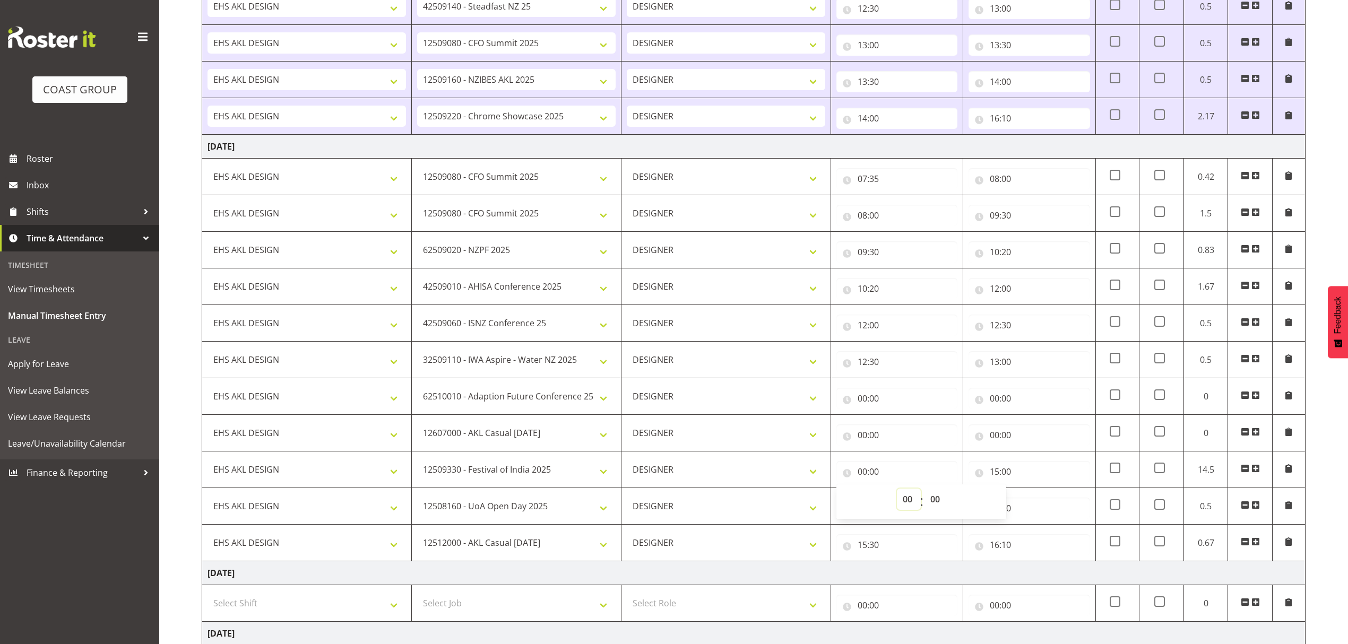
click at [912, 502] on select "00 01 02 03 04 05 06 07 08 09 10 11 12 13 14 15 16 17 18 19 20 21 22 23" at bounding box center [909, 499] width 24 height 21
select select "14"
click at [897, 494] on select "00 01 02 03 04 05 06 07 08 09 10 11 12 13 14 15 16 17 18 19 20 21 22 23" at bounding box center [909, 499] width 24 height 21
type input "14:00"
click at [941, 506] on select "00 01 02 03 04 05 06 07 08 09 10 11 12 13 14 15 16 17 18 19 20 21 22 23 24 25 2…" at bounding box center [937, 499] width 24 height 21
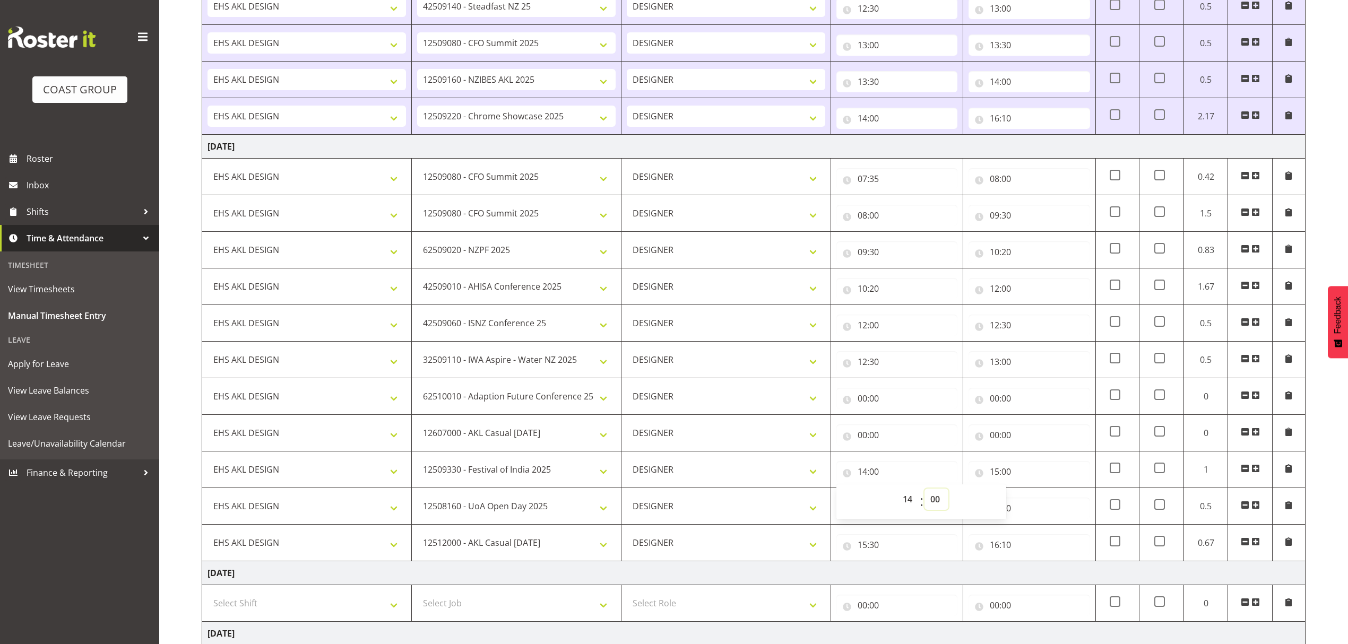
select select "30"
click at [925, 494] on select "00 01 02 03 04 05 06 07 08 09 10 11 12 13 14 15 16 17 18 19 20 21 22 23 24 25 2…" at bounding box center [937, 499] width 24 height 21
type input "14:30"
click at [1028, 438] on input "00:00" at bounding box center [1029, 435] width 121 height 21
click at [1045, 464] on select "00 01 02 03 04 05 06 07 08 09 10 11 12 13 14 15 16 17 18 19 20 21 22 23" at bounding box center [1041, 462] width 24 height 21
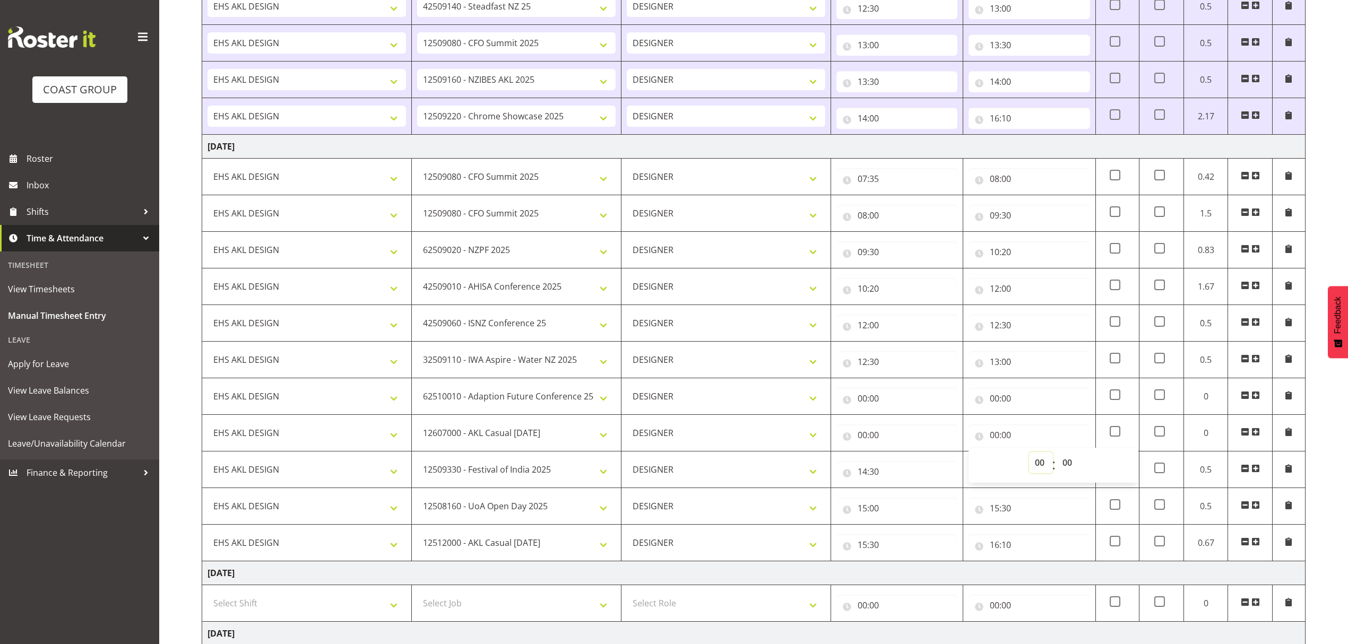
select select "14"
click at [1029, 457] on select "00 01 02 03 04 05 06 07 08 09 10 11 12 13 14 15 16 17 18 19 20 21 22 23" at bounding box center [1041, 462] width 24 height 21
type input "14:00"
click at [1070, 465] on select "00 01 02 03 04 05 06 07 08 09 10 11 12 13 14 15 16 17 18 19 20 21 22 23 24 25 2…" at bounding box center [1069, 462] width 24 height 21
select select "30"
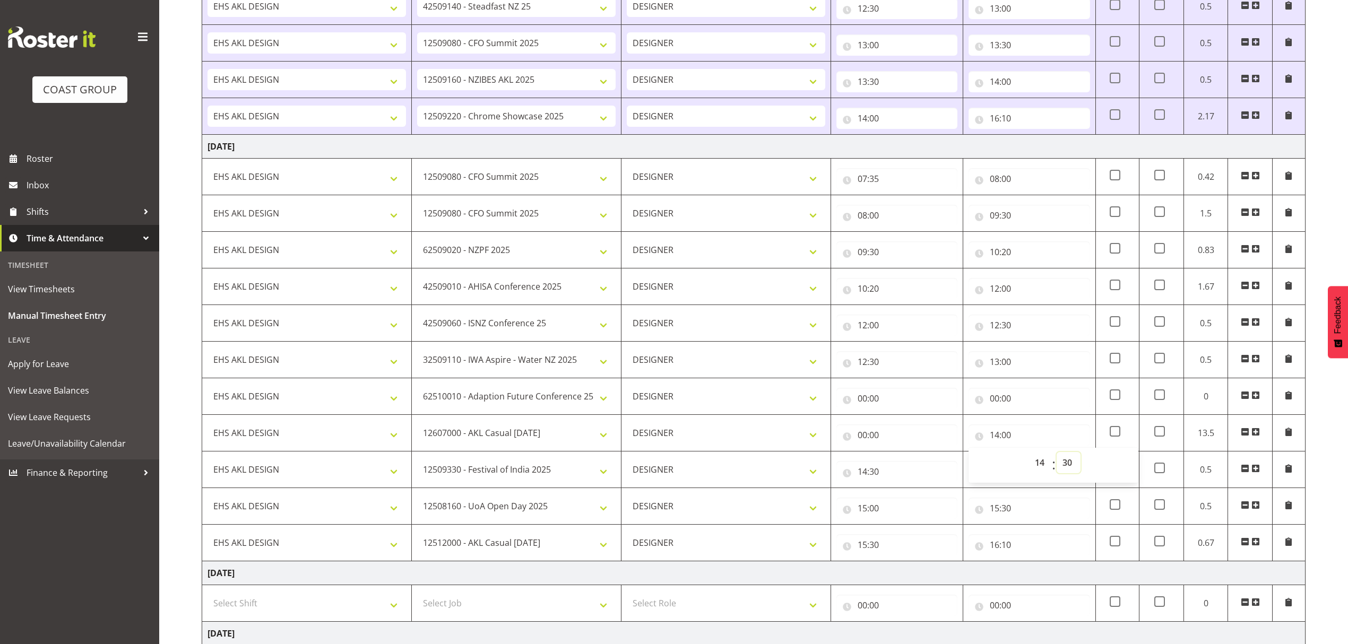
click at [1057, 457] on select "00 01 02 03 04 05 06 07 08 09 10 11 12 13 14 15 16 17 18 19 20 21 22 23 24 25 2…" at bounding box center [1069, 462] width 24 height 21
type input "14:30"
click at [894, 427] on div "00:00 00 01 02 03 04 05 06 07 08 09 10 11 12 13 14 15 16 17 18 19 20 21 22 23 :…" at bounding box center [897, 432] width 121 height 25
click at [896, 434] on input "00:00" at bounding box center [897, 435] width 121 height 21
click at [905, 467] on select "00 01 02 03 04 05 06 07 08 09 10 11 12 13 14 15 16 17 18 19 20 21 22 23" at bounding box center [909, 462] width 24 height 21
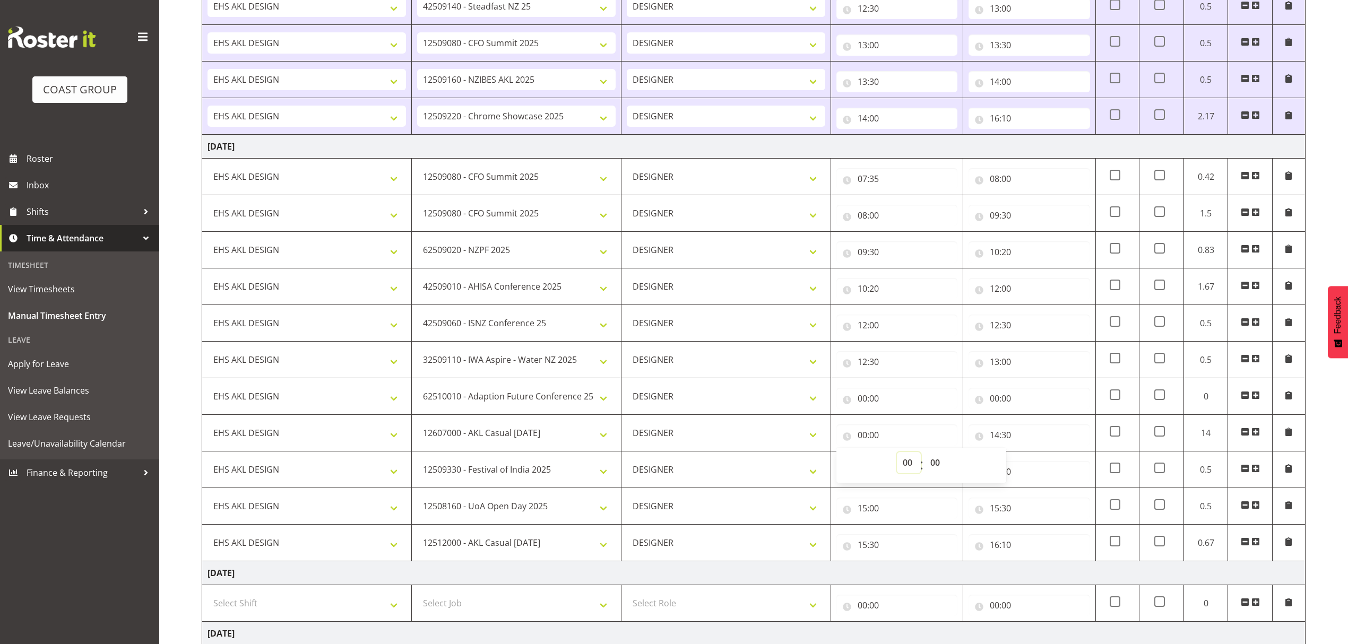
select select "14"
click at [897, 457] on select "00 01 02 03 04 05 06 07 08 09 10 11 12 13 14 15 16 17 18 19 20 21 22 23" at bounding box center [909, 462] width 24 height 21
type input "14:00"
click at [1052, 400] on input "00:00" at bounding box center [1029, 398] width 121 height 21
click at [1039, 425] on select "00 01 02 03 04 05 06 07 08 09 10 11 12 13 14 15 16 17 18 19 20 21 22 23" at bounding box center [1041, 426] width 24 height 21
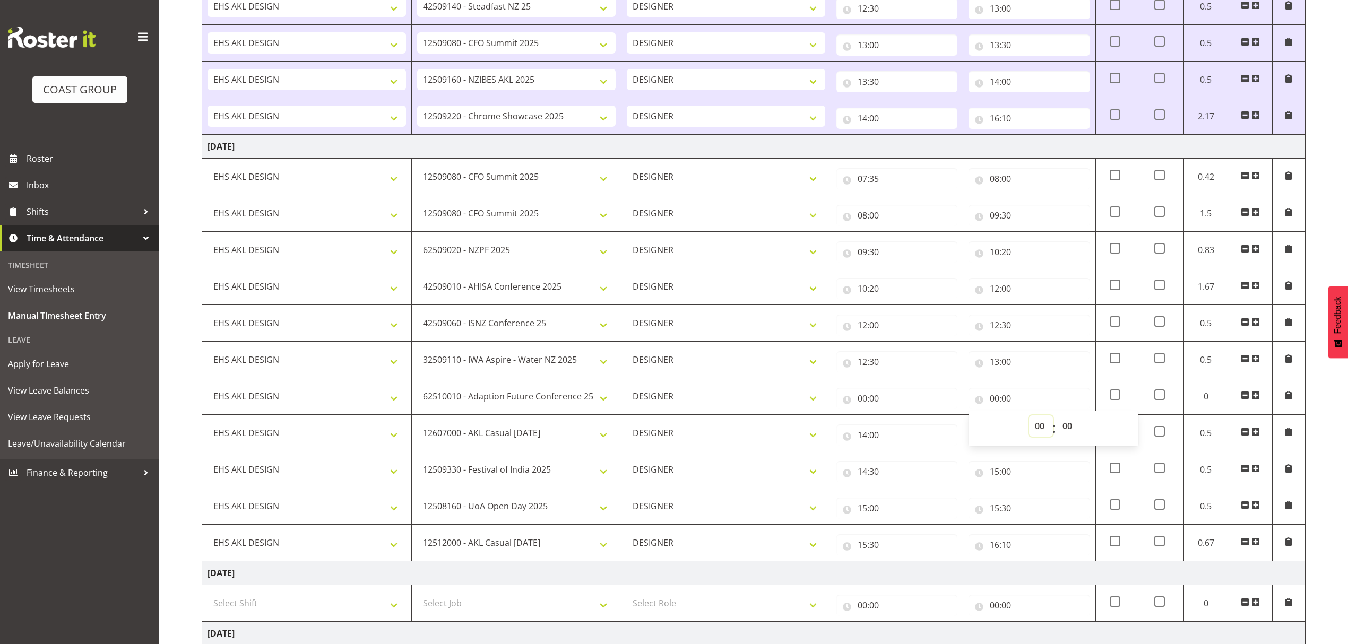
select select "14"
click at [1029, 420] on select "00 01 02 03 04 05 06 07 08 09 10 11 12 13 14 15 16 17 18 19 20 21 22 23" at bounding box center [1041, 426] width 24 height 21
type input "14:00"
click at [897, 395] on input "00:00" at bounding box center [897, 398] width 121 height 21
click at [901, 419] on div "00 01 02 03 04 05 06 07 08 09 10 11 12 13 14 15 16 17 18 19 20 21 22 23 : 00 01…" at bounding box center [922, 428] width 170 height 35
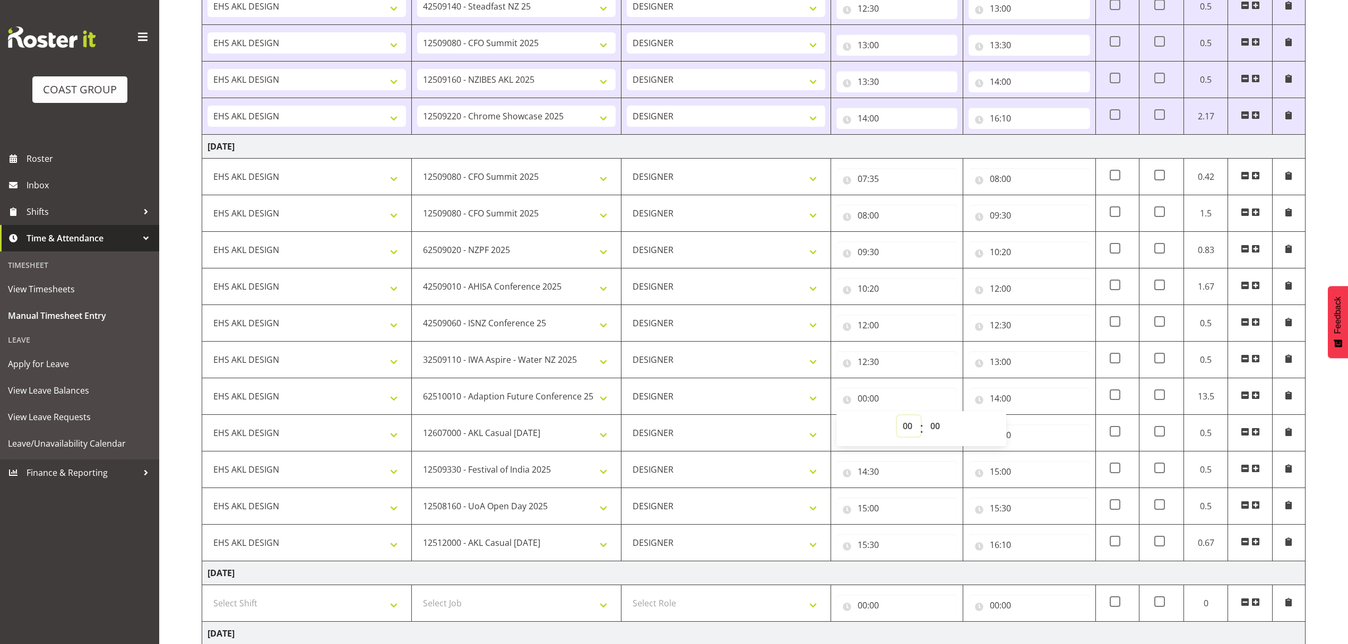
click at [905, 426] on select "00 01 02 03 04 05 06 07 08 09 10 11 12 13 14 15 16 17 18 19 20 21 22 23" at bounding box center [909, 426] width 24 height 21
select select "13"
click at [897, 420] on select "00 01 02 03 04 05 06 07 08 09 10 11 12 13 14 15 16 17 18 19 20 21 22 23" at bounding box center [909, 426] width 24 height 21
type input "13:00"
click at [316, 582] on td "Friday 22nd August 2025" at bounding box center [754, 574] width 1104 height 24
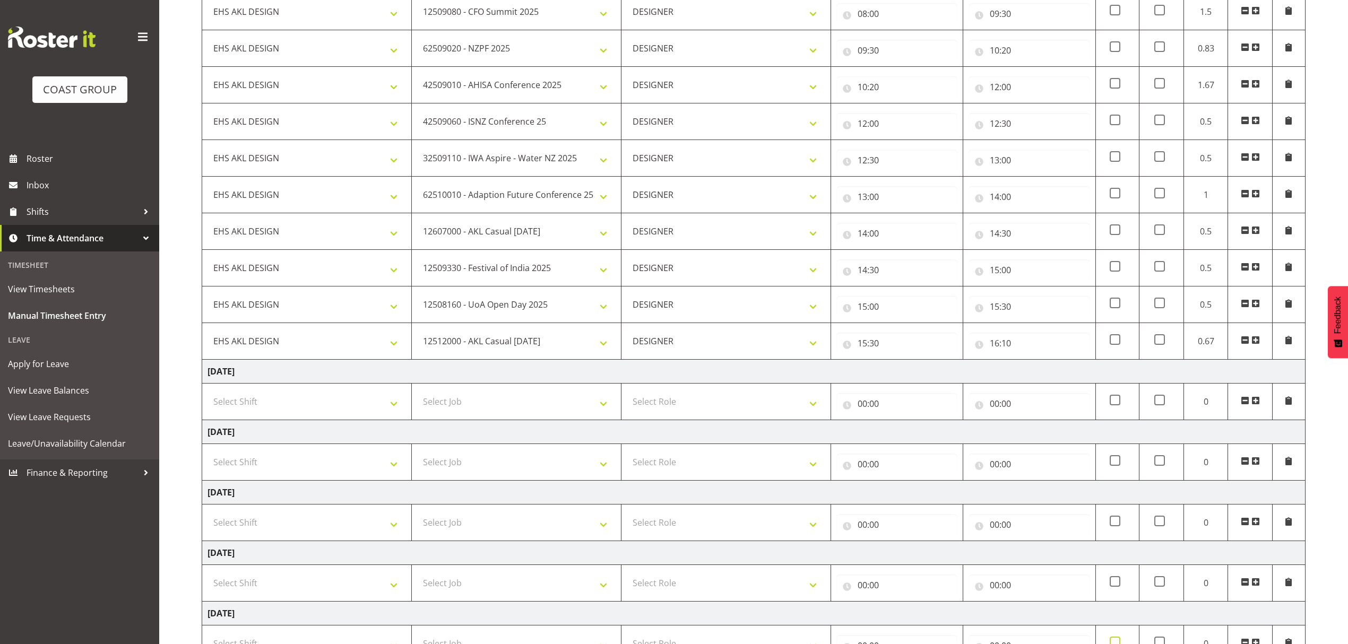
scroll to position [830, 0]
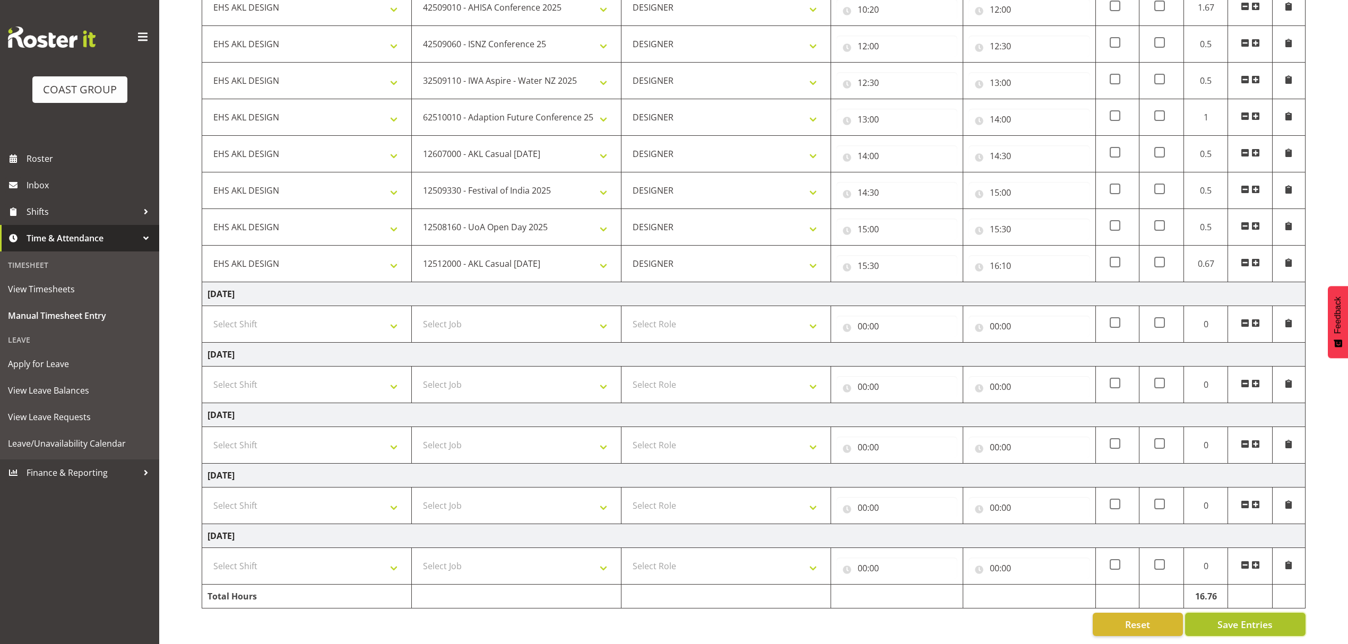
click at [1247, 618] on span "Save Entries" at bounding box center [1245, 625] width 55 height 14
